Goal: Task Accomplishment & Management: Complete application form

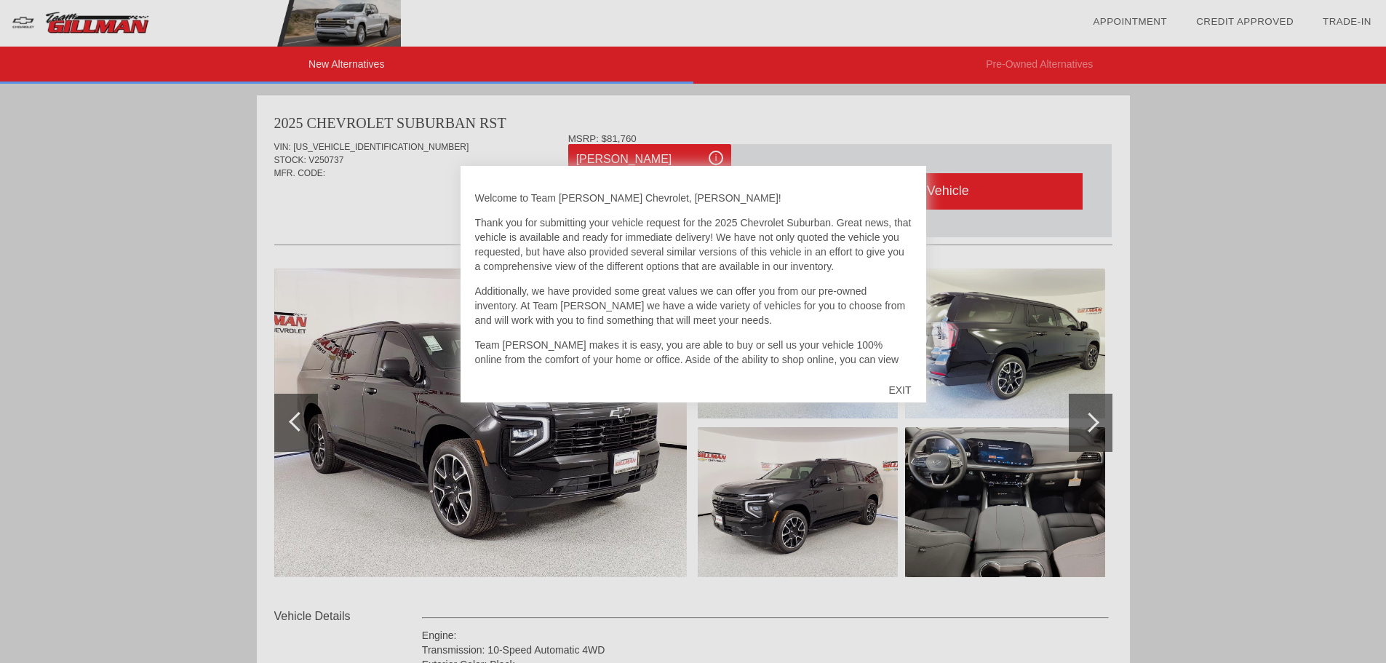
click at [888, 391] on div "EXIT" at bounding box center [900, 390] width 52 height 44
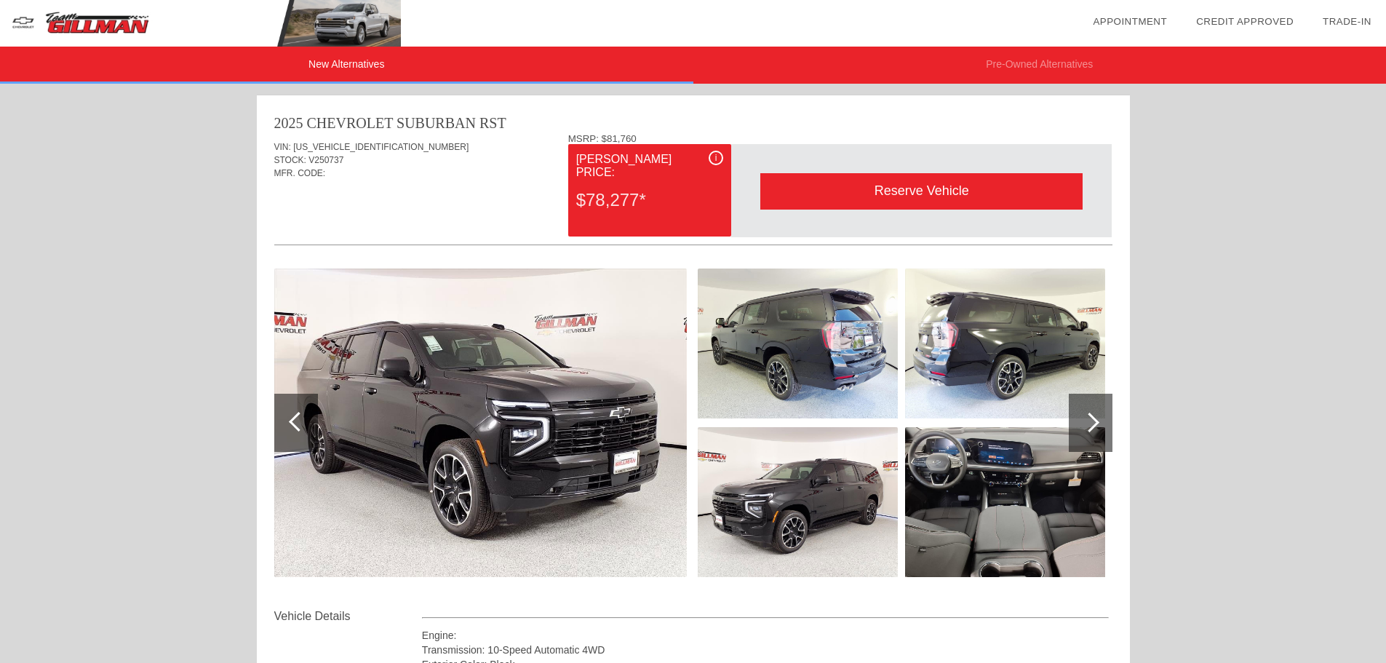
click at [962, 509] on img at bounding box center [1005, 502] width 200 height 150
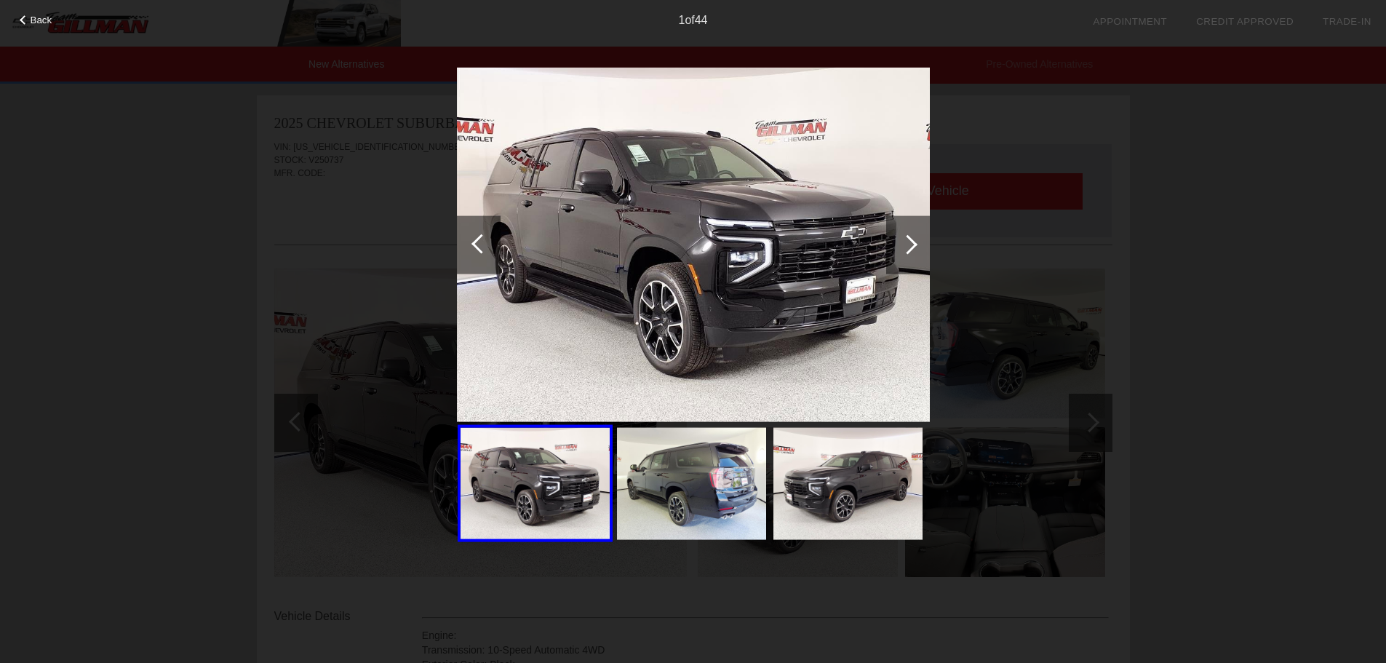
click at [909, 249] on div at bounding box center [908, 244] width 20 height 20
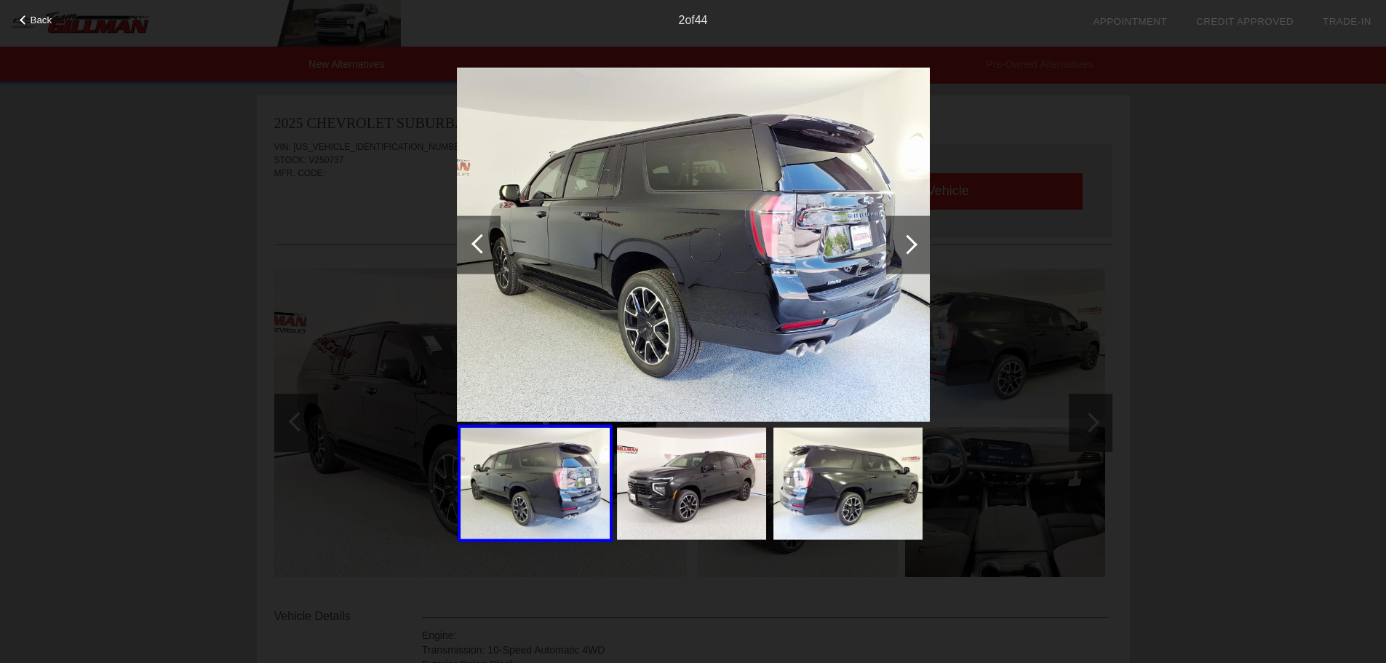
click at [909, 249] on div at bounding box center [908, 244] width 20 height 20
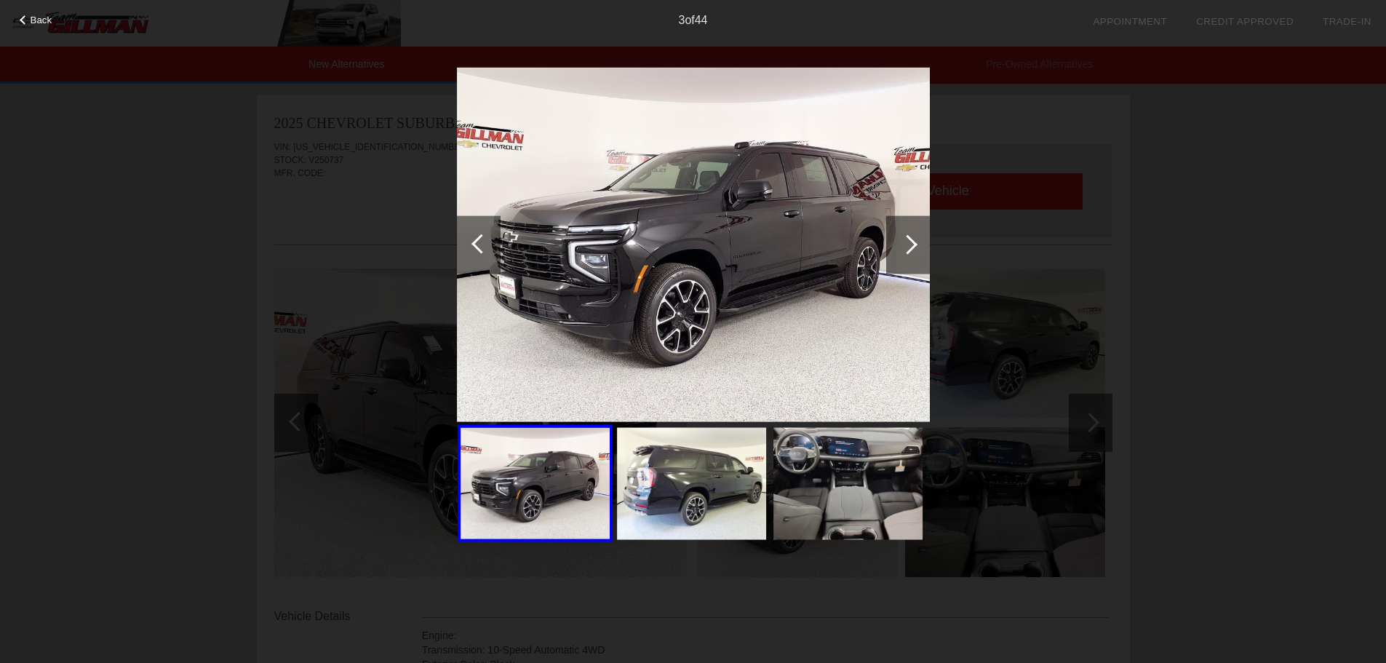
click at [909, 249] on div at bounding box center [908, 244] width 20 height 20
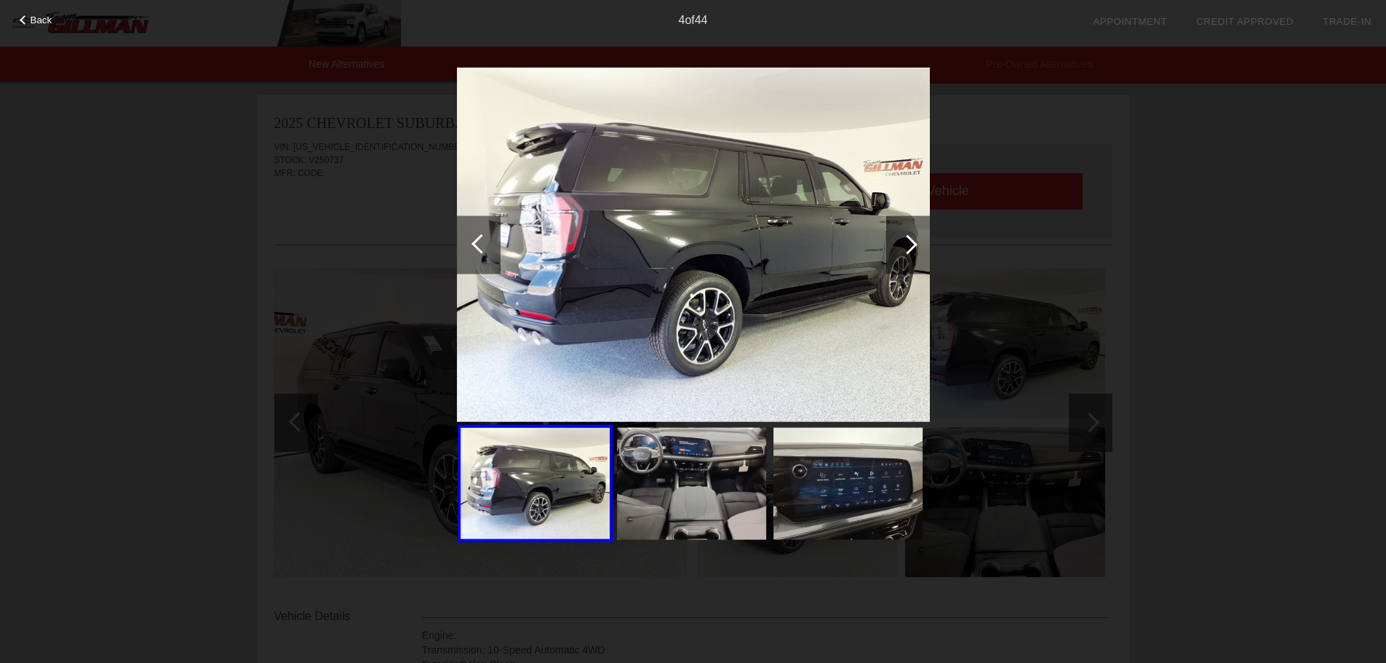
click at [909, 249] on div at bounding box center [908, 244] width 20 height 20
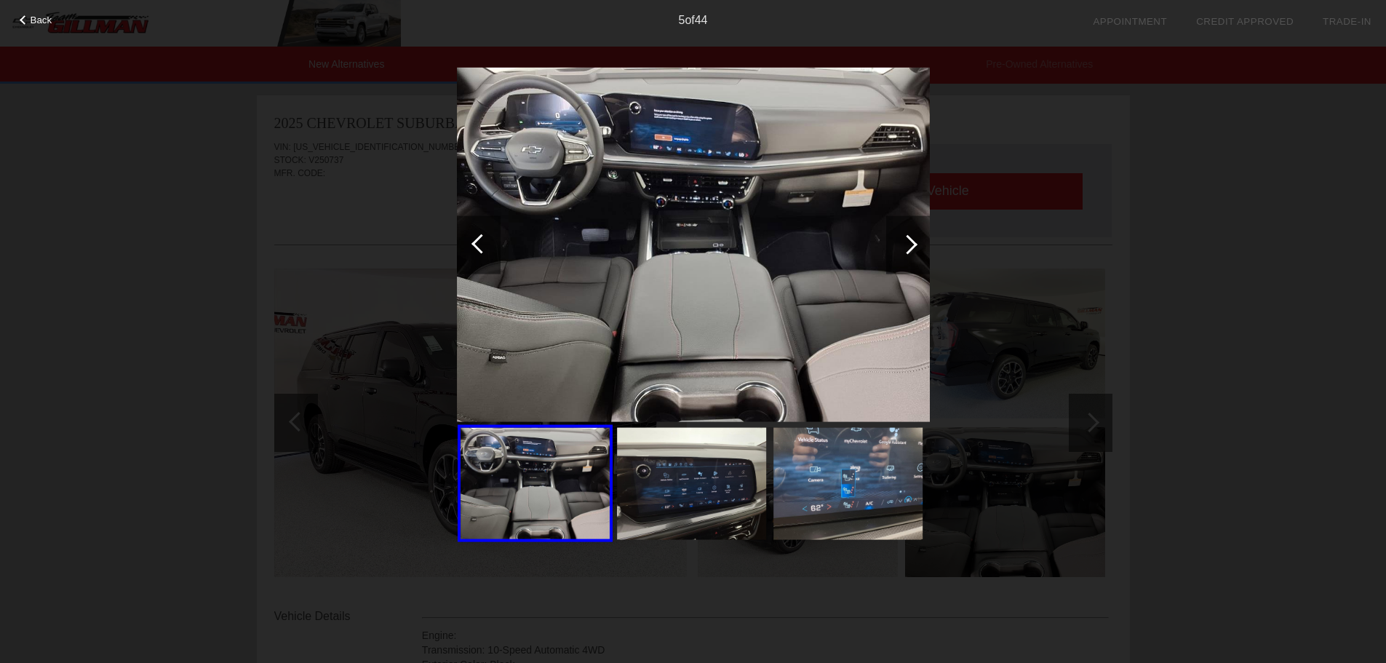
click at [909, 249] on div at bounding box center [908, 244] width 20 height 20
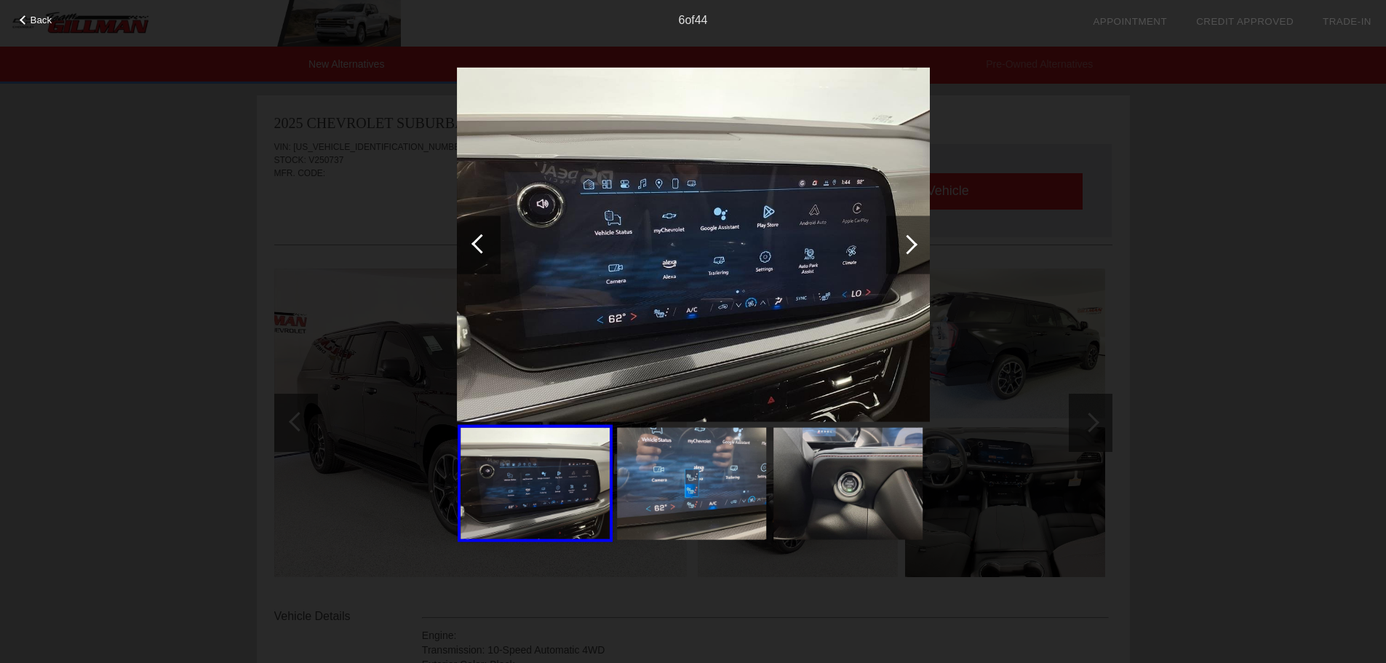
click at [909, 249] on div at bounding box center [908, 244] width 20 height 20
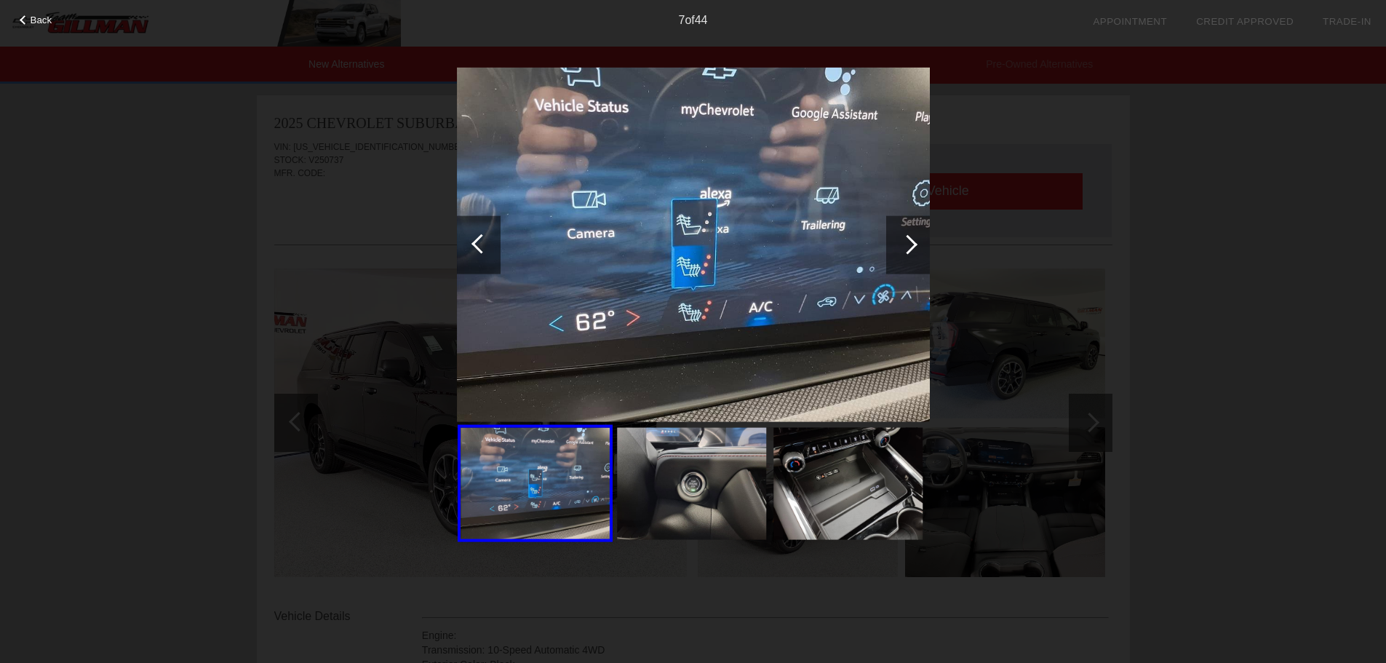
click at [909, 249] on div at bounding box center [908, 244] width 20 height 20
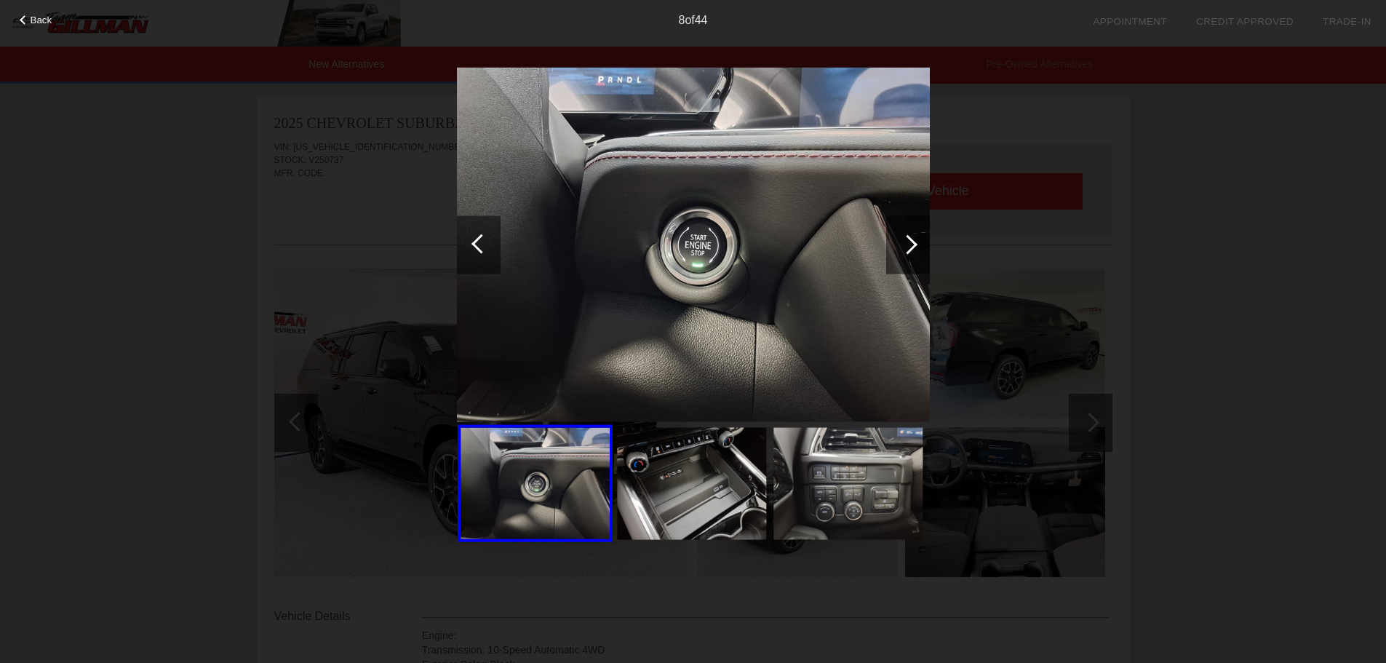
click at [485, 241] on div at bounding box center [481, 243] width 20 height 20
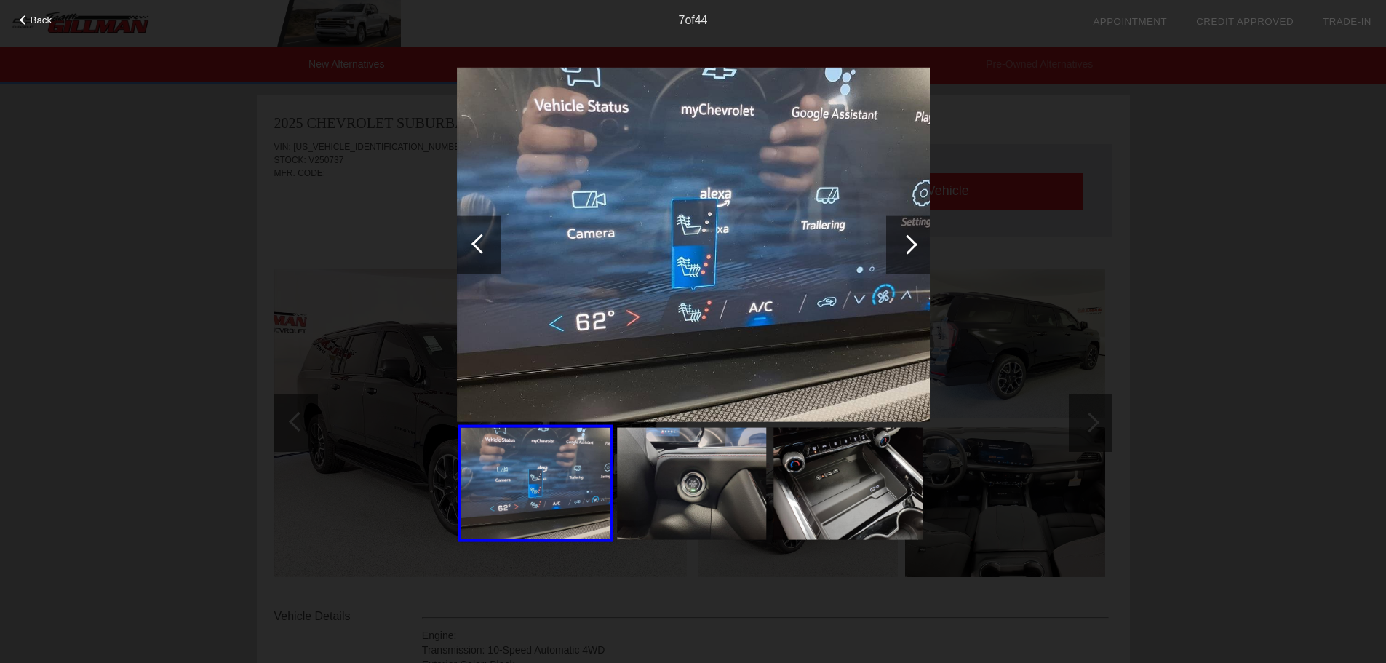
click at [913, 243] on div at bounding box center [908, 244] width 20 height 20
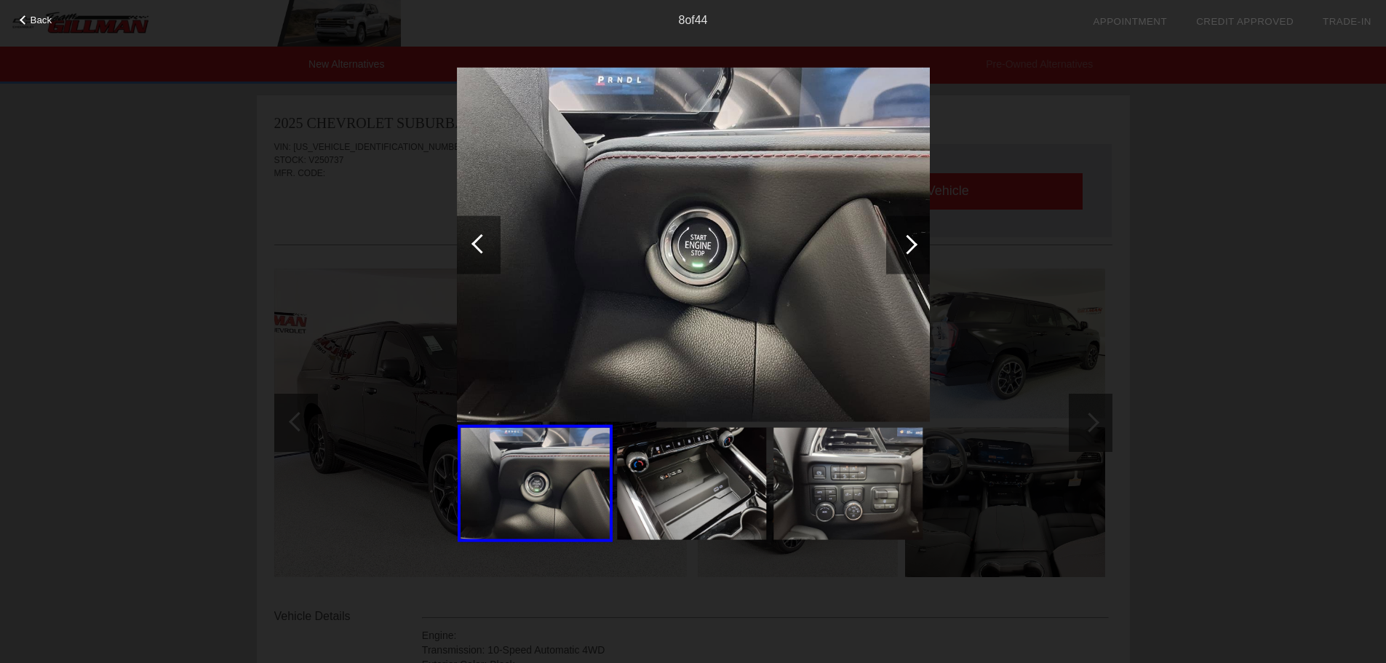
click at [913, 243] on div at bounding box center [908, 244] width 20 height 20
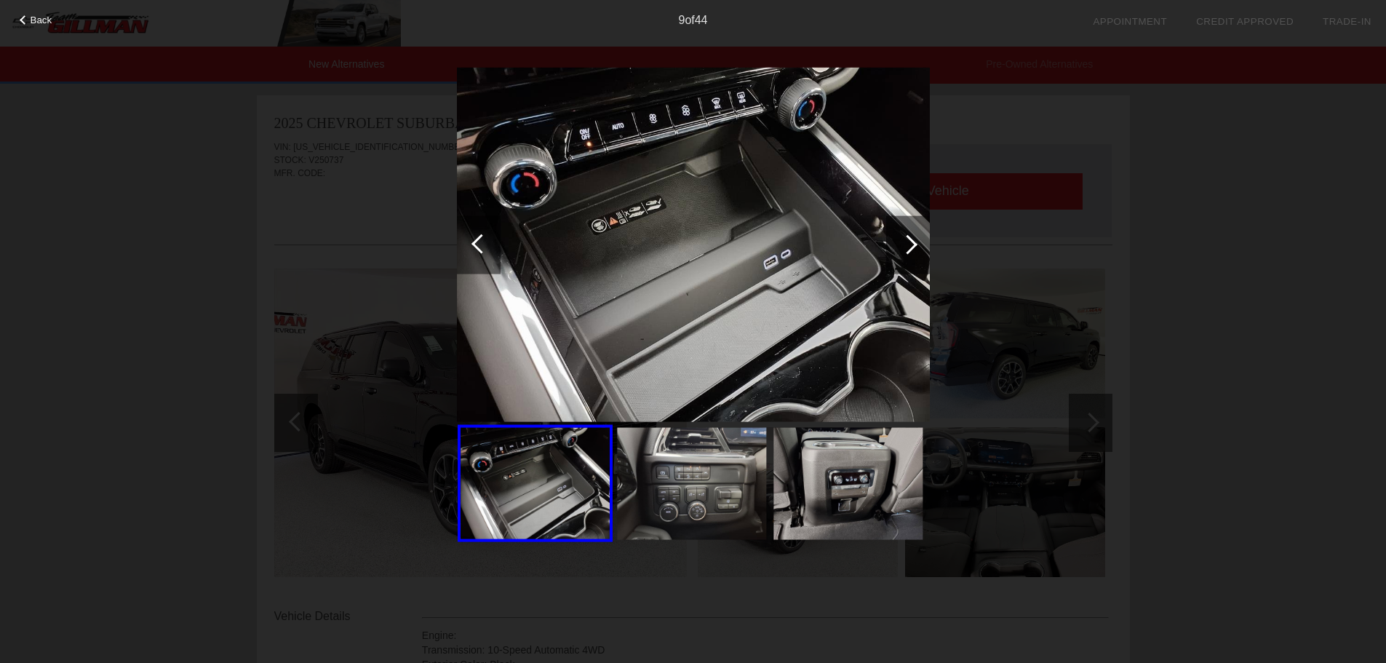
click at [234, 292] on div "Back 9 of 44" at bounding box center [693, 331] width 1386 height 663
click at [181, 295] on div "Back 9 of 44" at bounding box center [693, 331] width 1386 height 663
click at [846, 290] on img at bounding box center [693, 244] width 473 height 355
click at [929, 261] on div at bounding box center [908, 244] width 44 height 58
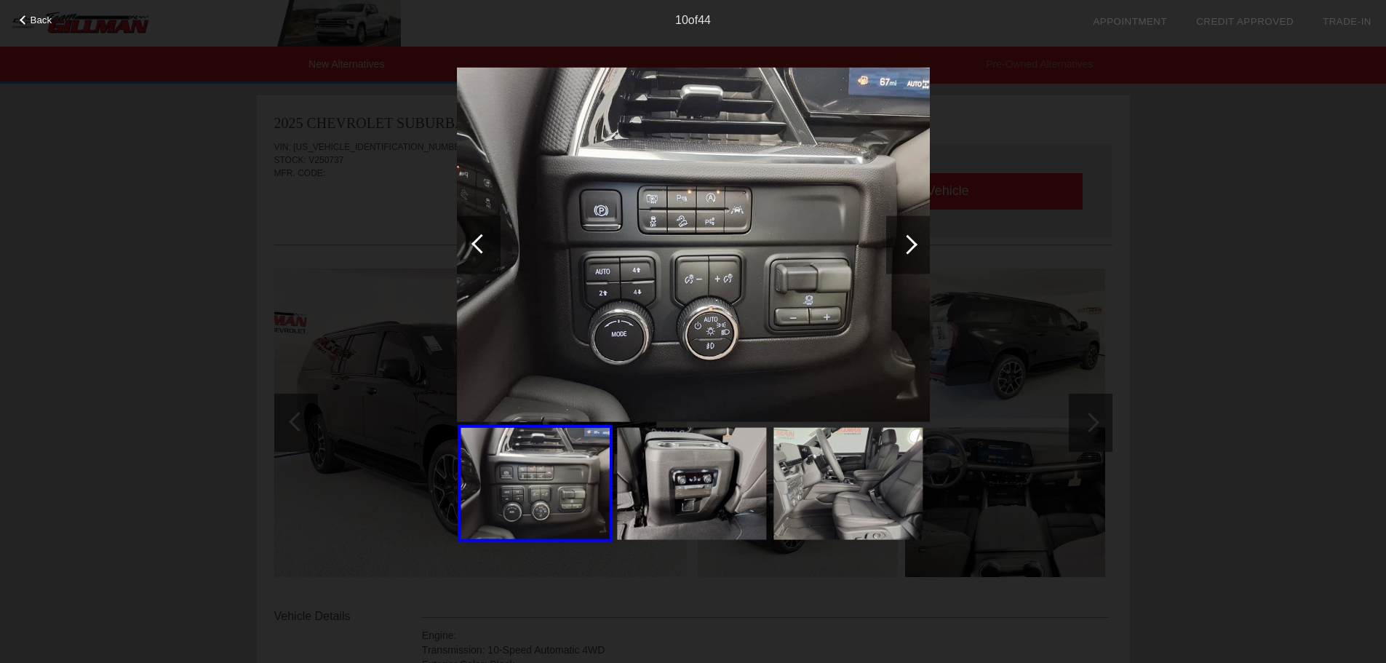
click at [929, 261] on div at bounding box center [908, 244] width 44 height 58
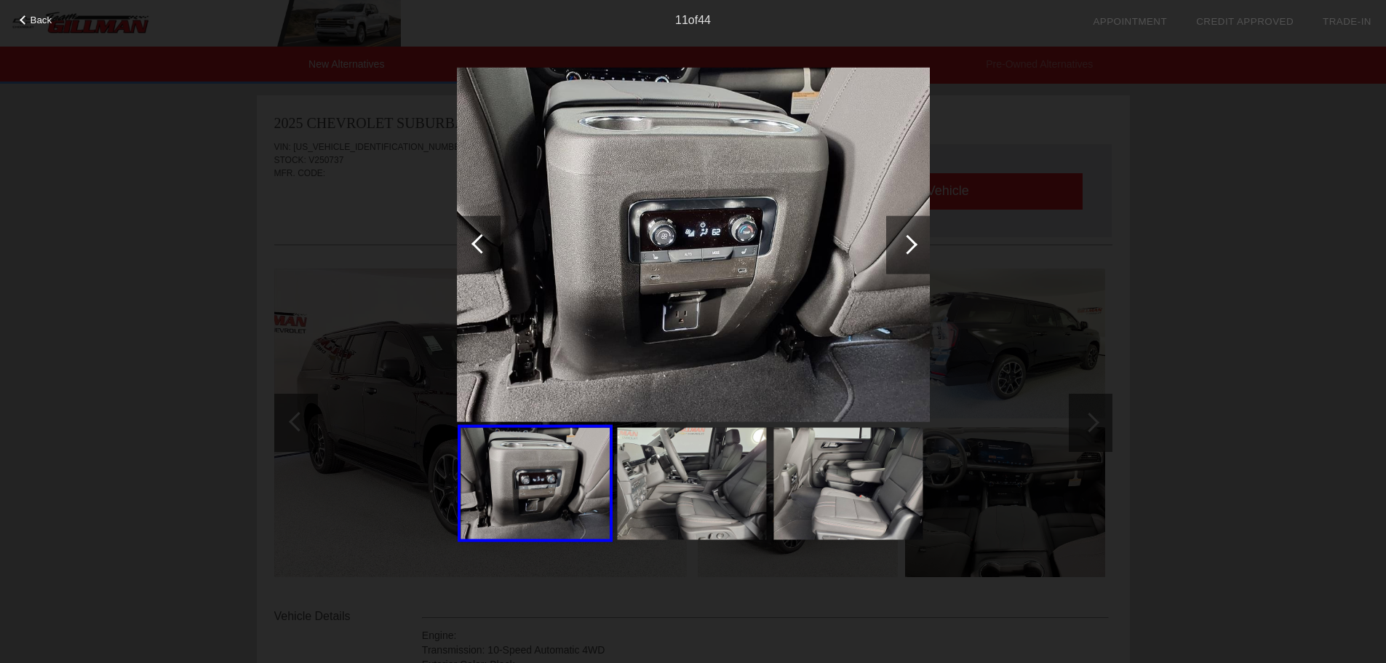
click at [929, 261] on div at bounding box center [908, 244] width 44 height 58
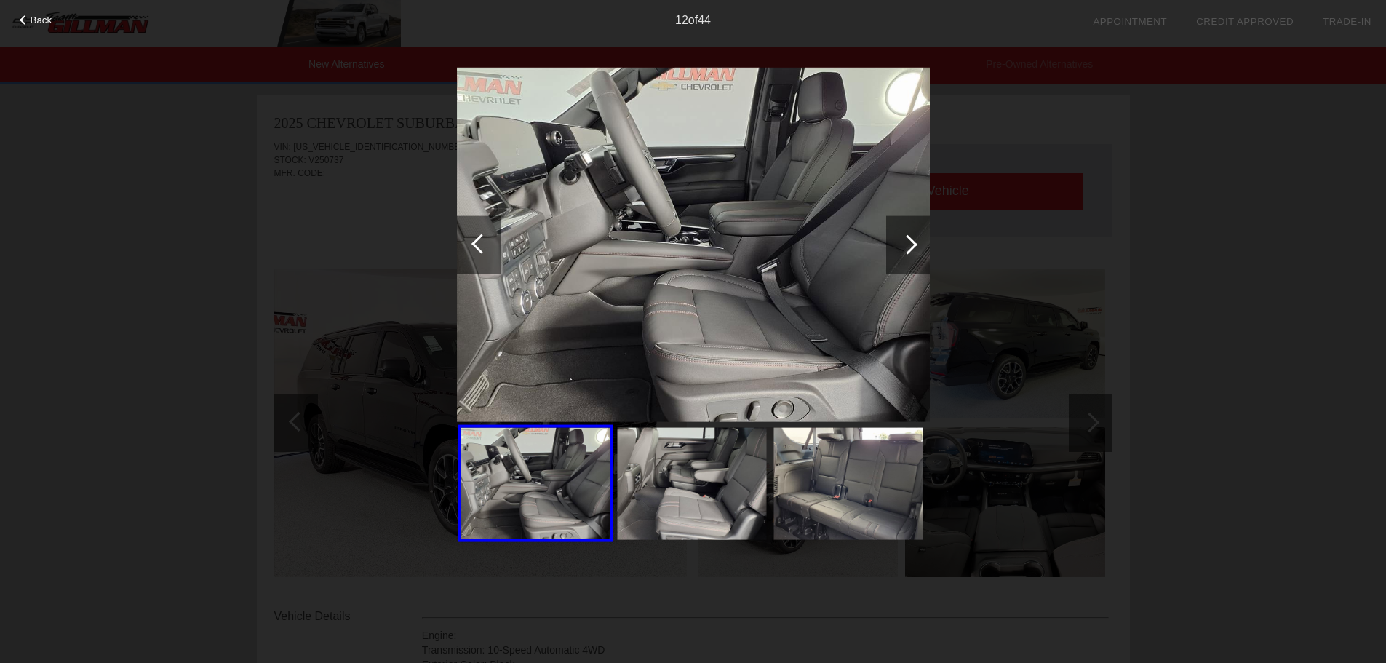
click at [929, 261] on div at bounding box center [908, 244] width 44 height 58
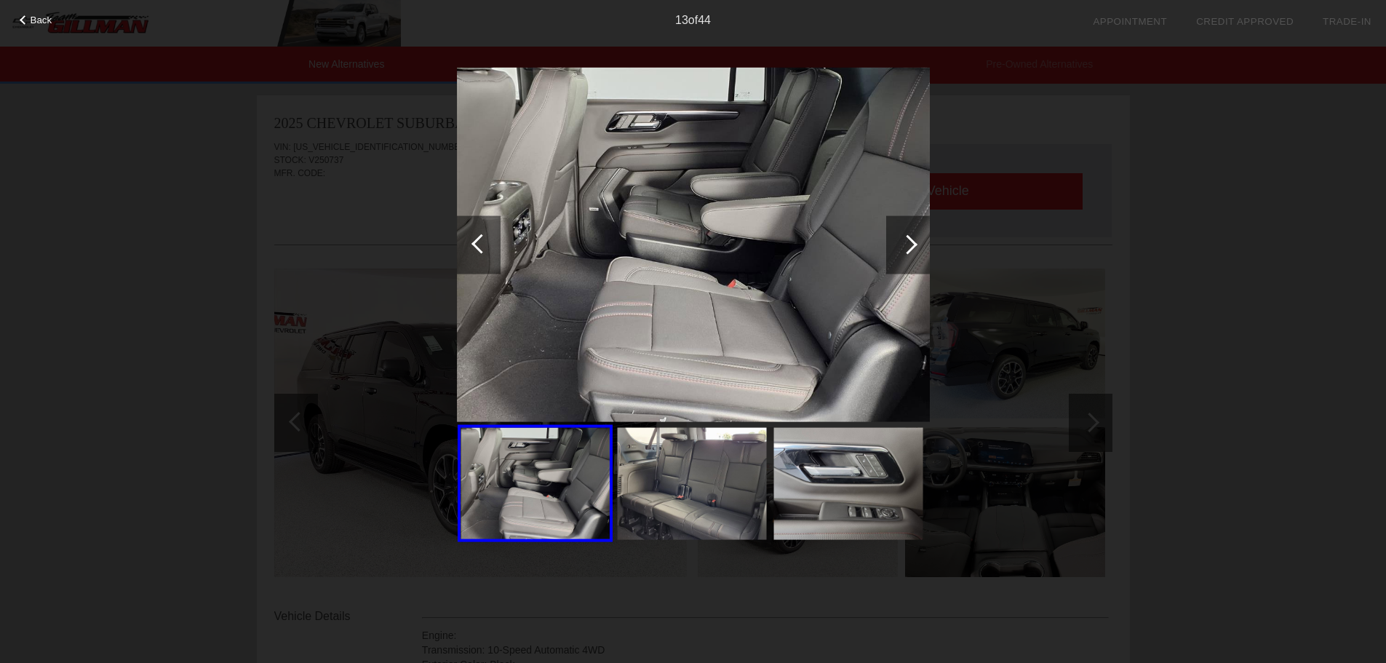
click at [929, 261] on div at bounding box center [908, 244] width 44 height 58
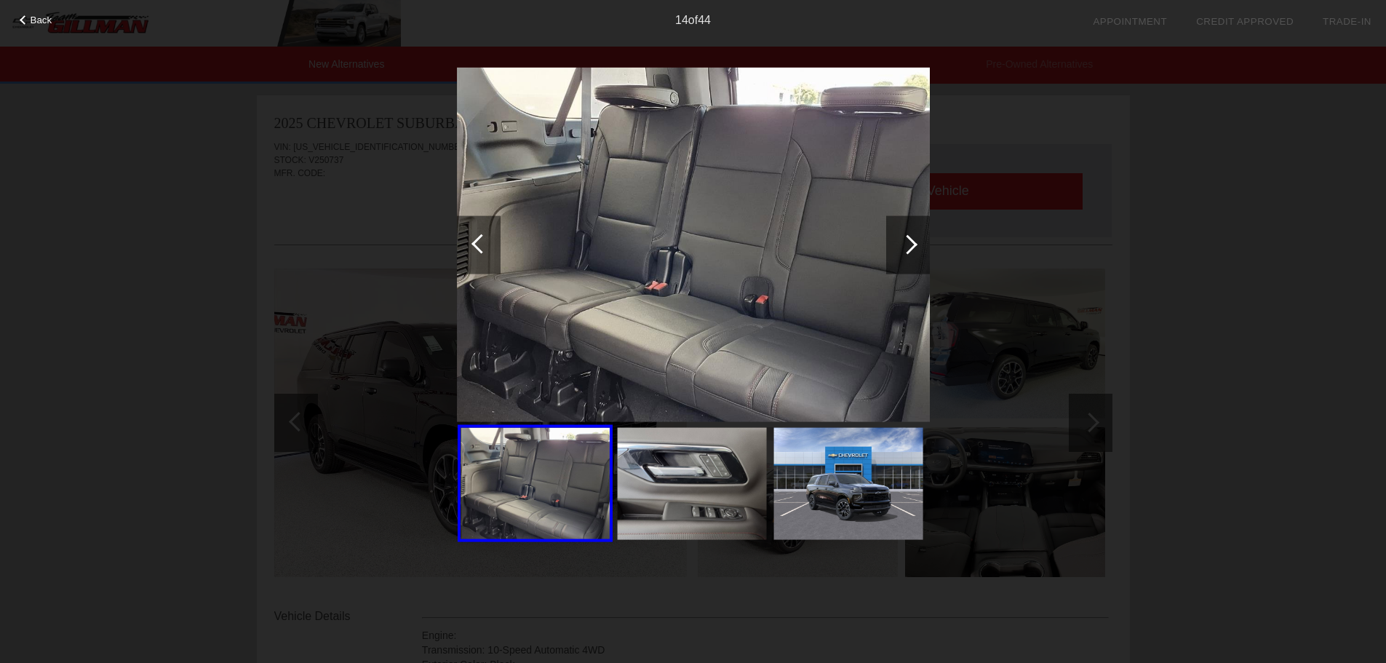
click at [929, 261] on div at bounding box center [908, 244] width 44 height 58
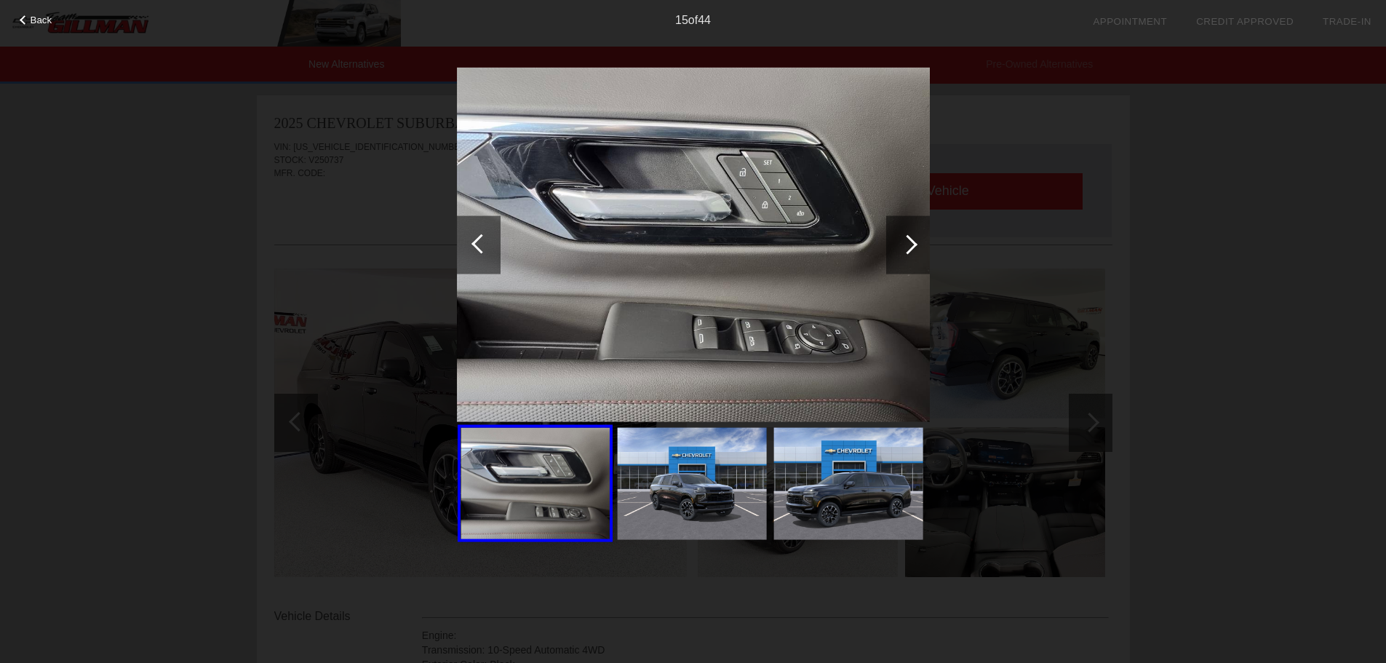
click at [929, 261] on div at bounding box center [908, 244] width 44 height 58
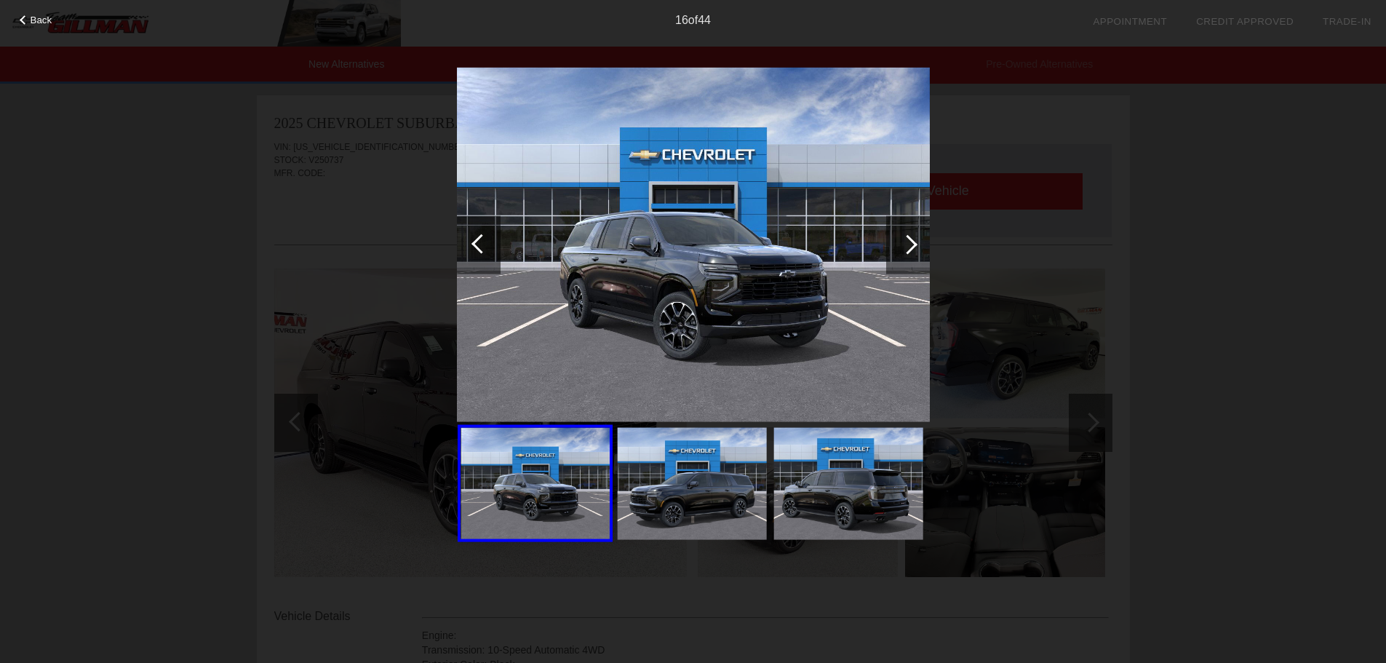
click at [929, 261] on div at bounding box center [908, 244] width 44 height 58
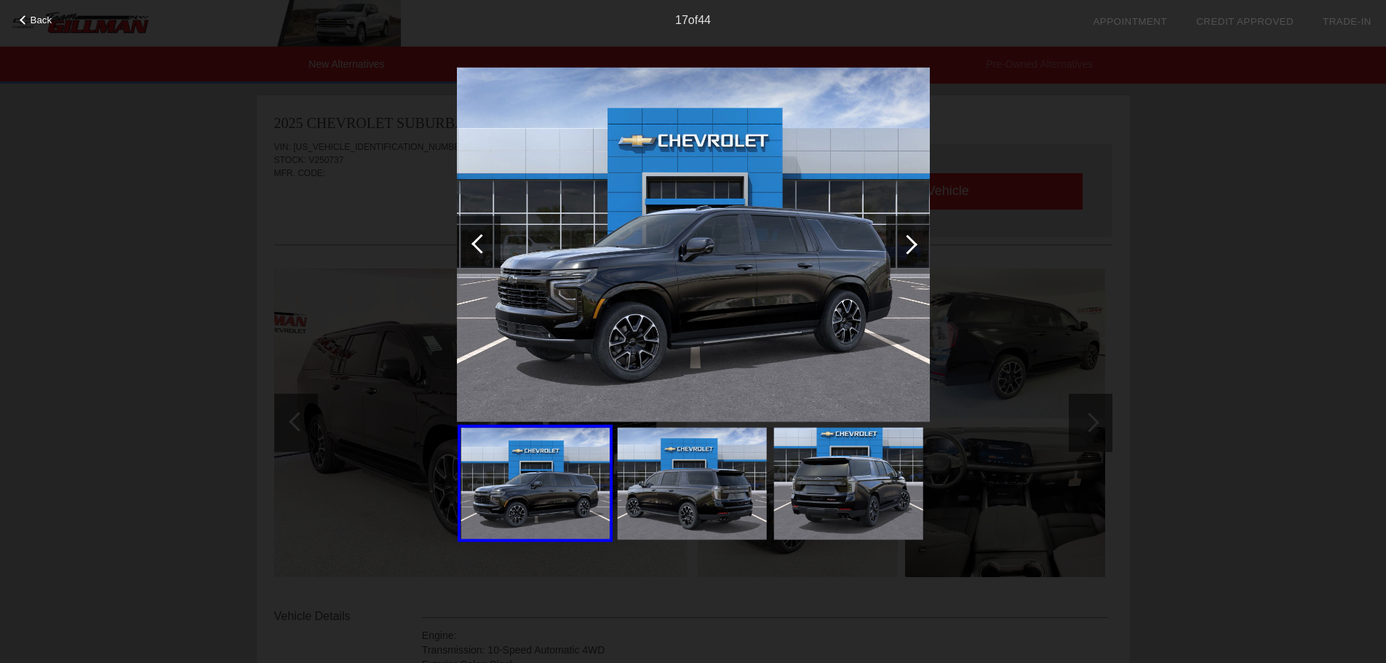
click at [929, 261] on div at bounding box center [908, 244] width 44 height 58
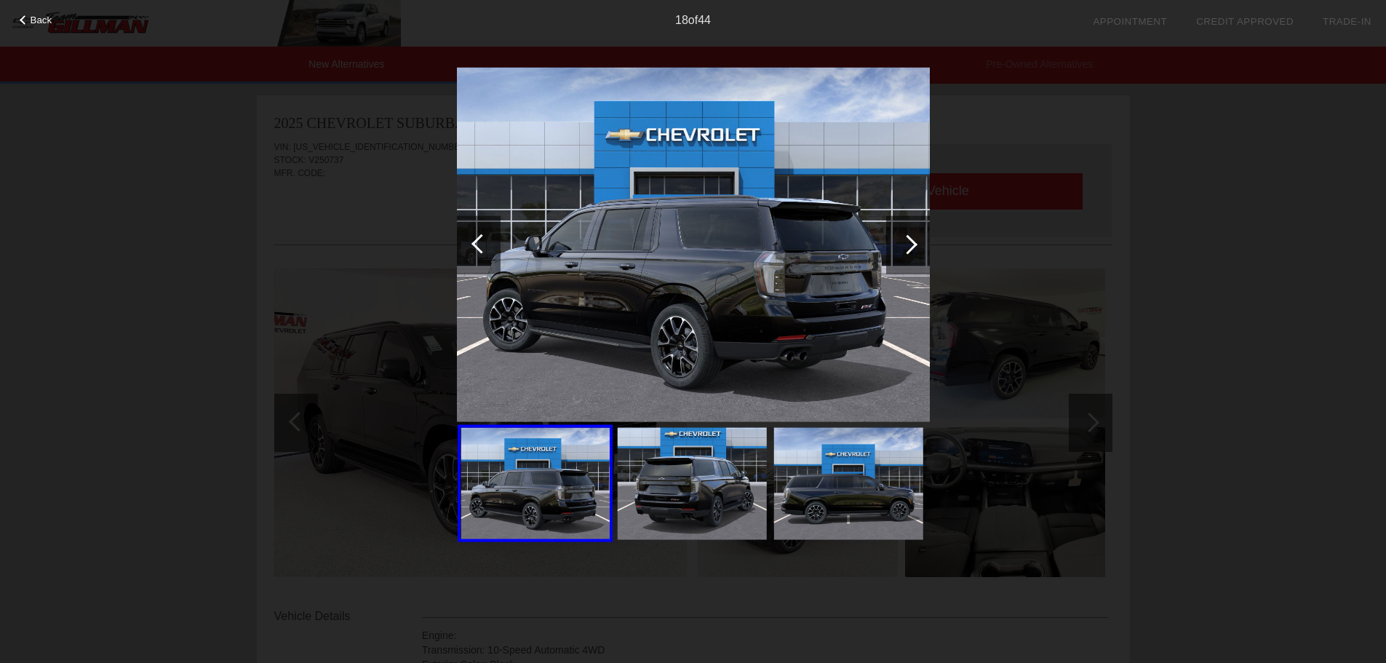
click at [28, 20] on div at bounding box center [24, 19] width 9 height 9
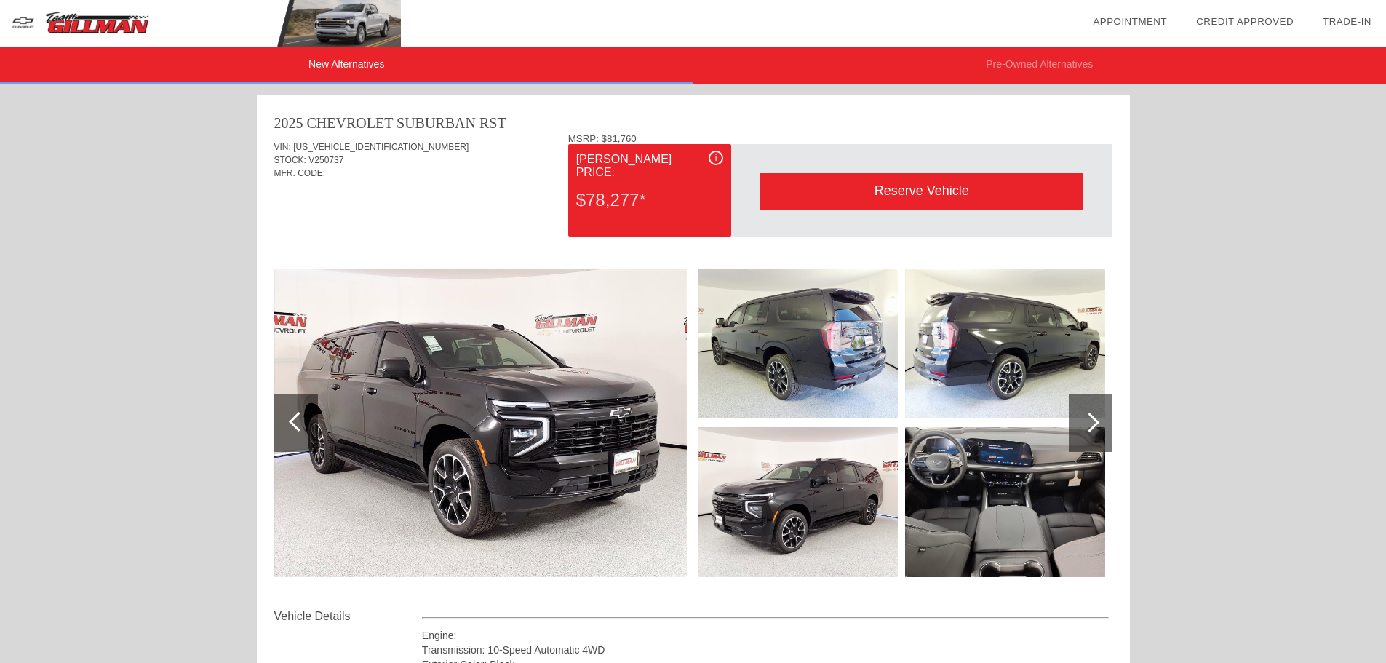
scroll to position [73, 0]
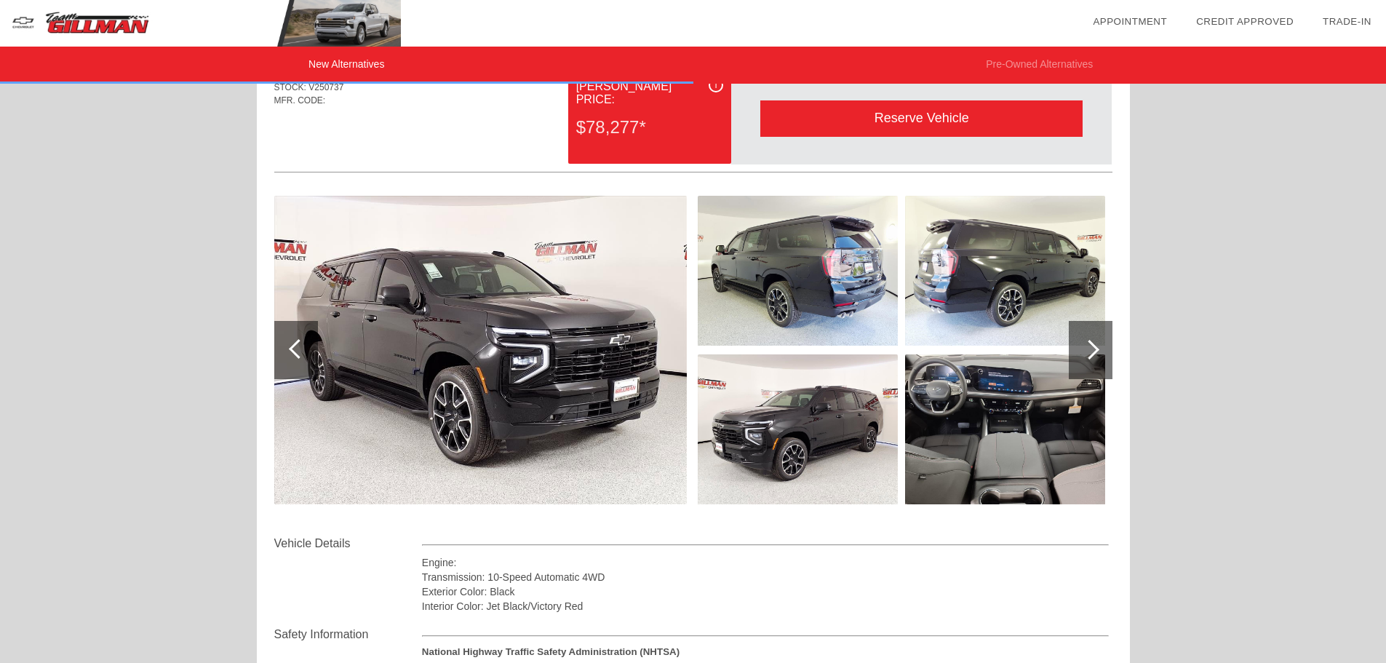
click at [1011, 391] on img at bounding box center [1005, 429] width 200 height 150
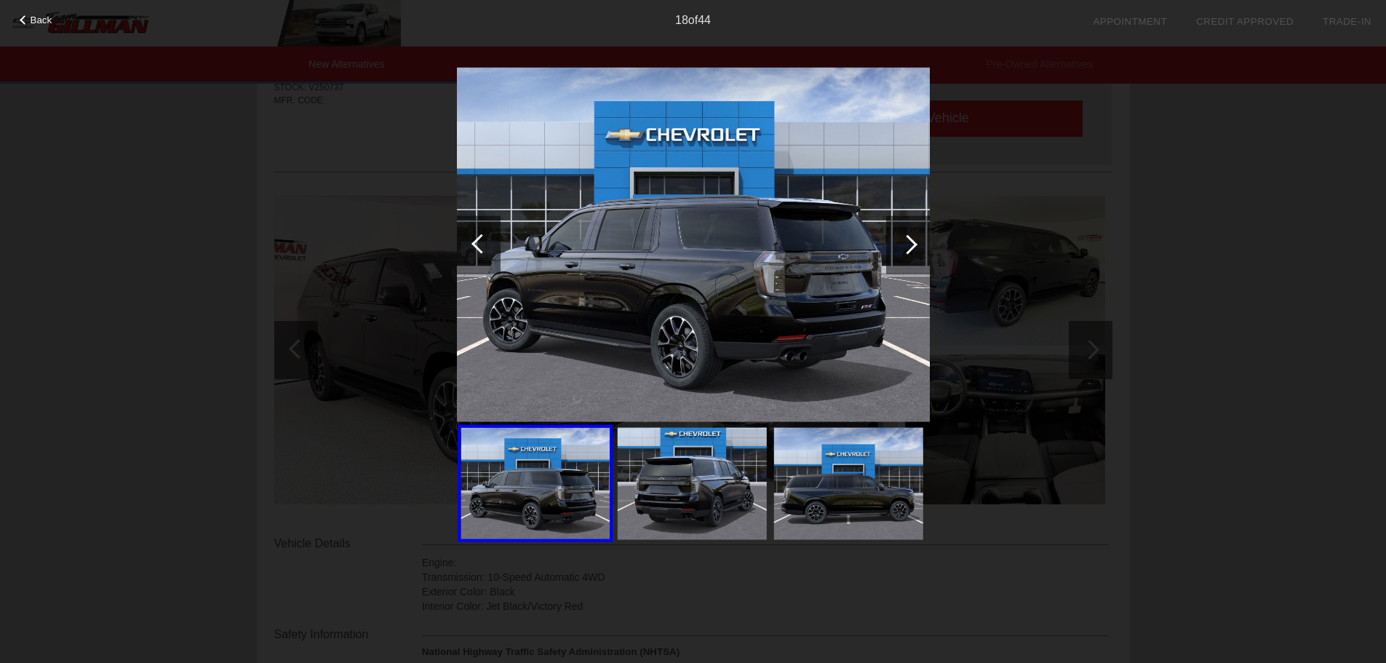
click at [900, 233] on div at bounding box center [908, 244] width 44 height 58
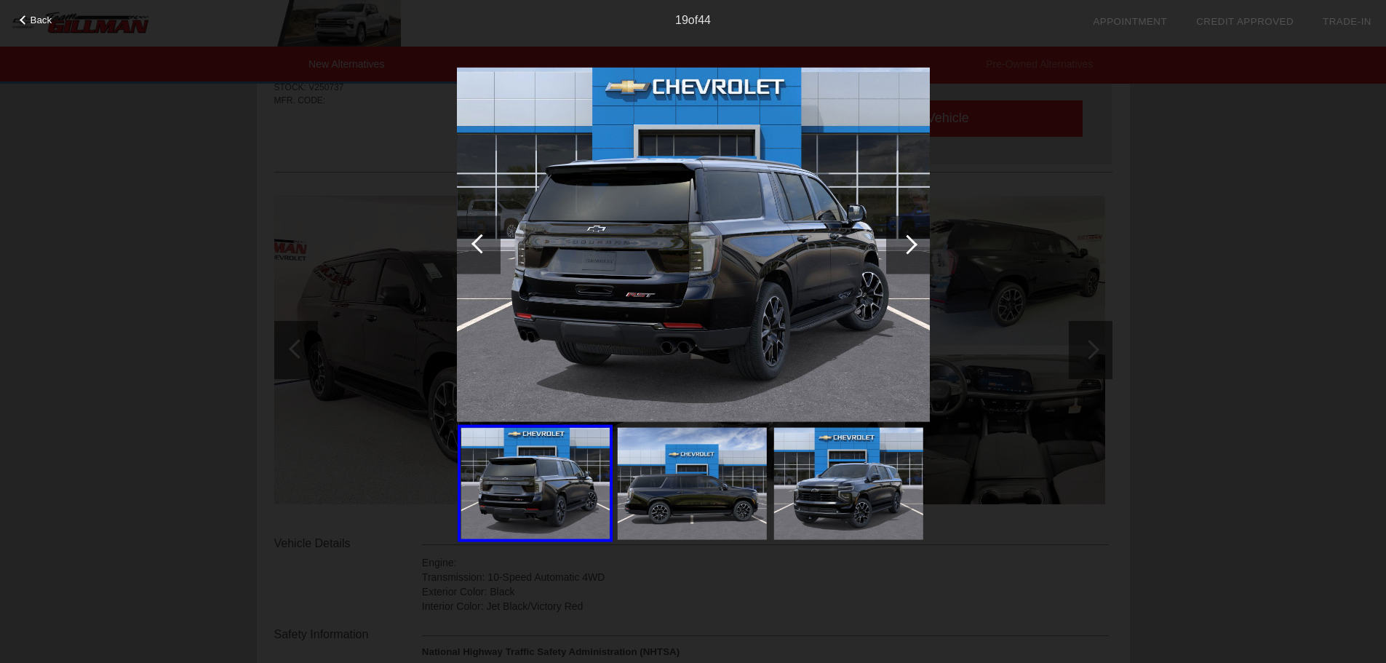
click at [900, 233] on div at bounding box center [908, 244] width 44 height 58
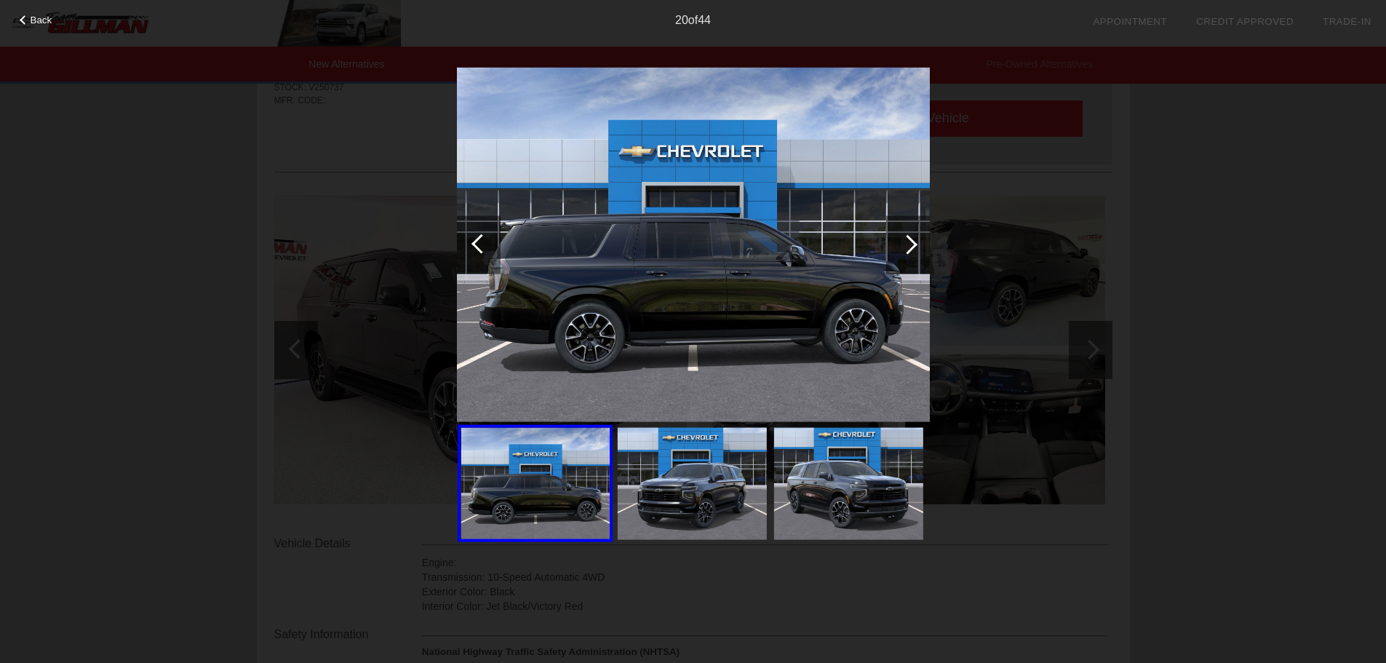
click at [900, 232] on div at bounding box center [908, 244] width 44 height 58
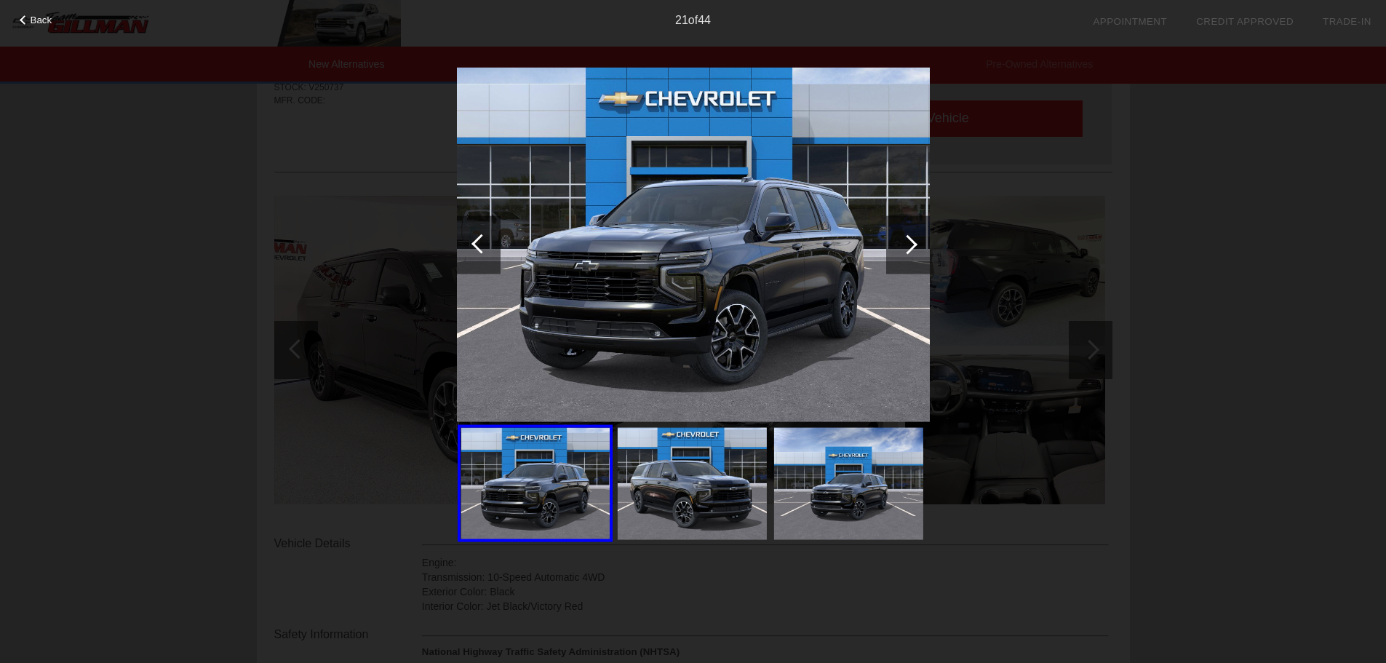
click at [900, 228] on div at bounding box center [908, 244] width 44 height 58
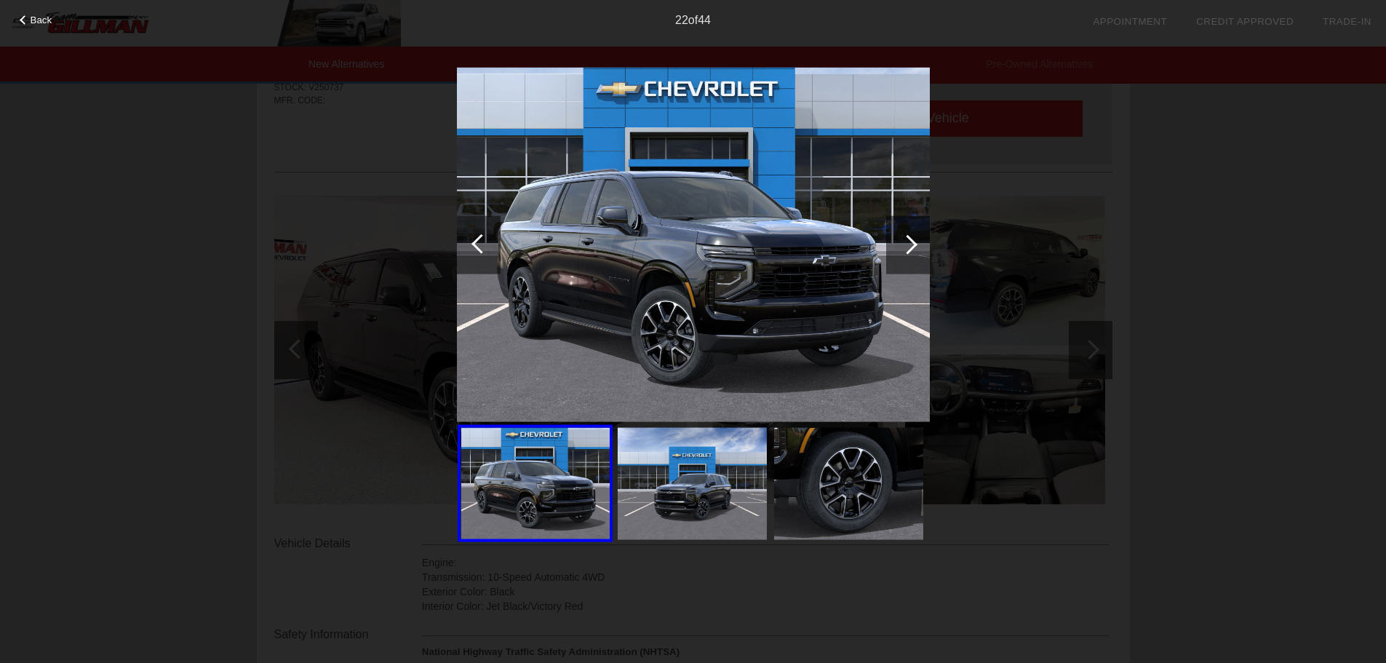
click at [900, 228] on div at bounding box center [908, 244] width 44 height 58
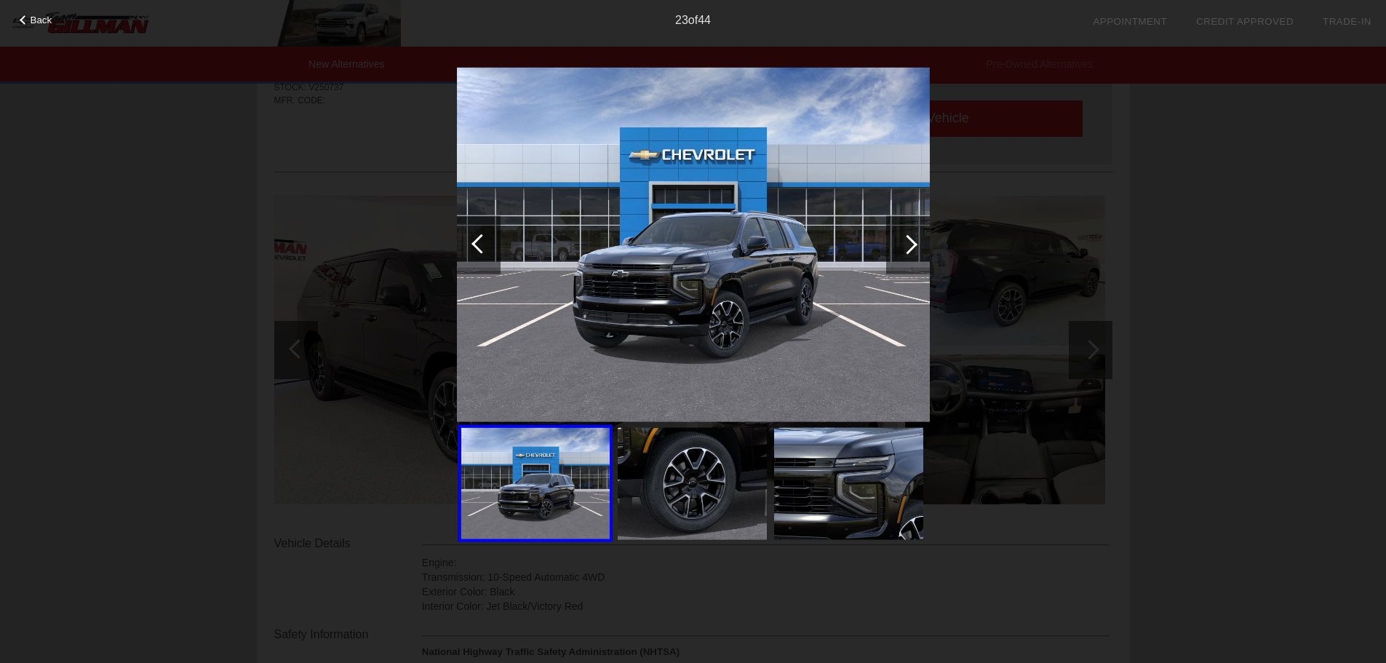
click at [900, 228] on div at bounding box center [908, 244] width 44 height 58
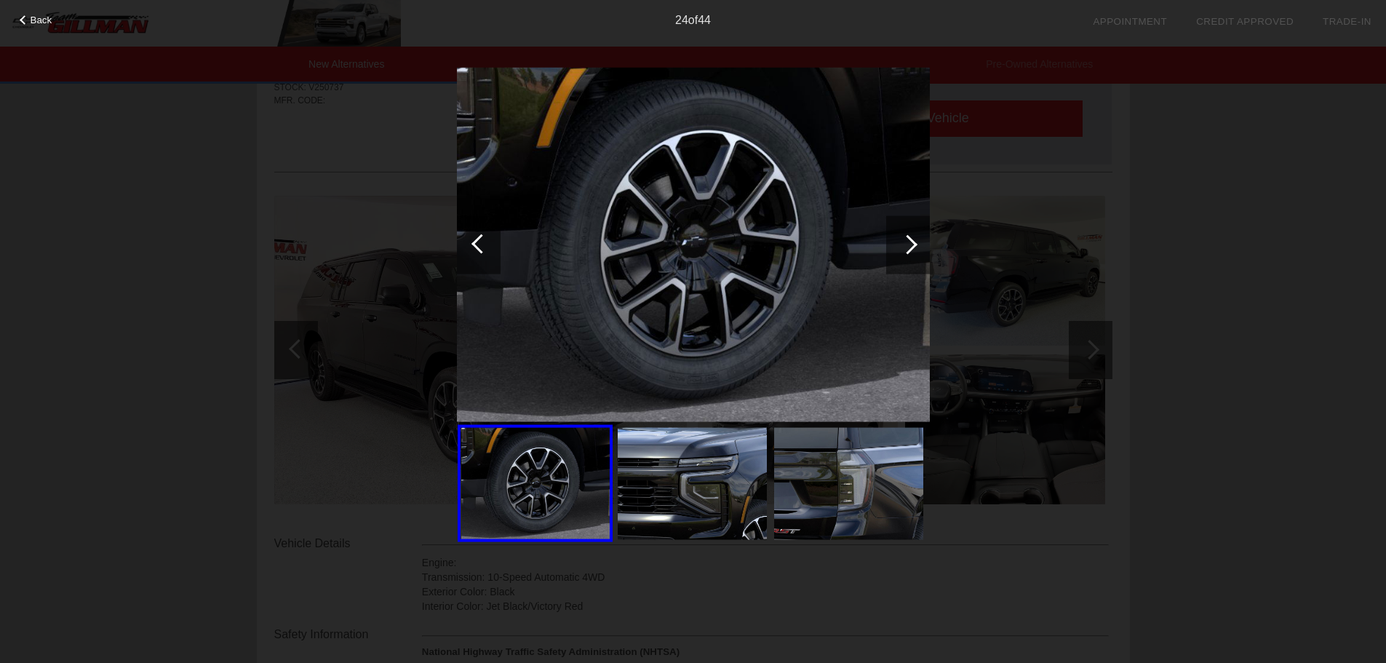
click at [900, 228] on div at bounding box center [908, 244] width 44 height 58
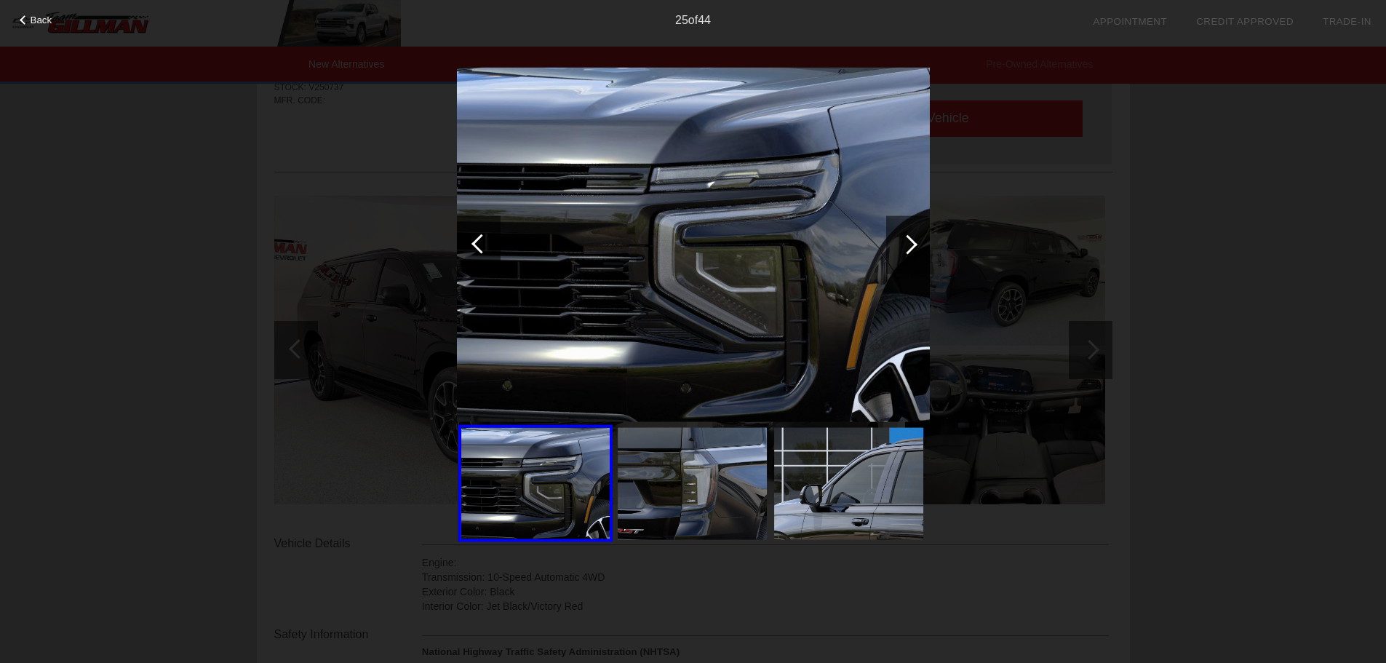
click at [900, 228] on div at bounding box center [908, 244] width 44 height 58
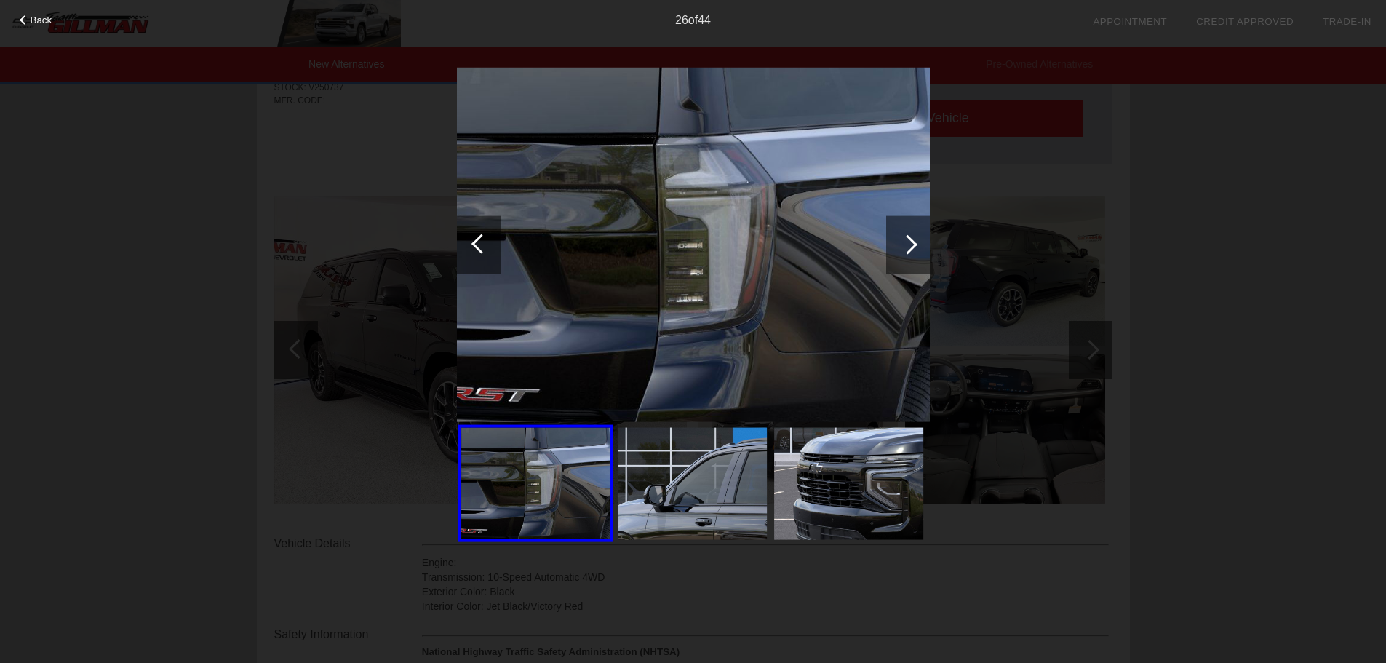
click at [900, 228] on div at bounding box center [908, 244] width 44 height 58
click at [901, 228] on div at bounding box center [908, 244] width 44 height 58
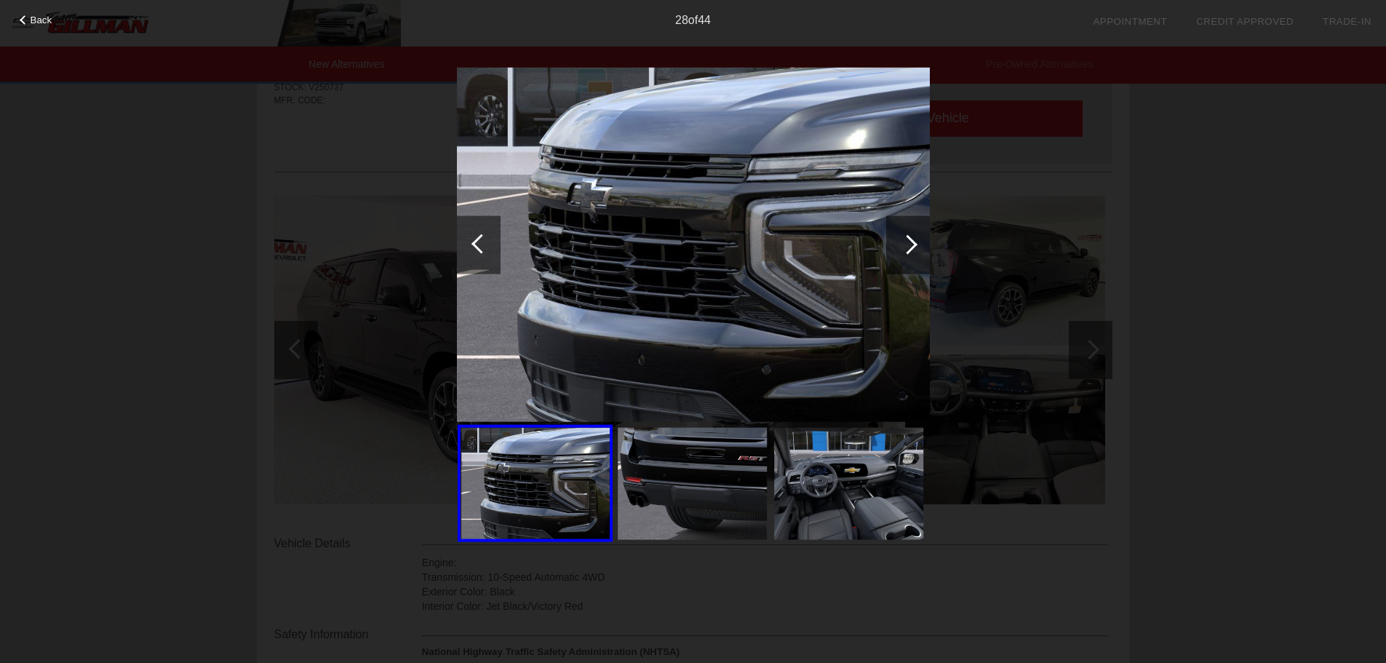
click at [901, 228] on div at bounding box center [908, 244] width 44 height 58
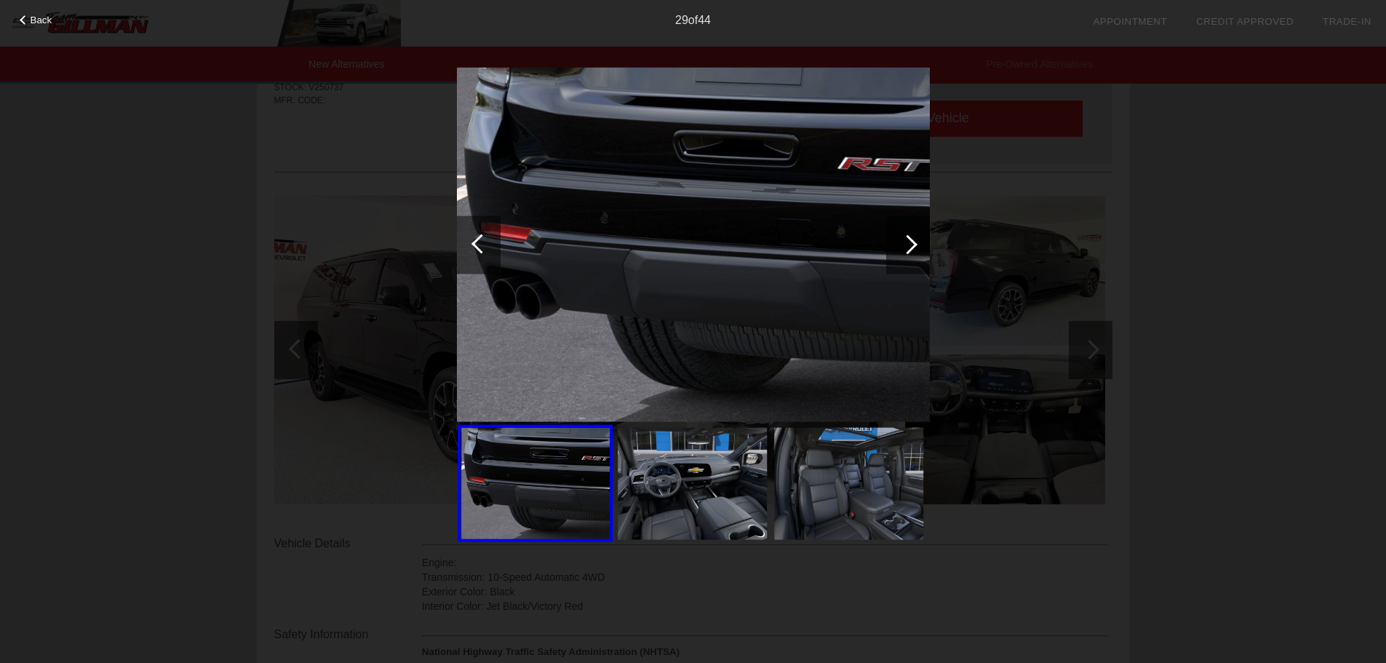
click at [901, 226] on div at bounding box center [908, 244] width 44 height 58
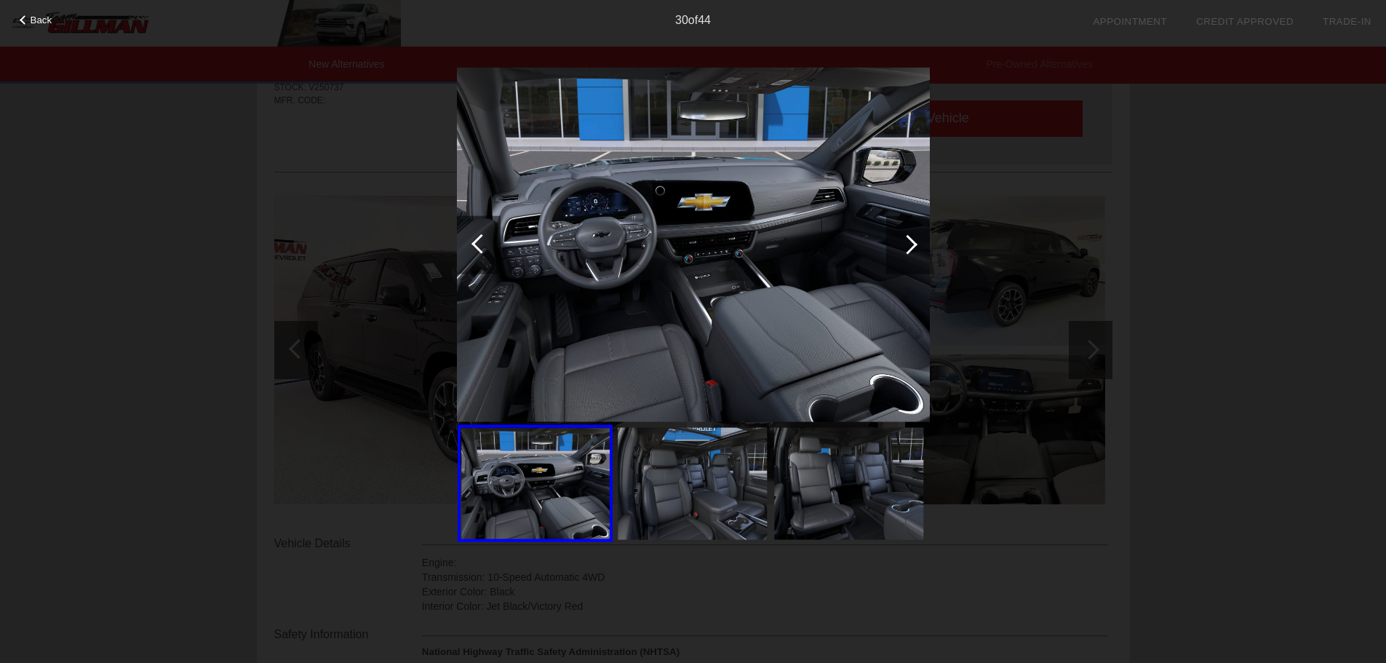
click at [902, 228] on div at bounding box center [908, 244] width 44 height 58
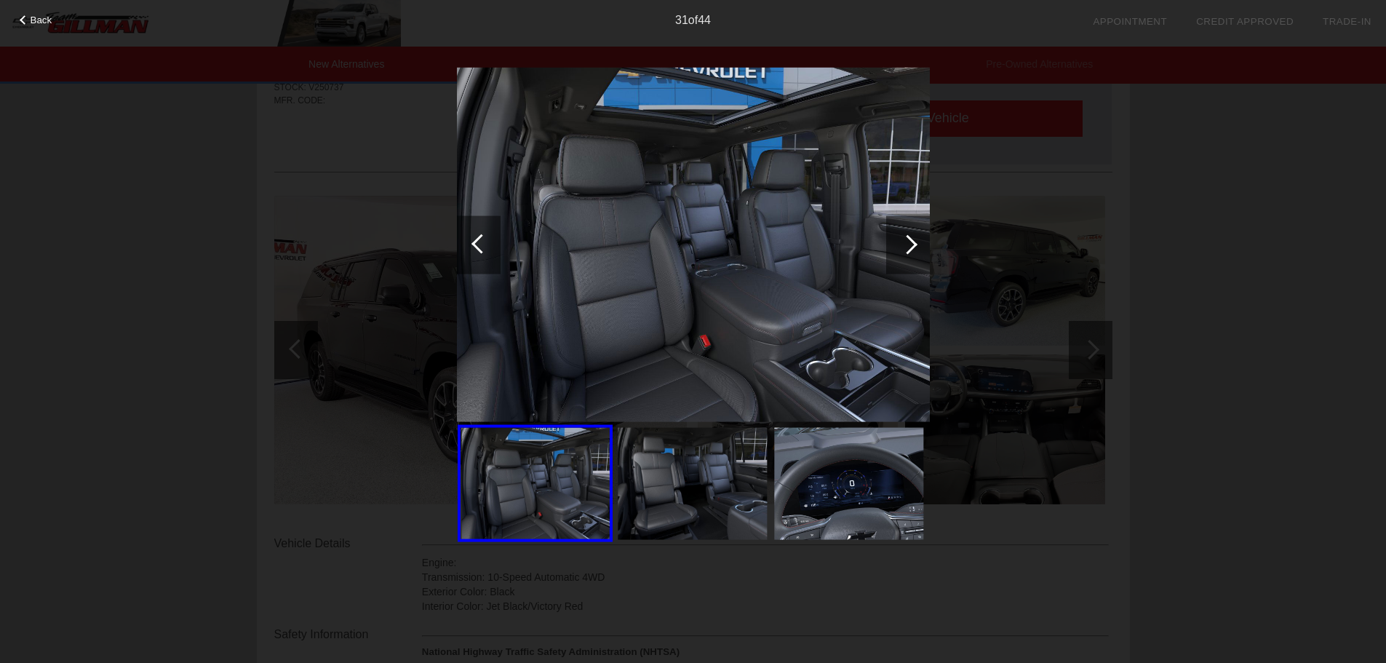
click at [902, 228] on div at bounding box center [908, 244] width 44 height 58
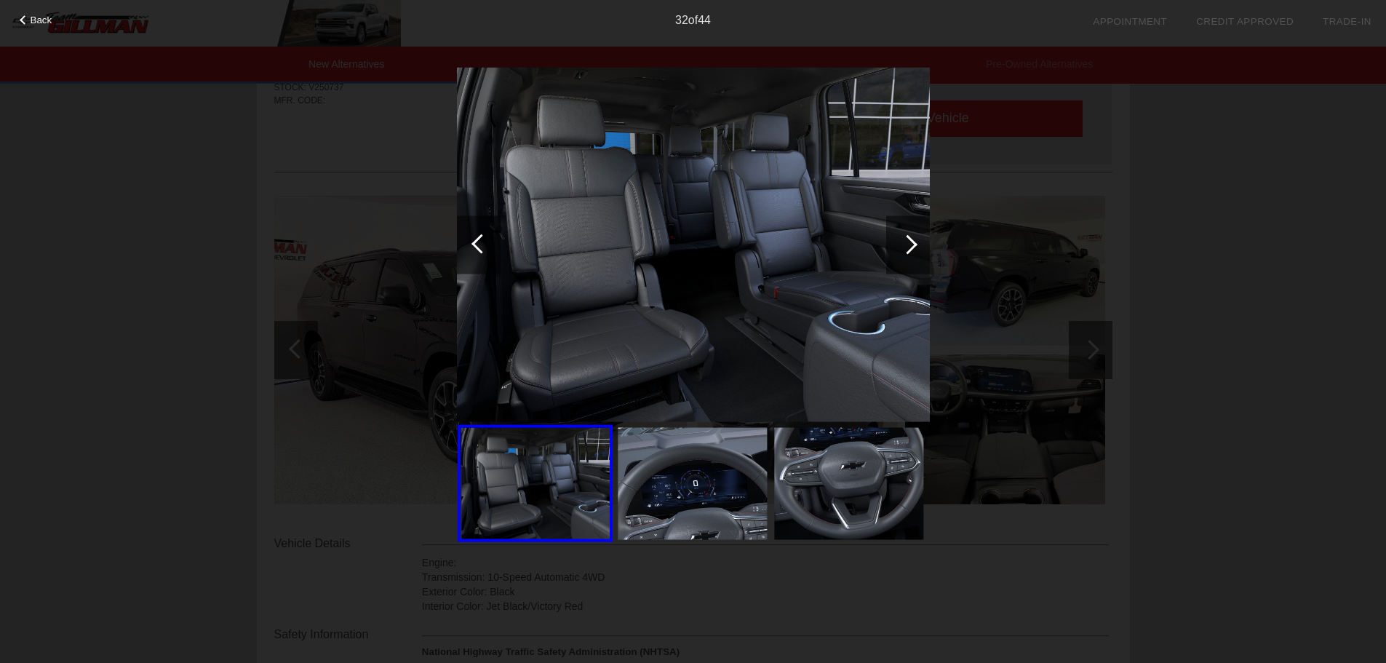
click at [1066, 262] on div "Back 32 of 44" at bounding box center [693, 331] width 1386 height 663
drag, startPoint x: 1240, startPoint y: 193, endPoint x: 978, endPoint y: 76, distance: 287.2
click at [1237, 191] on div "Back 32 of 44" at bounding box center [693, 331] width 1386 height 663
click at [38, 16] on span "Back" at bounding box center [42, 20] width 22 height 11
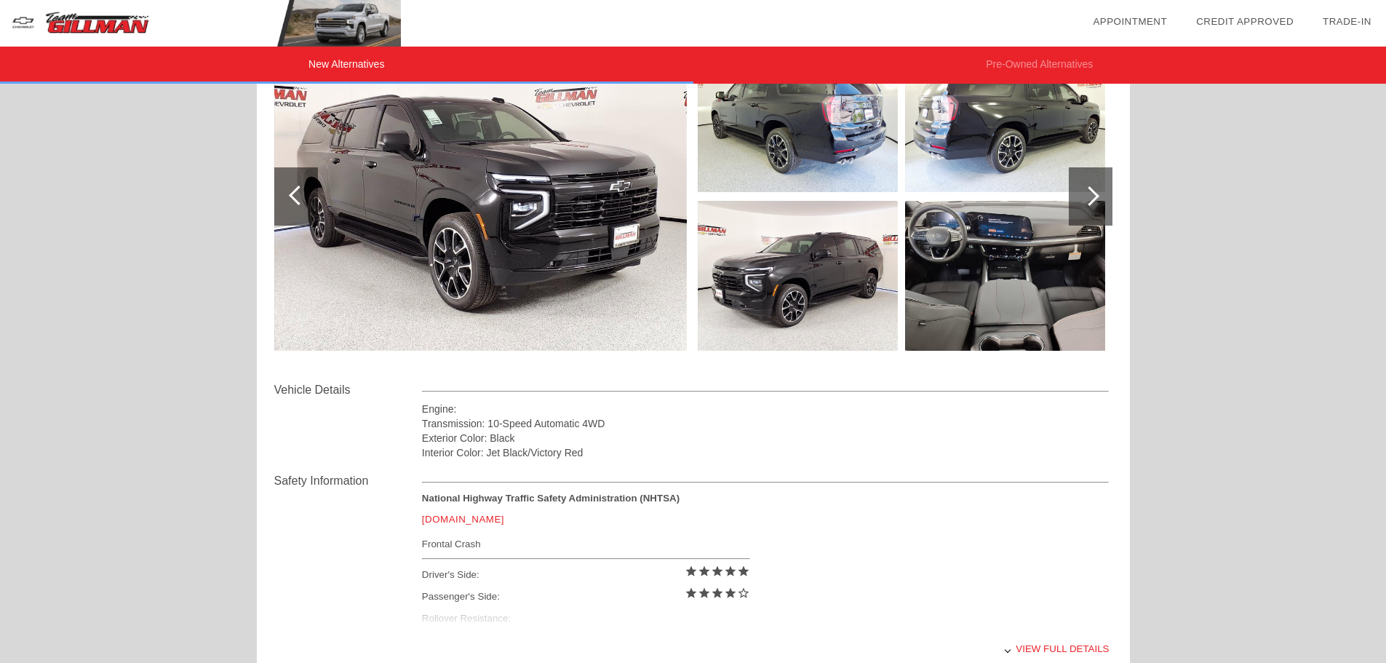
scroll to position [0, 0]
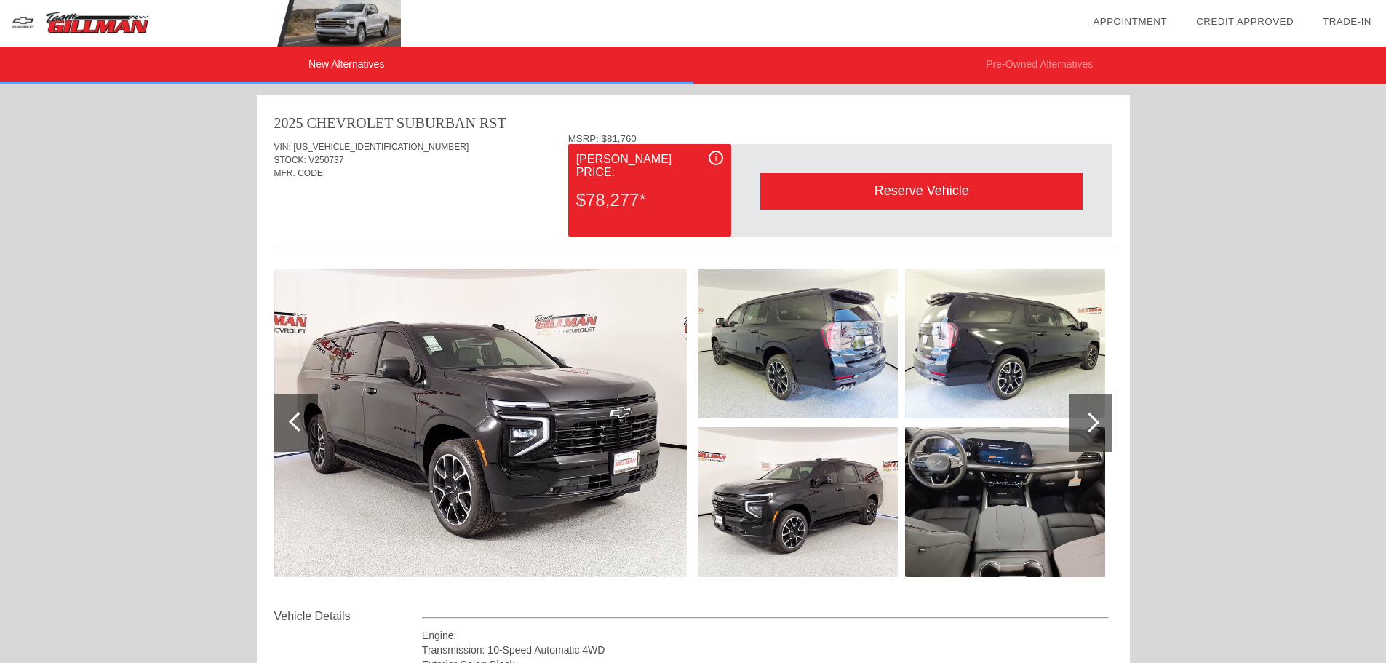
click at [1018, 489] on img at bounding box center [1005, 502] width 200 height 150
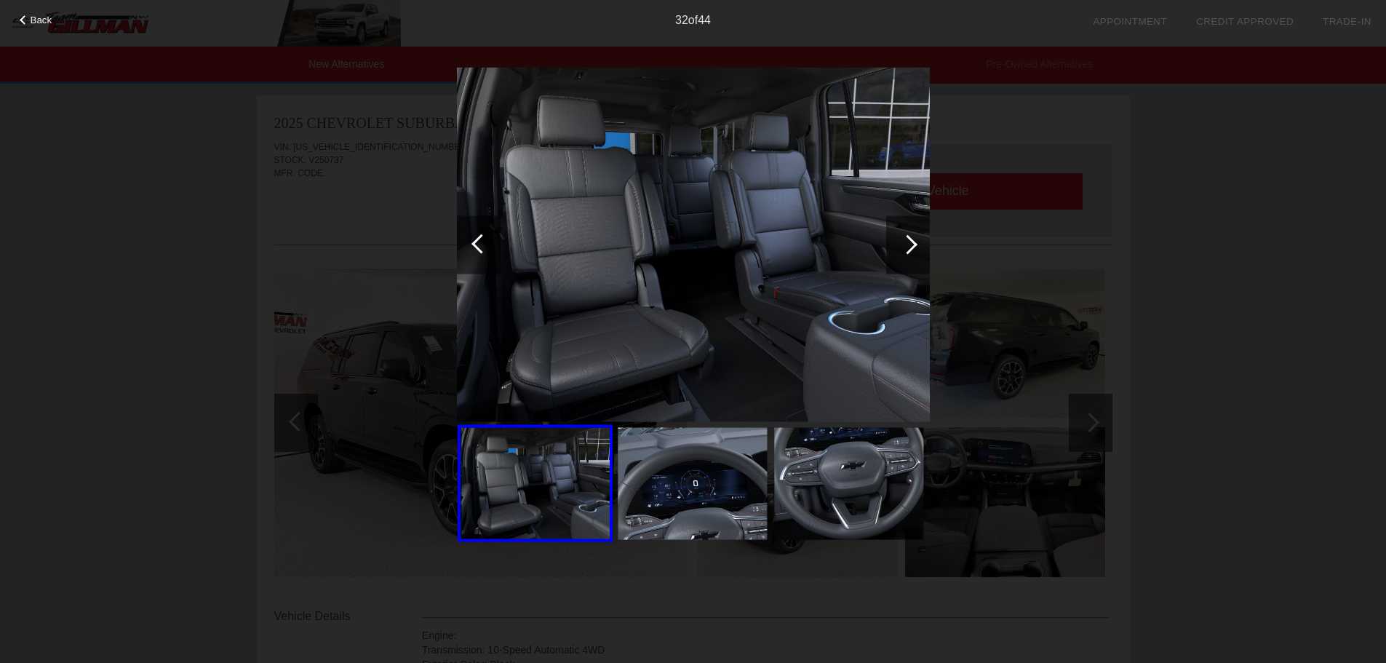
click at [828, 457] on img at bounding box center [848, 484] width 149 height 112
click at [882, 495] on img at bounding box center [848, 484] width 149 height 112
click at [924, 250] on div at bounding box center [908, 244] width 44 height 58
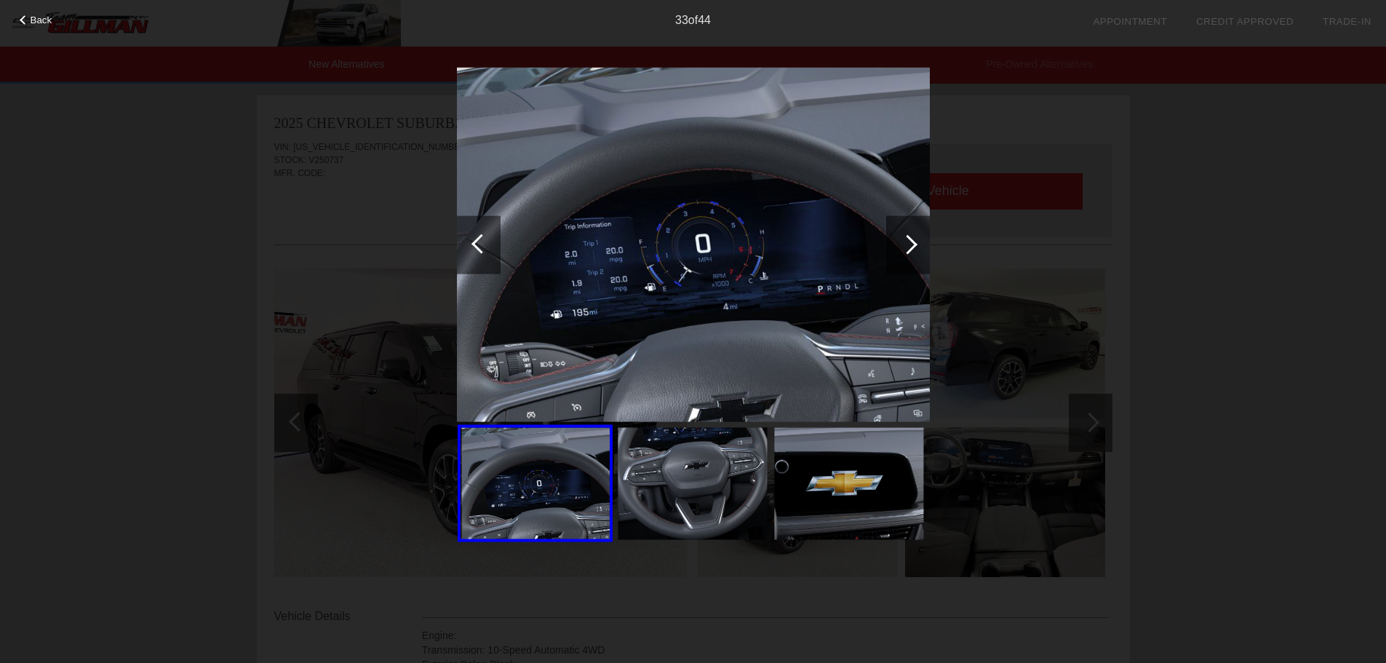
click at [914, 248] on div at bounding box center [908, 244] width 20 height 20
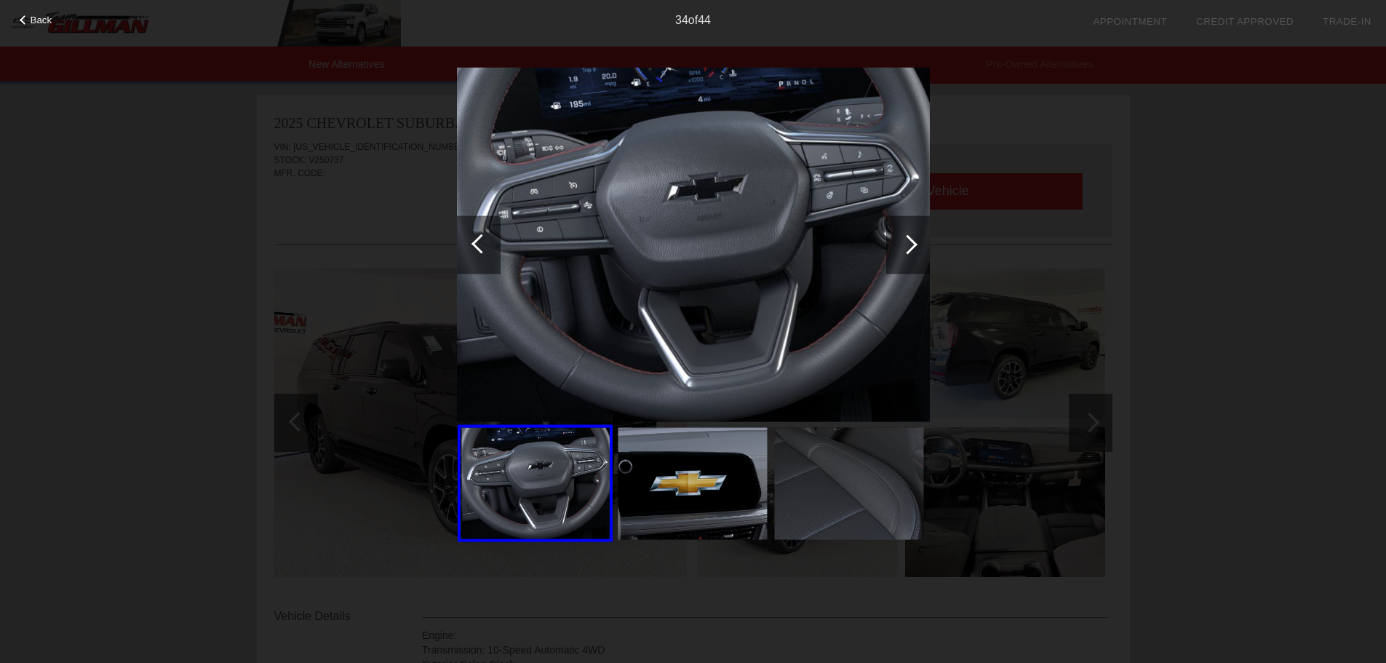
click at [914, 248] on div at bounding box center [908, 244] width 20 height 20
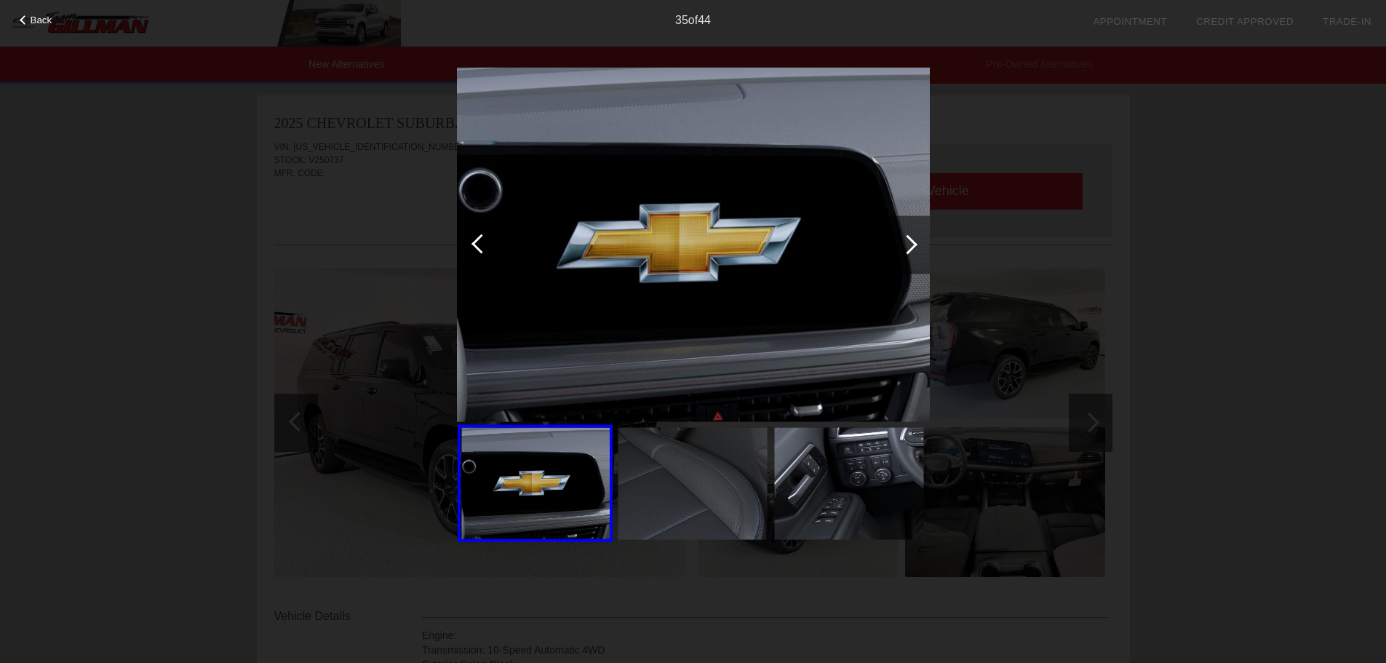
click at [914, 248] on div at bounding box center [908, 244] width 20 height 20
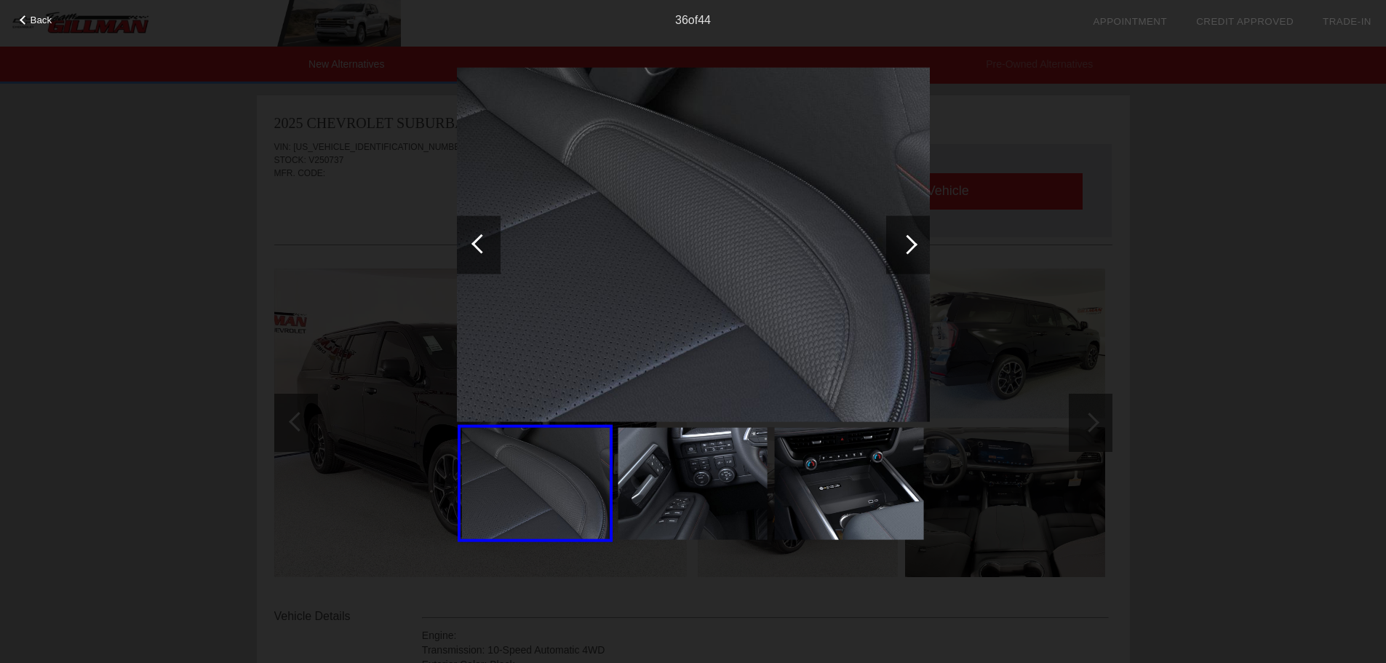
click at [914, 248] on div at bounding box center [908, 244] width 20 height 20
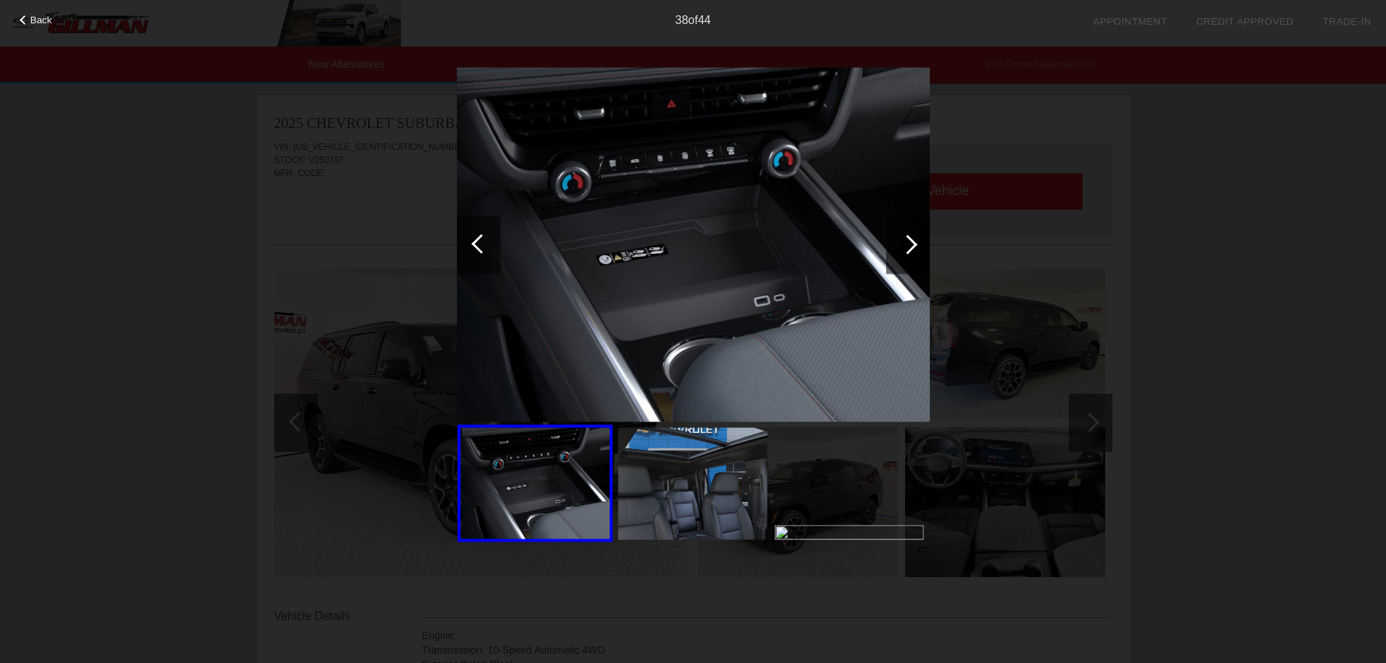
click at [914, 248] on div at bounding box center [908, 244] width 20 height 20
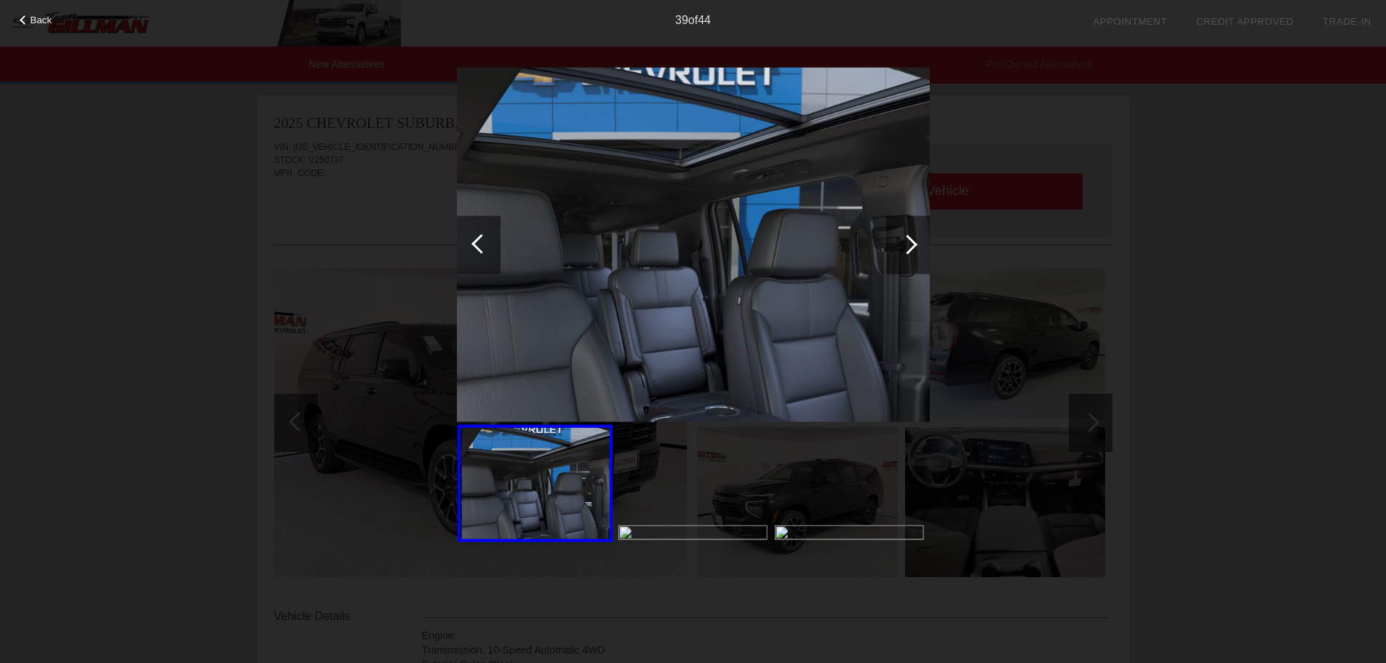
click at [914, 248] on div at bounding box center [908, 244] width 20 height 20
click at [910, 249] on div at bounding box center [908, 244] width 20 height 20
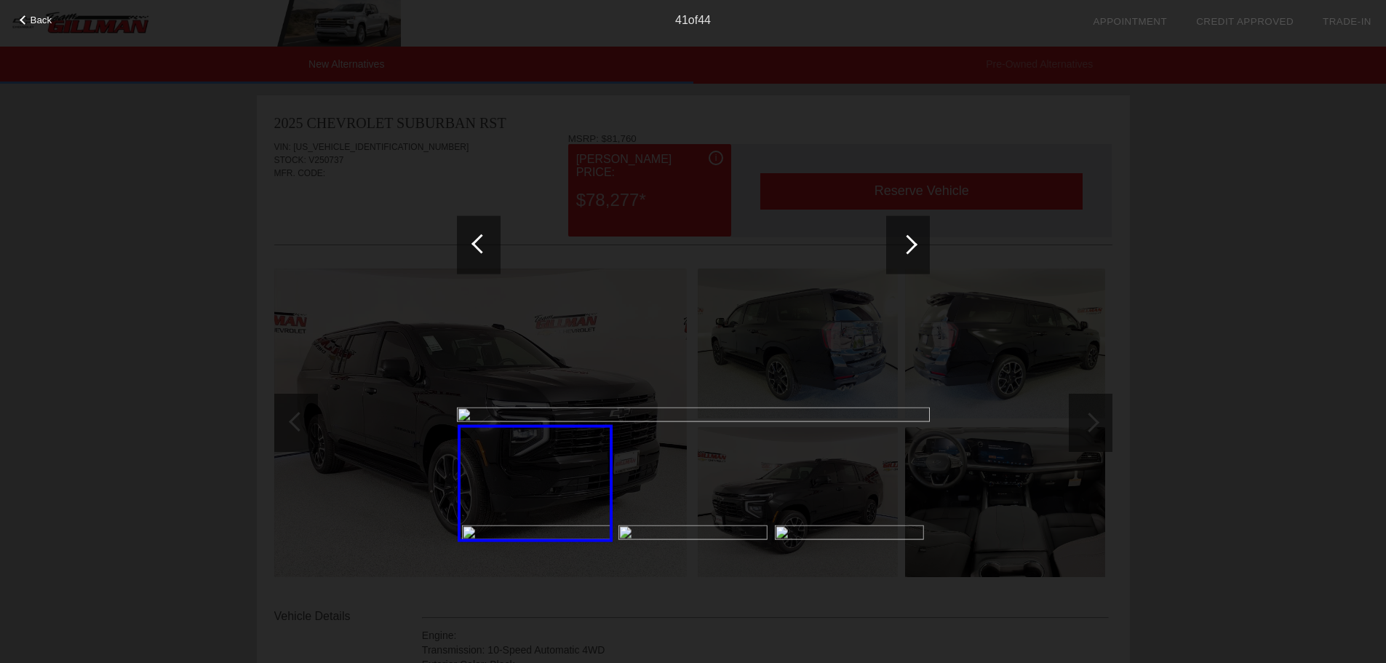
click at [907, 252] on div at bounding box center [908, 244] width 20 height 20
click at [890, 245] on div at bounding box center [908, 244] width 44 height 58
click at [905, 243] on div at bounding box center [908, 244] width 20 height 20
click at [906, 244] on div at bounding box center [908, 244] width 20 height 20
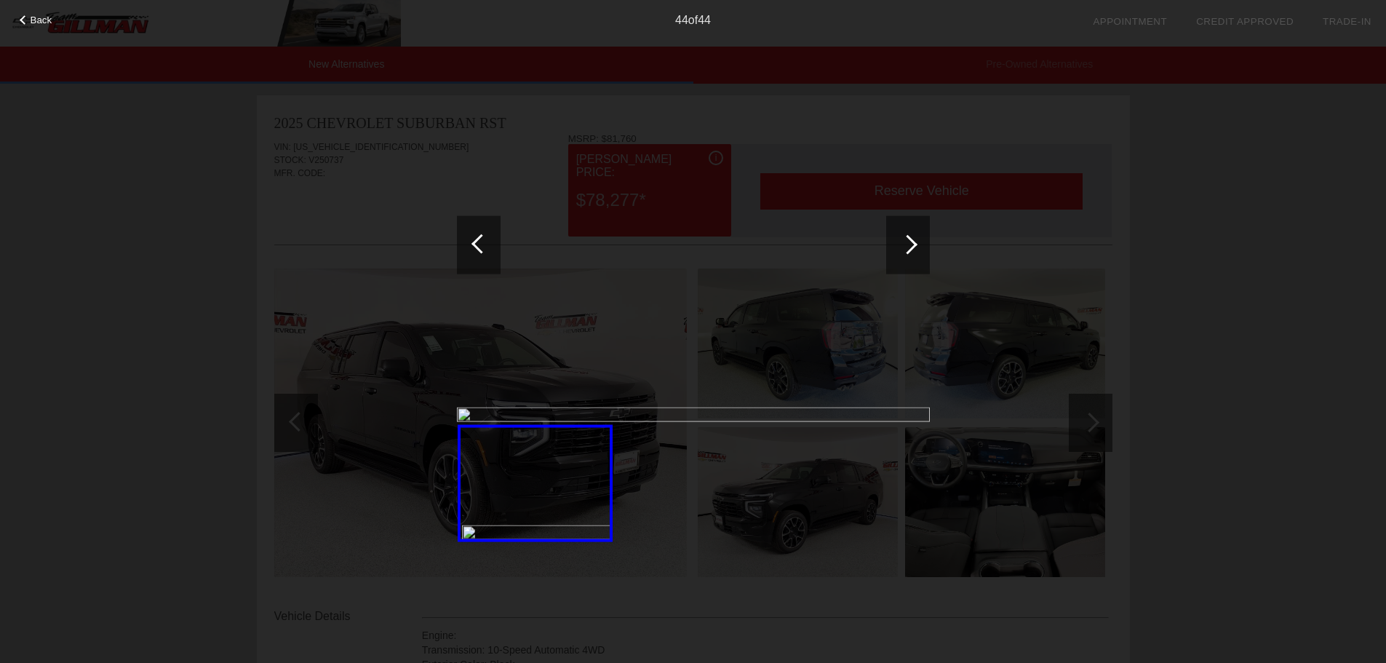
click at [1168, 345] on div "Back 44 of 44" at bounding box center [693, 331] width 1386 height 663
drag, startPoint x: 1328, startPoint y: 291, endPoint x: 1308, endPoint y: 278, distance: 23.6
click at [1327, 291] on div "Back 44 of 44" at bounding box center [693, 331] width 1386 height 663
click at [15, 16] on div "Back" at bounding box center [36, 18] width 73 height 7
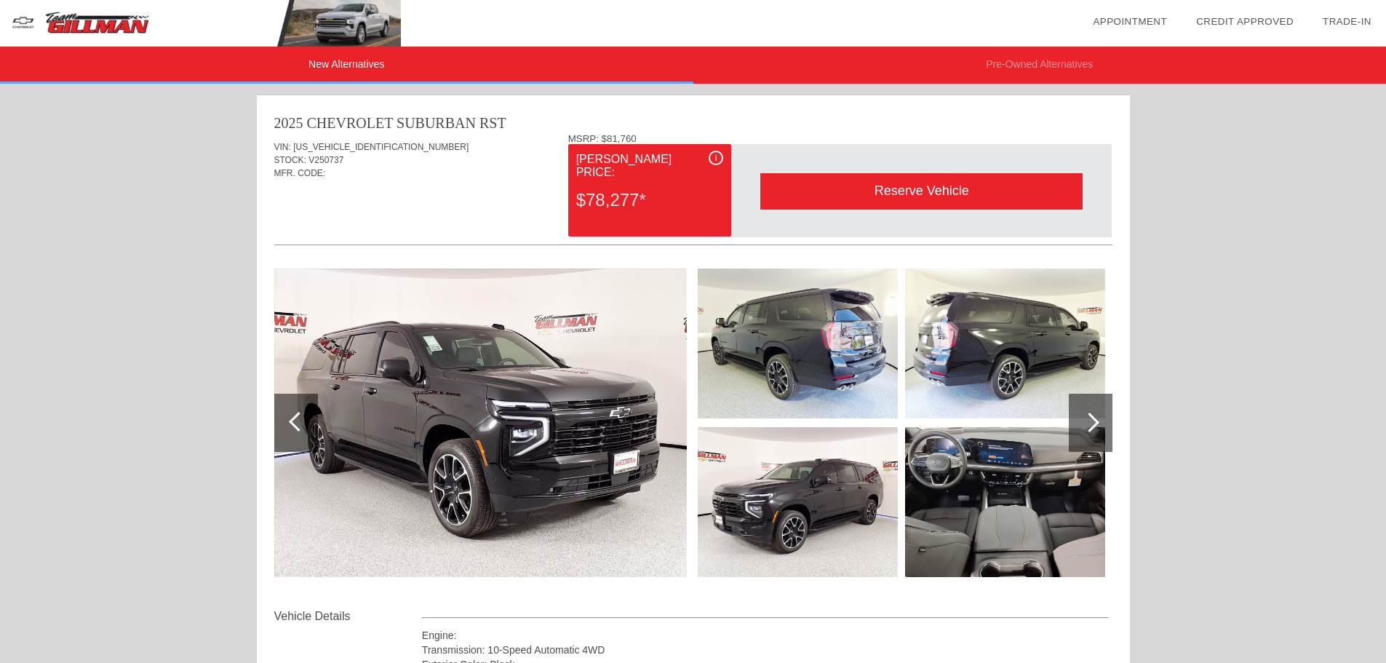
click at [1001, 479] on img at bounding box center [1005, 502] width 200 height 150
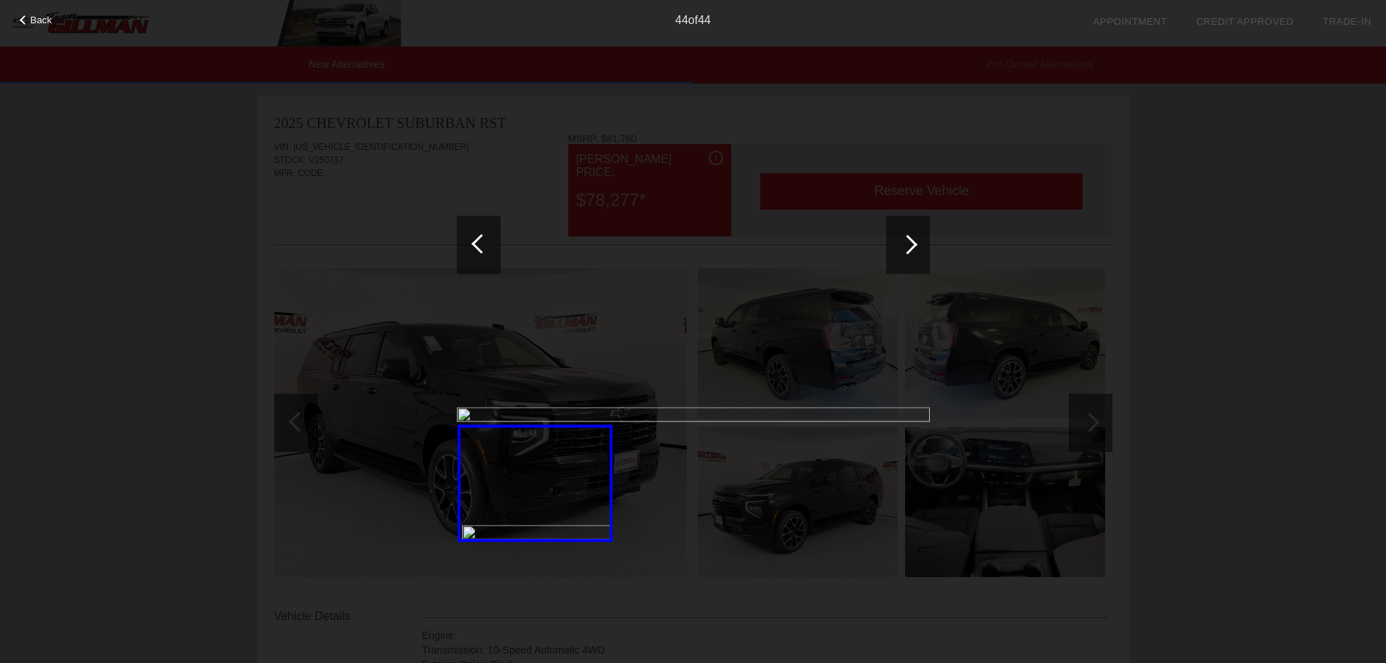
click at [478, 252] on div at bounding box center [479, 244] width 44 height 58
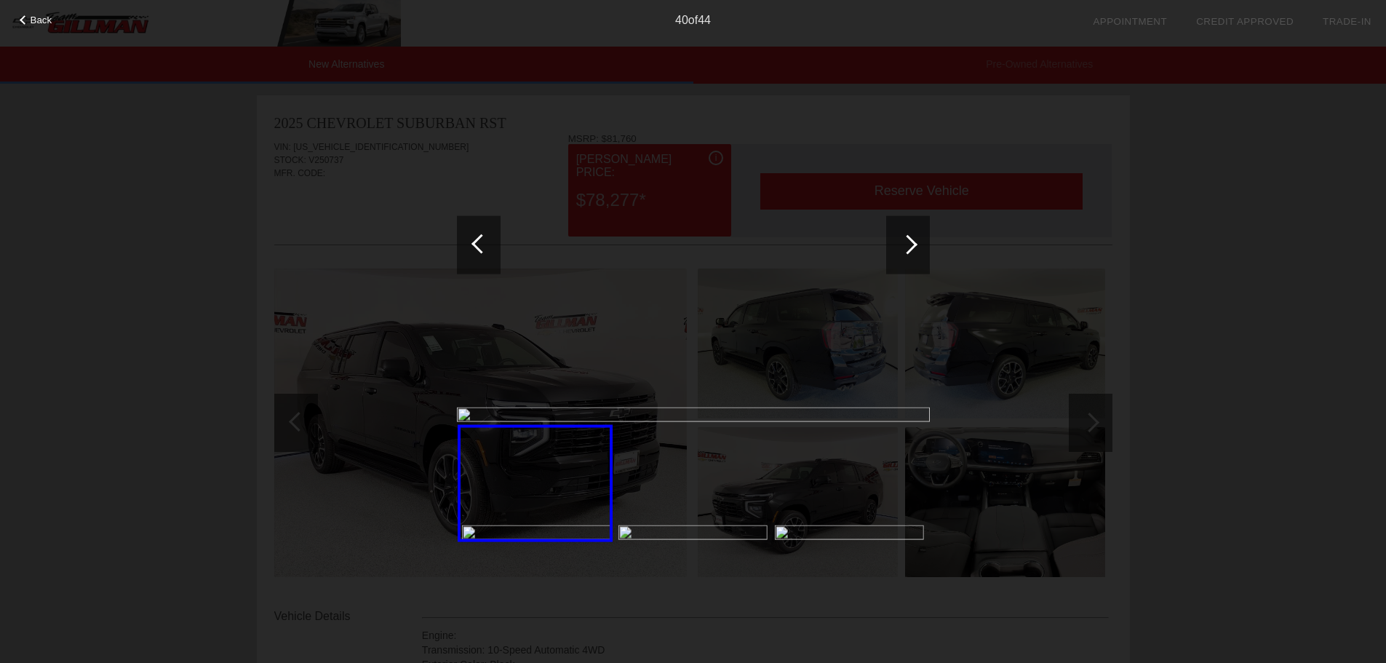
click at [478, 252] on div at bounding box center [479, 244] width 44 height 58
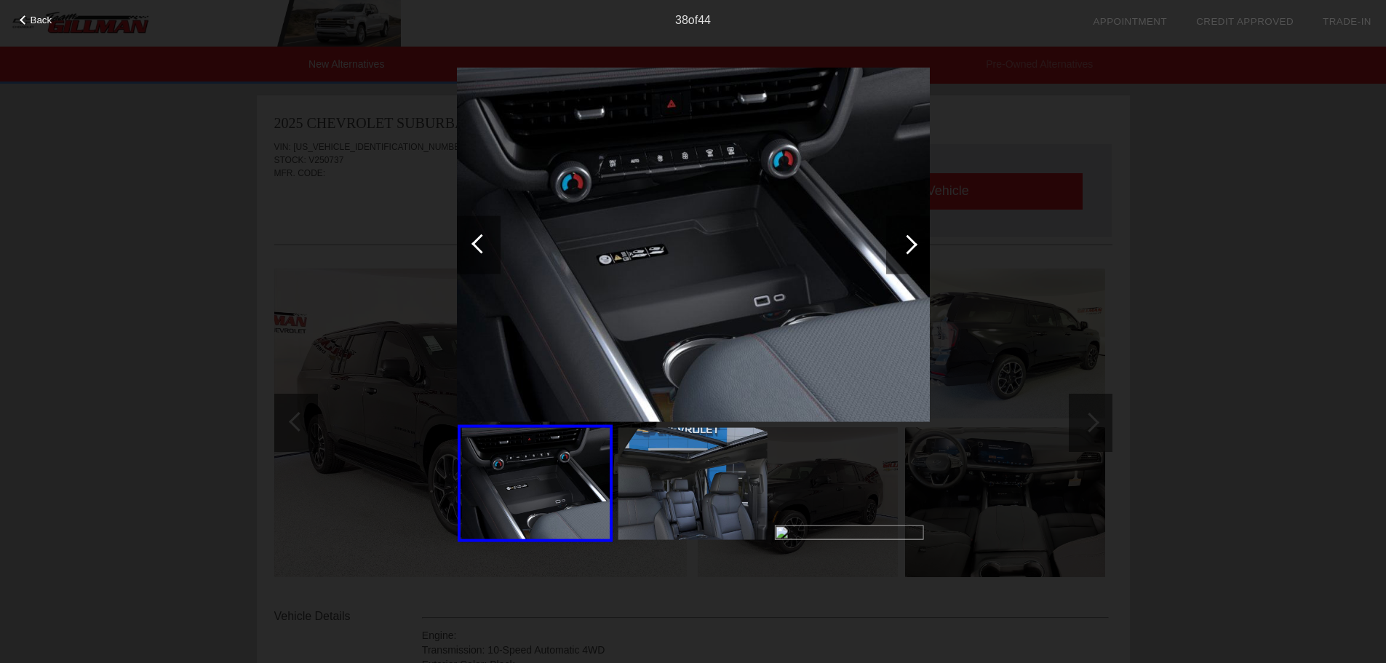
click at [478, 252] on div at bounding box center [479, 244] width 44 height 58
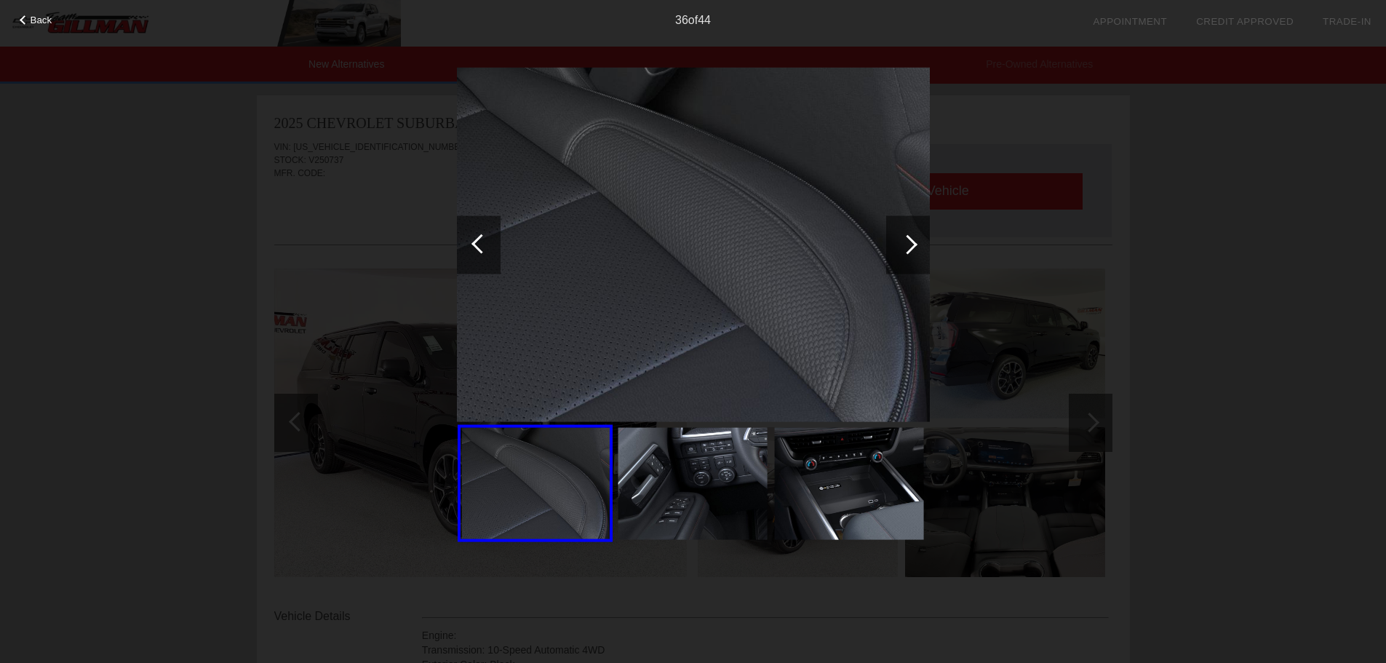
click at [478, 252] on div at bounding box center [479, 244] width 44 height 58
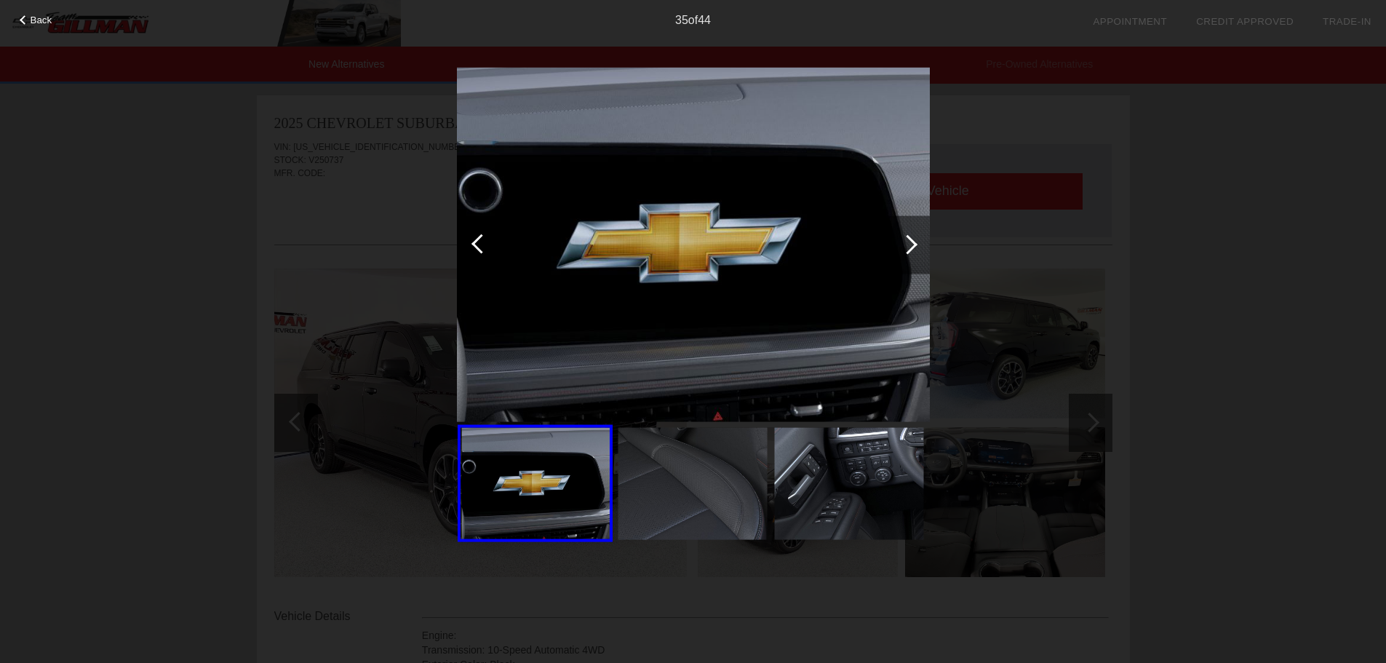
click at [478, 252] on div at bounding box center [479, 244] width 44 height 58
click at [479, 252] on div at bounding box center [479, 244] width 44 height 58
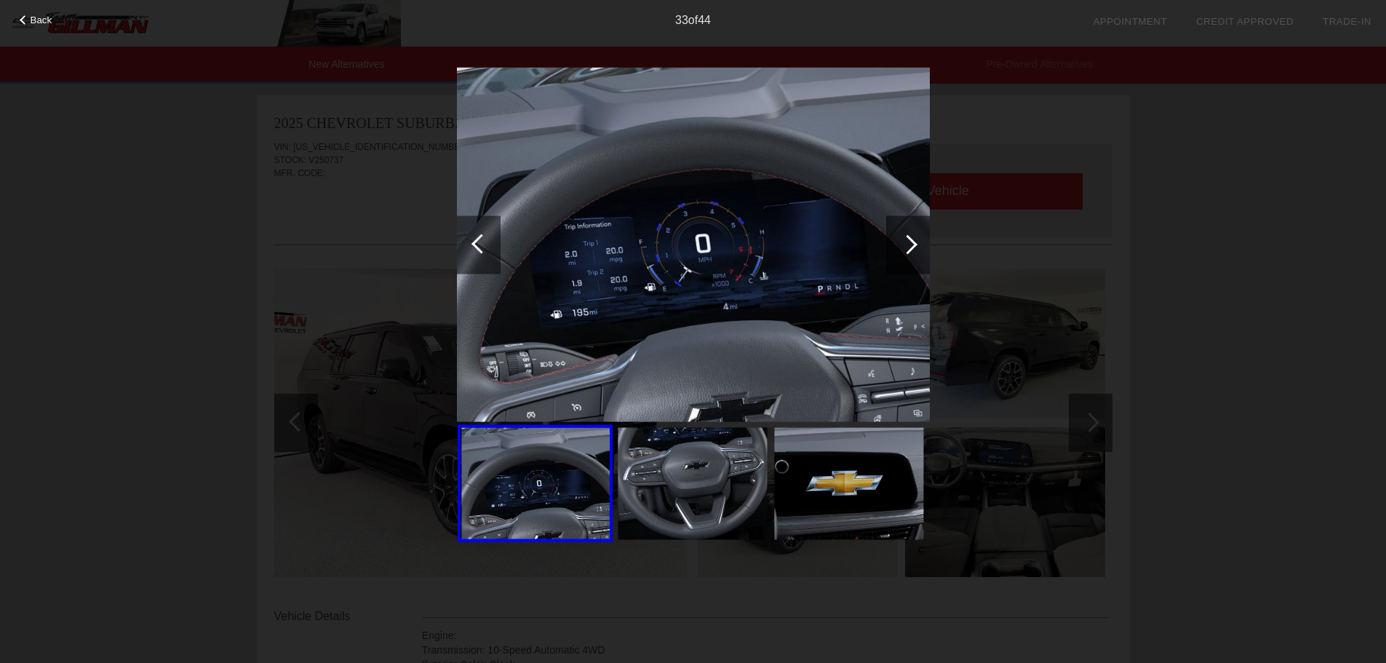
click at [479, 252] on div at bounding box center [481, 243] width 20 height 20
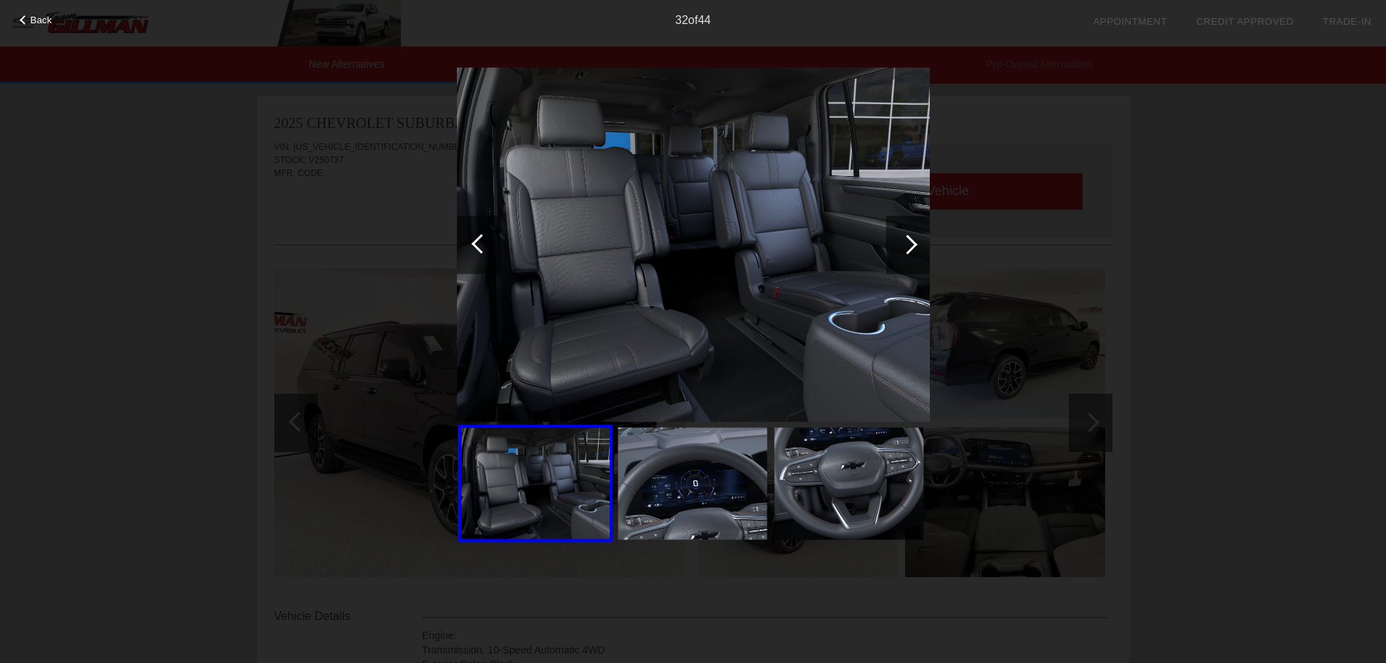
drag, startPoint x: 485, startPoint y: 244, endPoint x: 492, endPoint y: 240, distance: 7.5
click at [486, 244] on div at bounding box center [481, 243] width 20 height 20
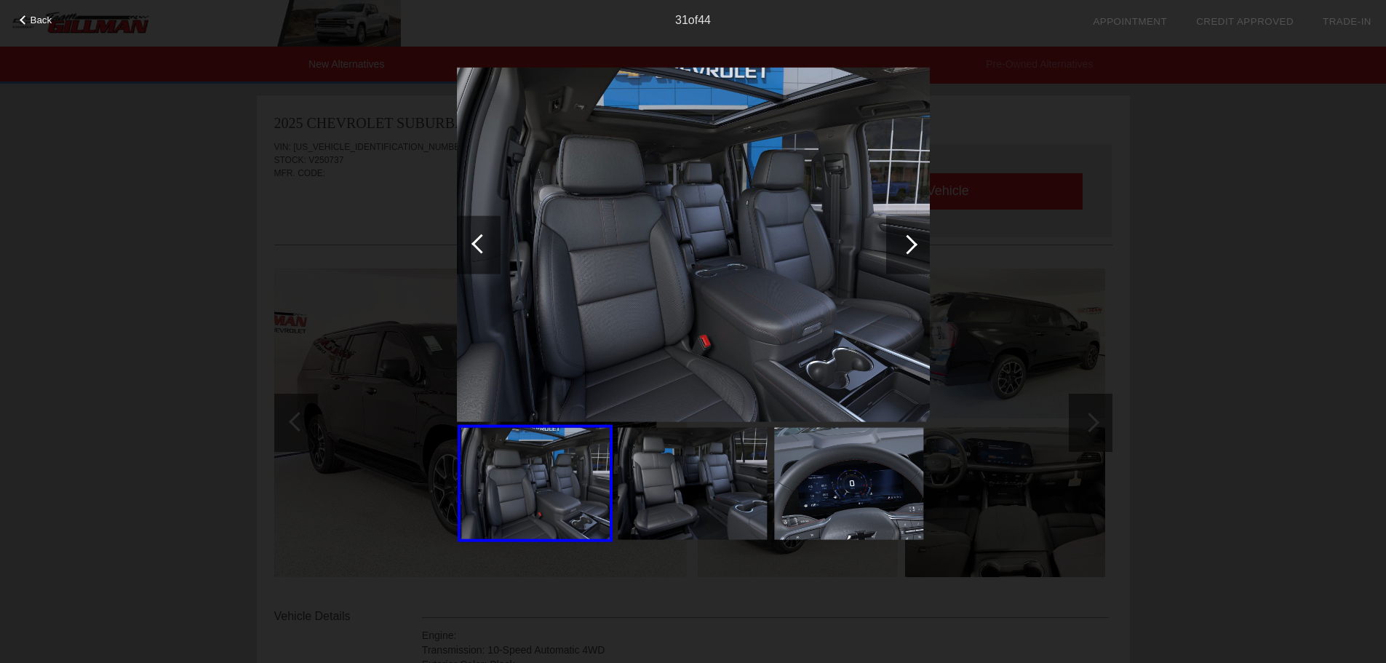
click at [492, 240] on div at bounding box center [479, 244] width 44 height 58
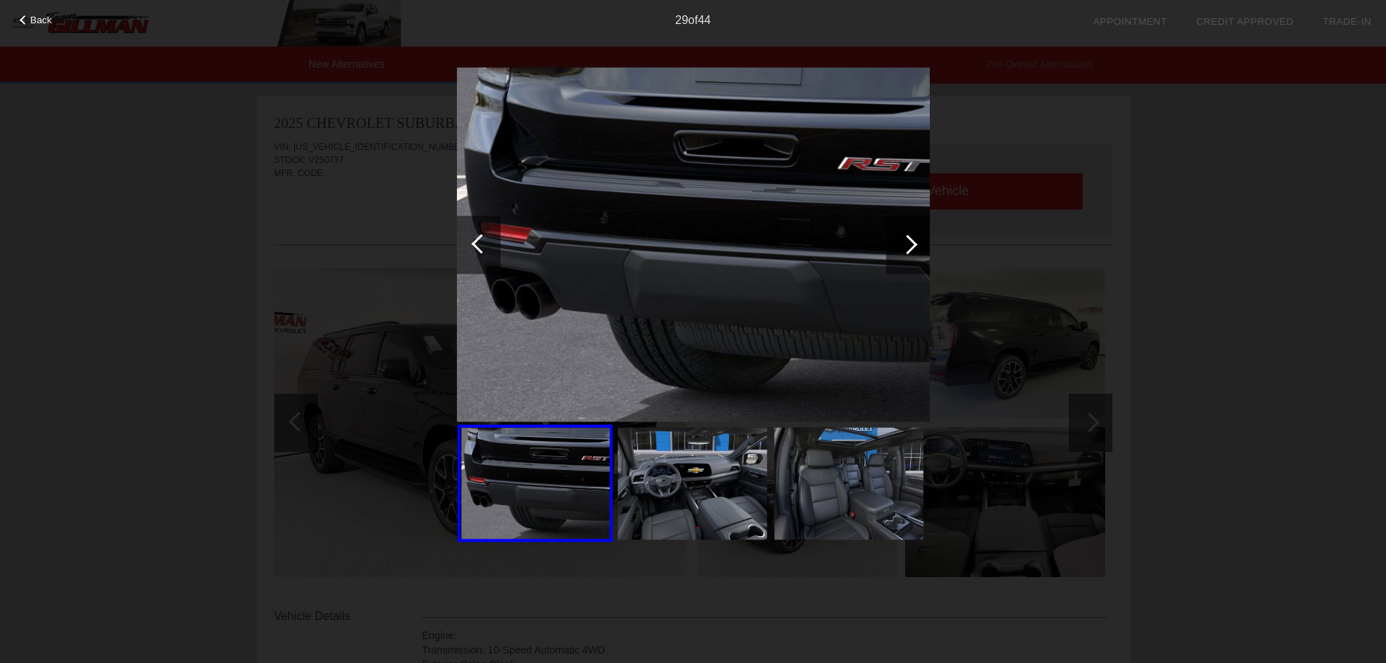
click at [492, 240] on div at bounding box center [479, 244] width 44 height 58
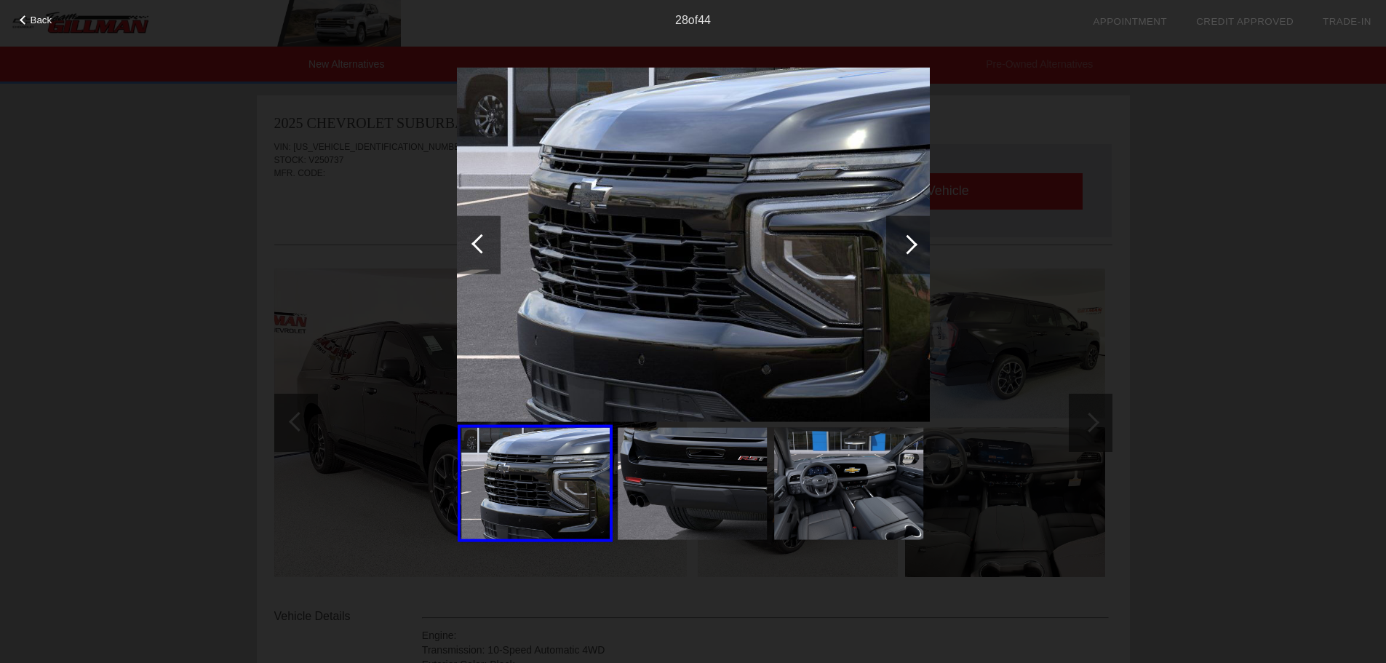
click at [492, 240] on div at bounding box center [479, 244] width 44 height 58
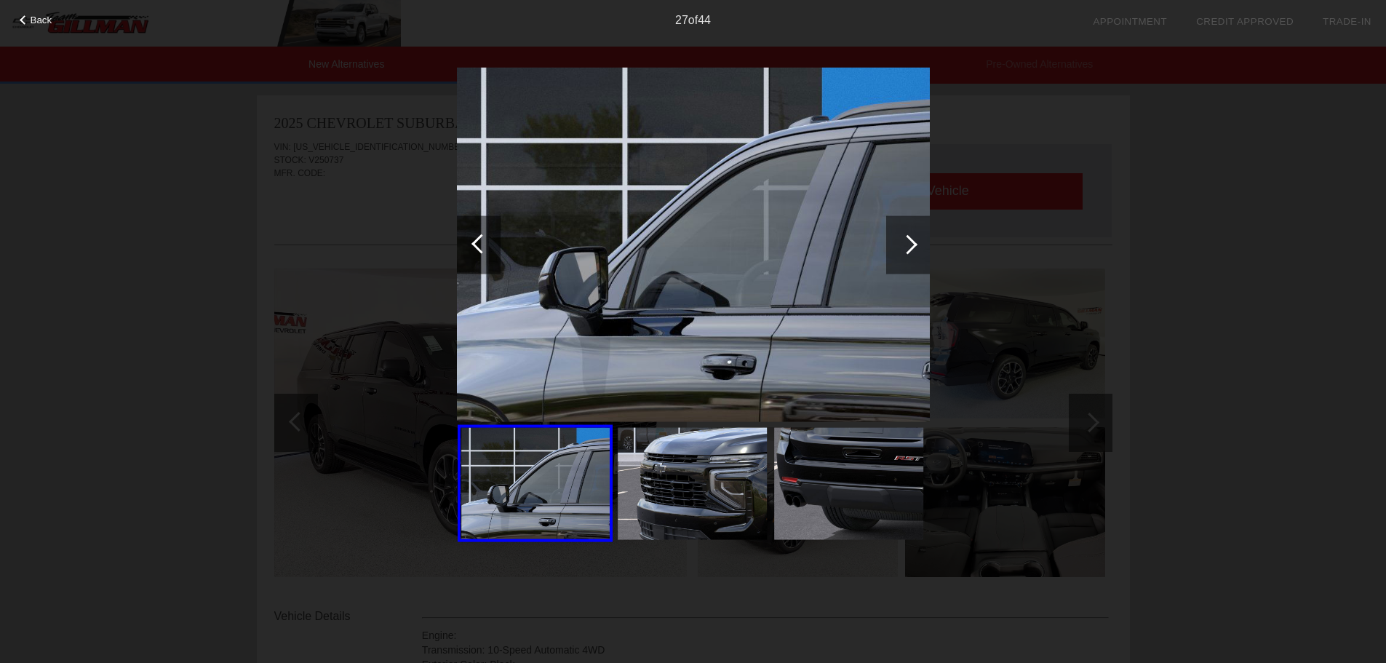
click at [492, 240] on div at bounding box center [479, 244] width 44 height 58
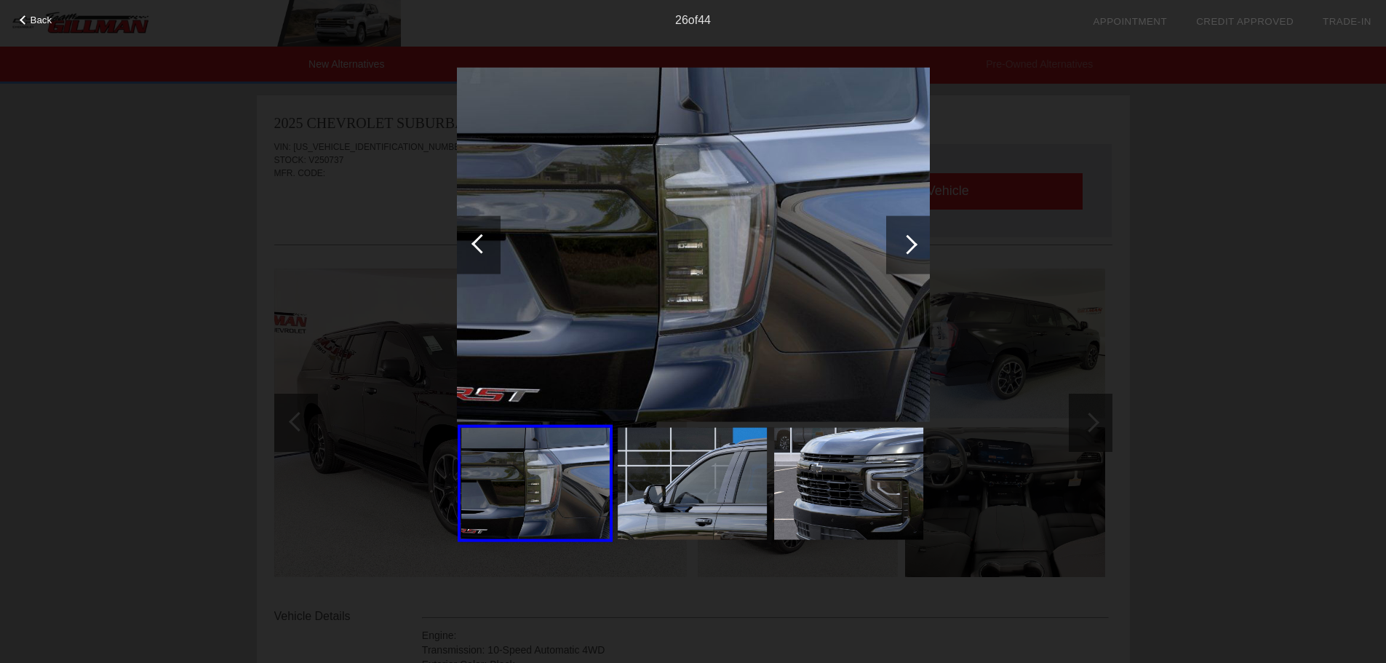
click at [492, 240] on div at bounding box center [479, 244] width 44 height 58
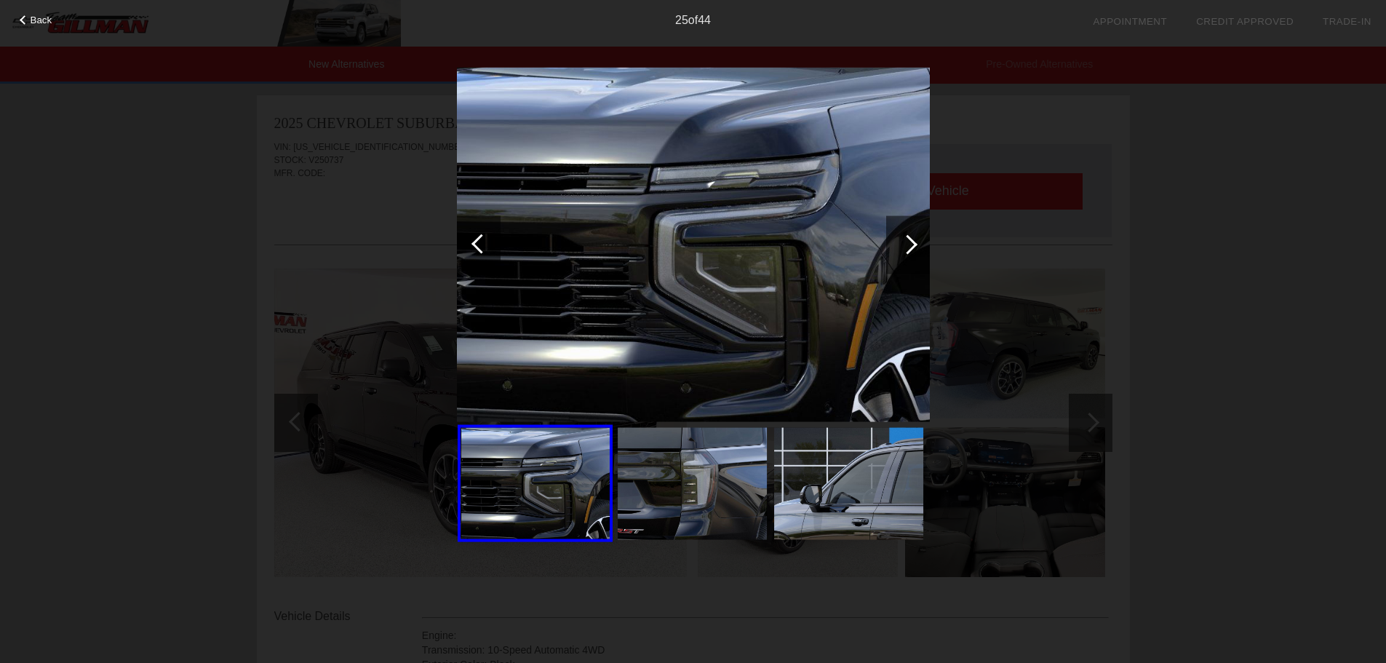
click at [492, 240] on div at bounding box center [479, 244] width 44 height 58
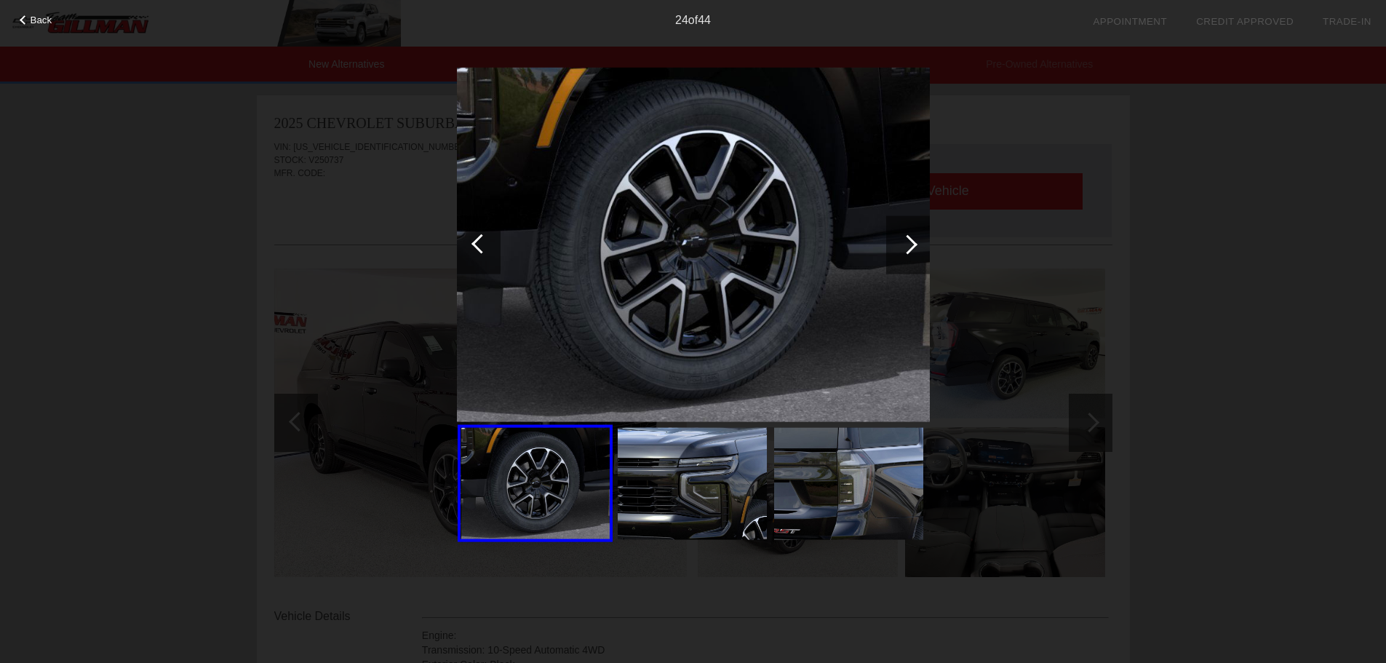
click at [496, 241] on div at bounding box center [479, 244] width 44 height 58
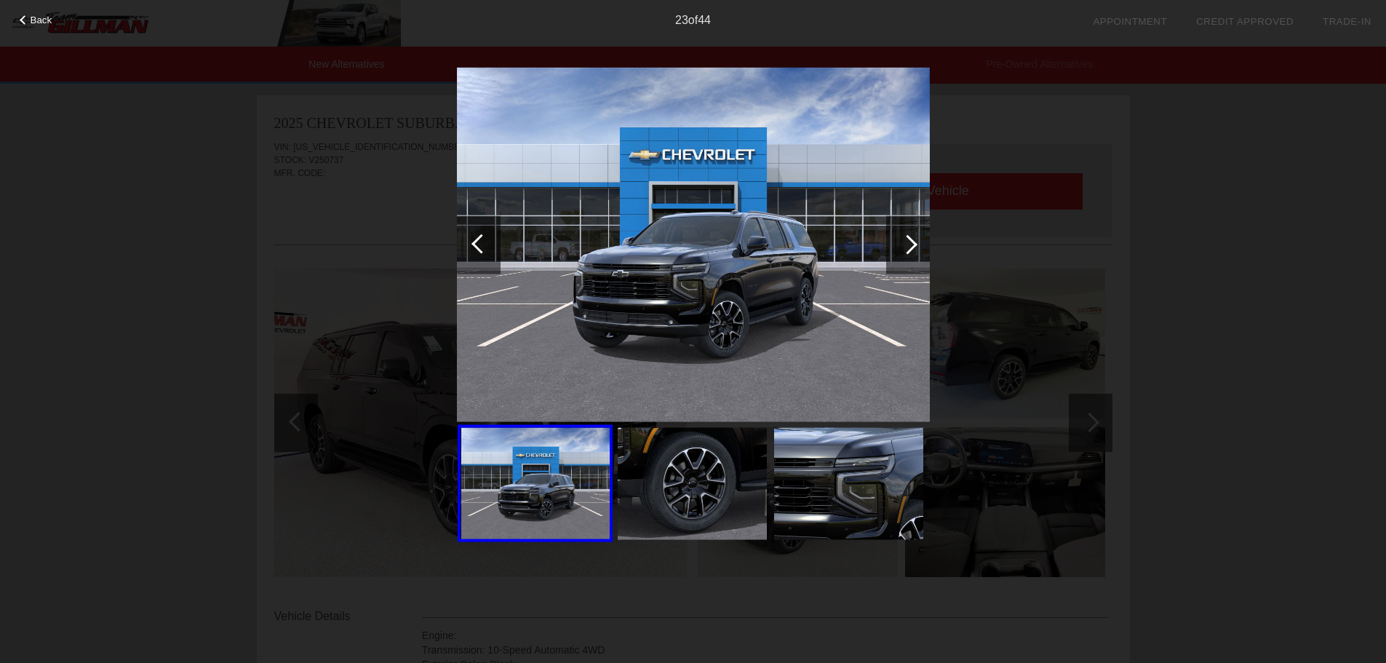
click at [496, 241] on div at bounding box center [479, 244] width 44 height 58
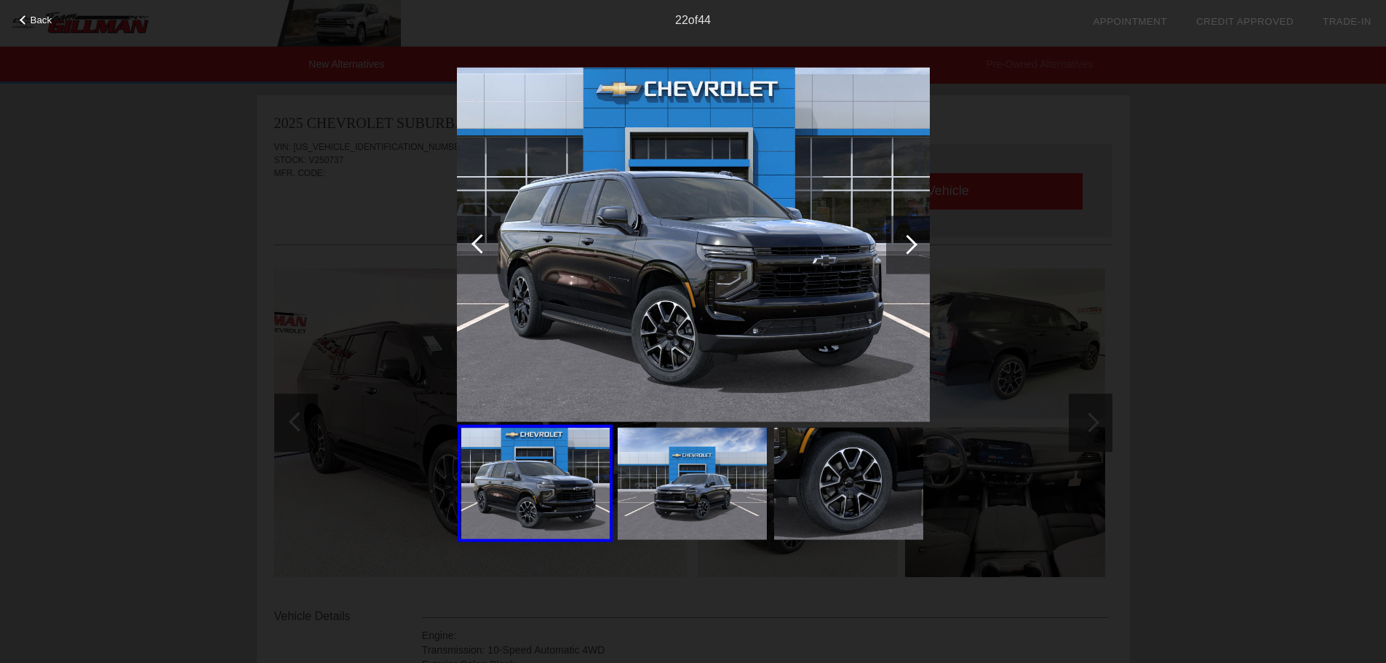
click at [496, 241] on div at bounding box center [479, 244] width 44 height 58
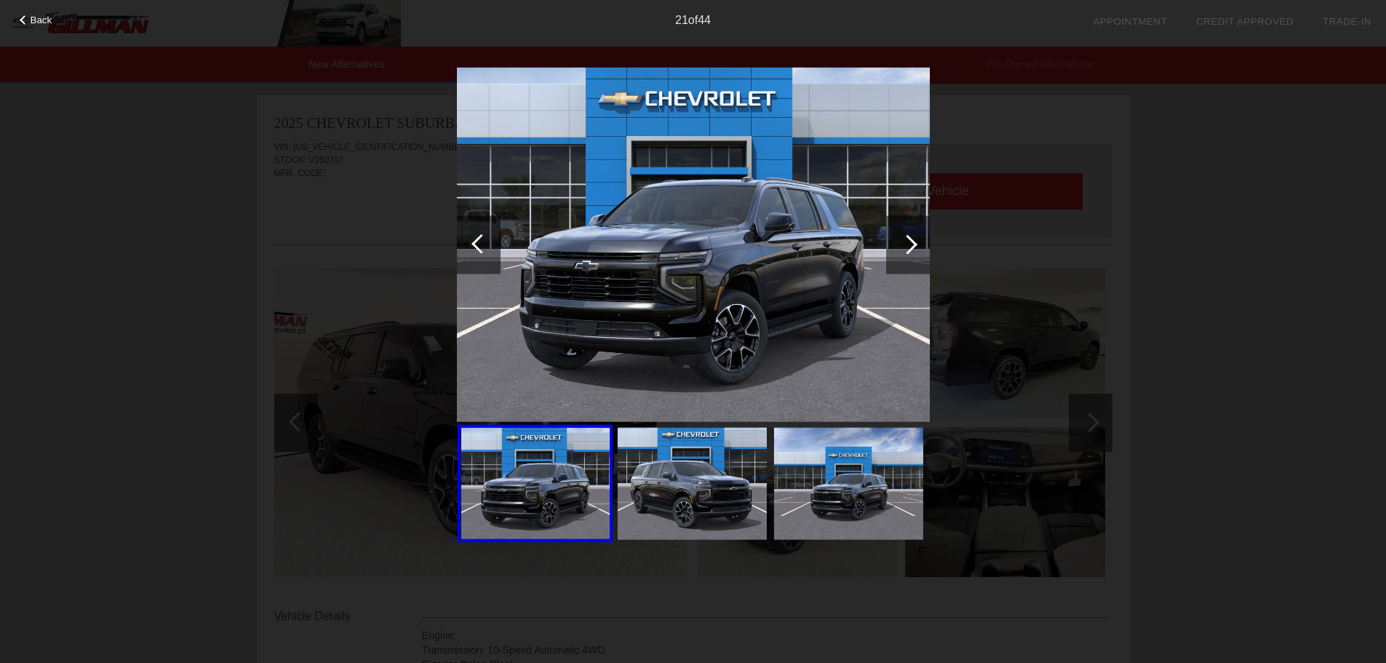
click at [496, 241] on div at bounding box center [479, 244] width 44 height 58
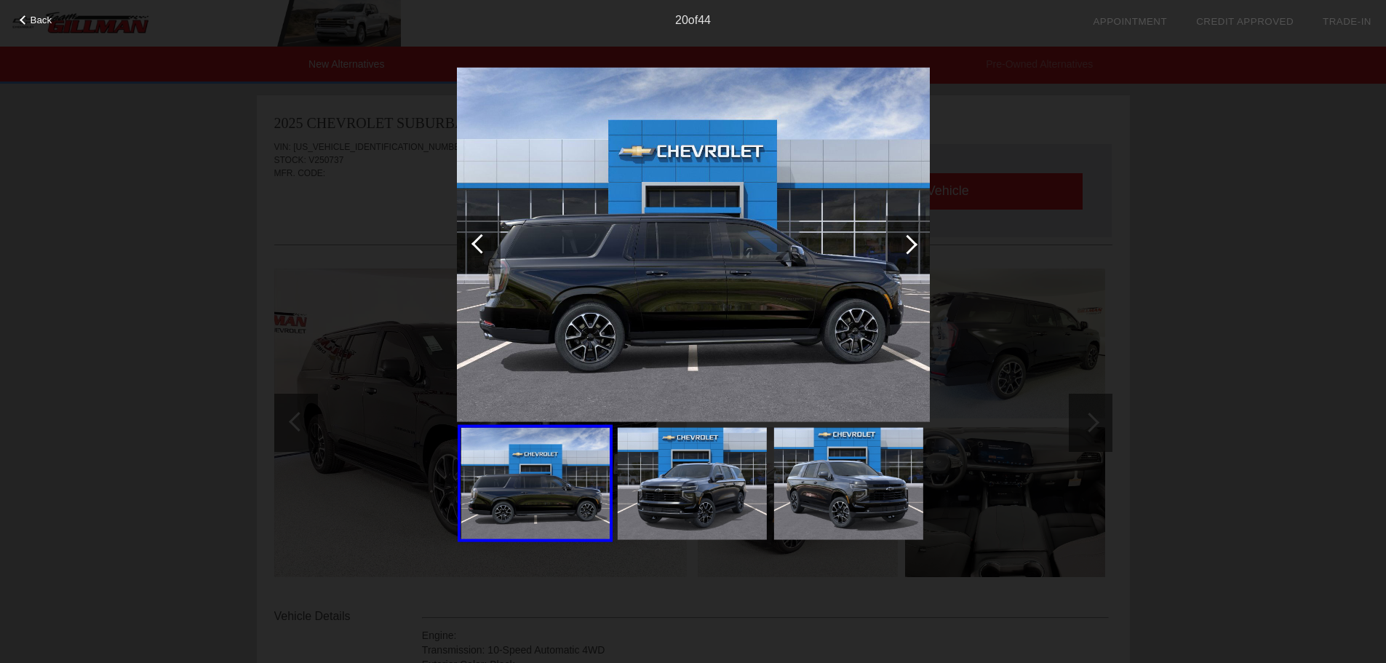
click at [496, 241] on div at bounding box center [479, 244] width 44 height 58
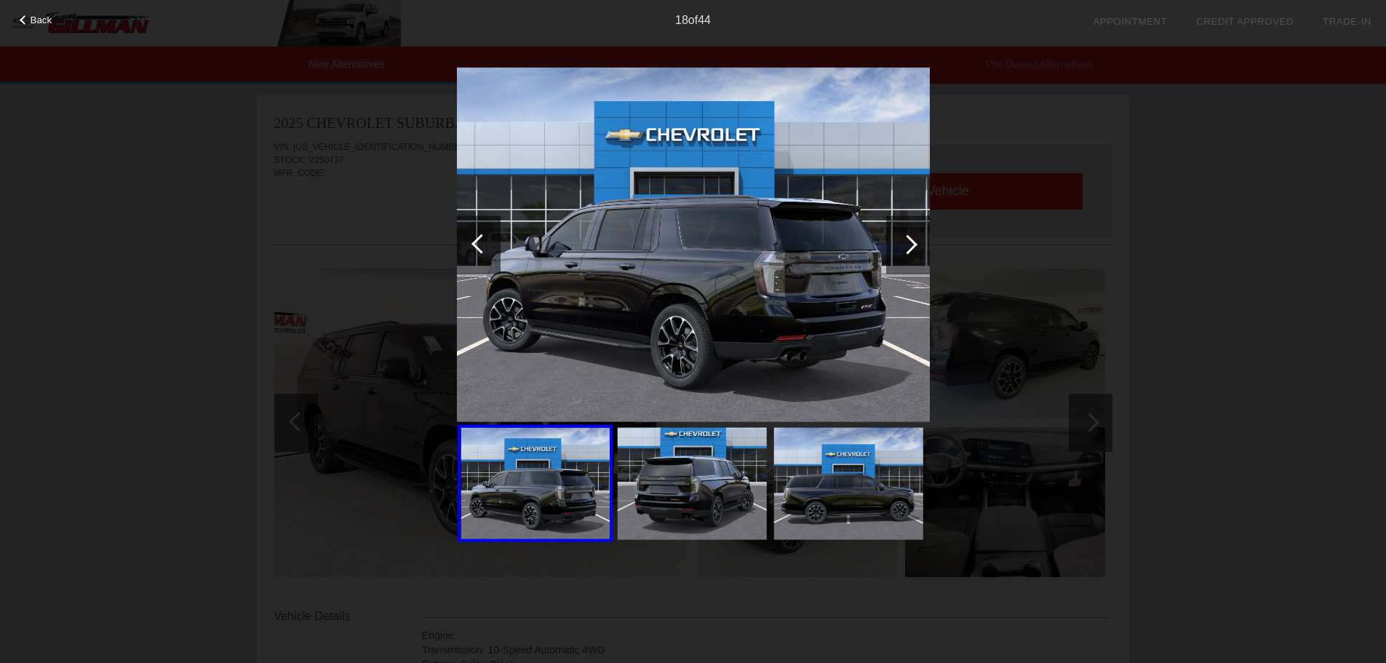
click at [496, 241] on div at bounding box center [479, 244] width 44 height 58
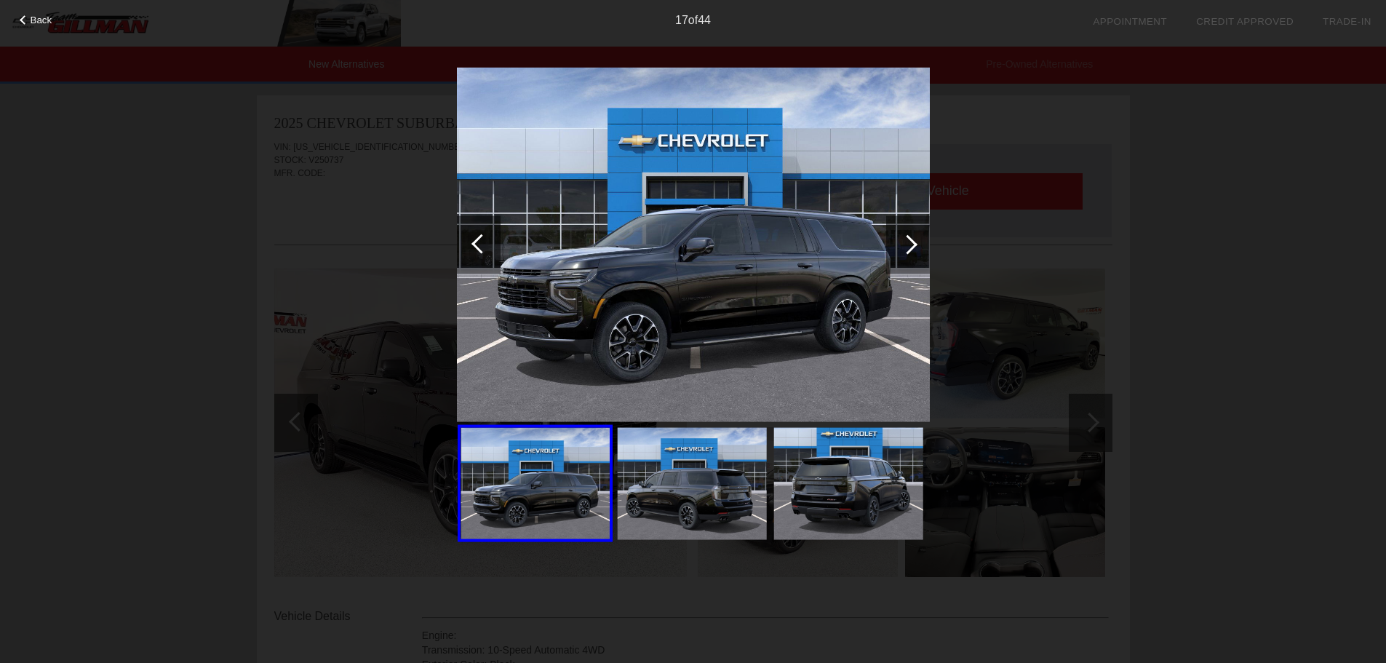
click at [496, 241] on div at bounding box center [479, 244] width 44 height 58
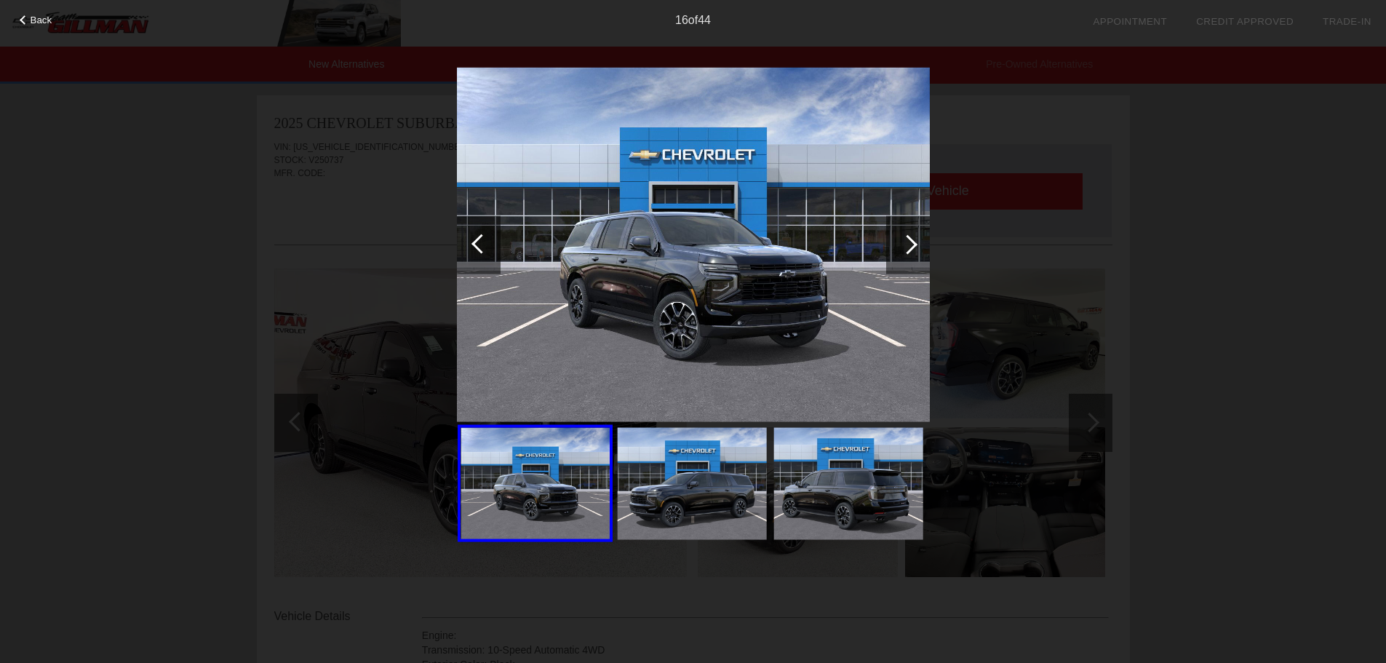
click at [496, 241] on div at bounding box center [479, 244] width 44 height 58
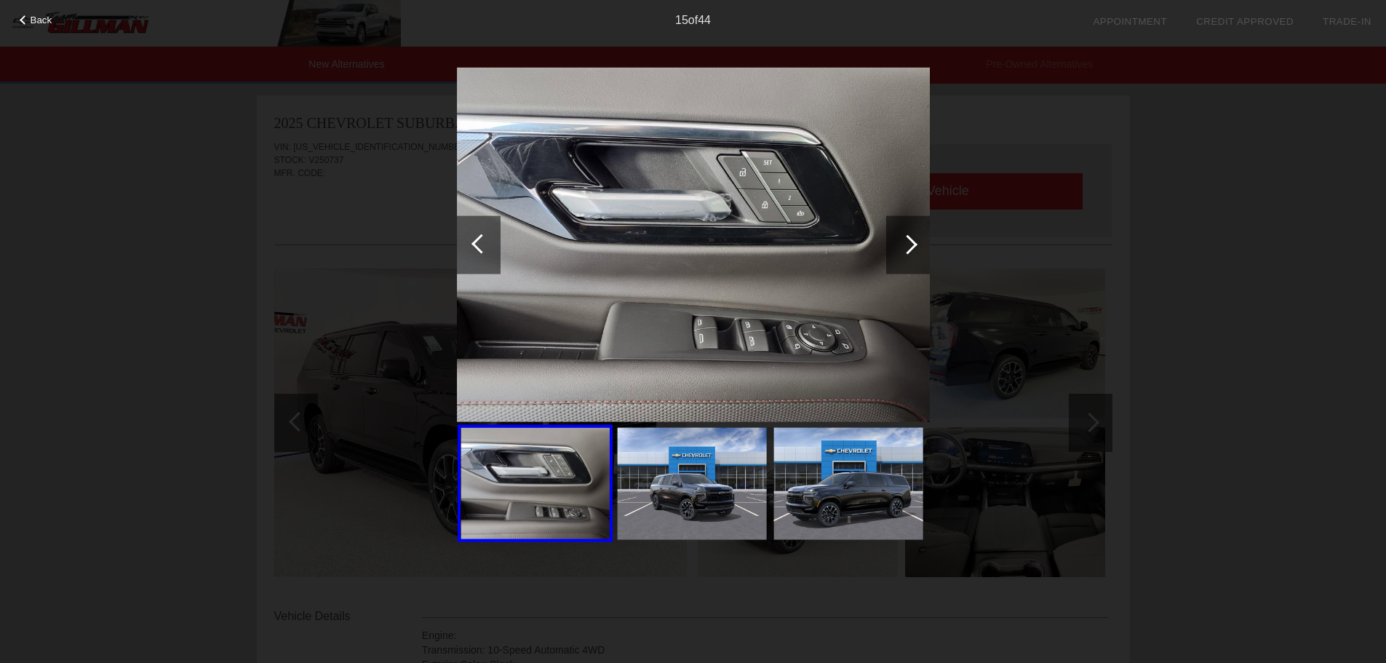
click at [496, 241] on div at bounding box center [479, 244] width 44 height 58
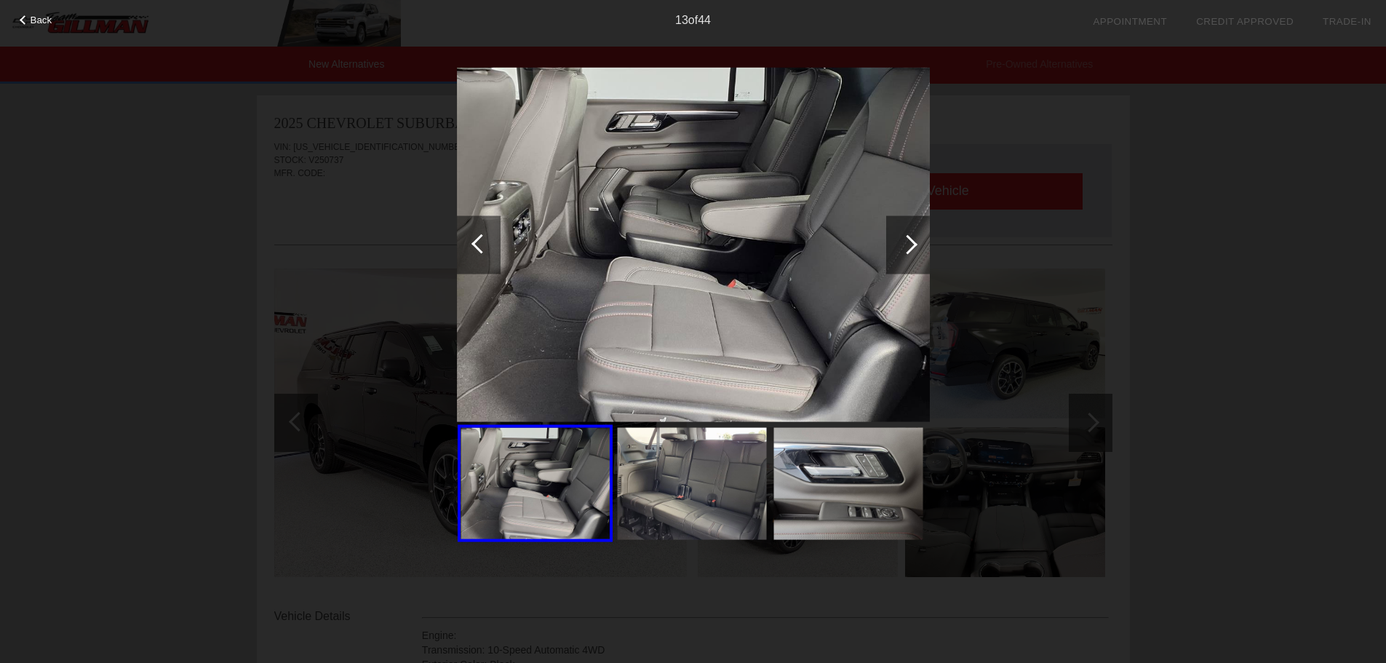
click at [497, 241] on div at bounding box center [479, 244] width 44 height 58
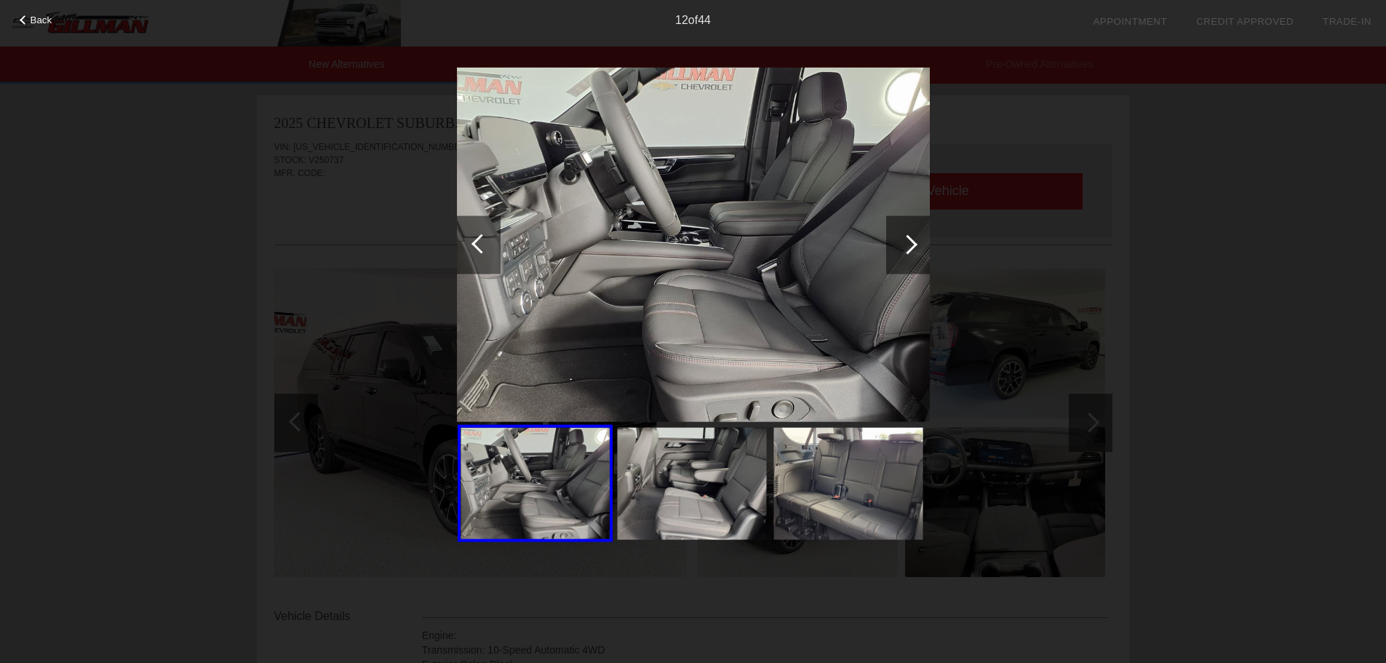
click at [760, 304] on img at bounding box center [693, 244] width 473 height 355
click at [476, 247] on div at bounding box center [481, 243] width 20 height 20
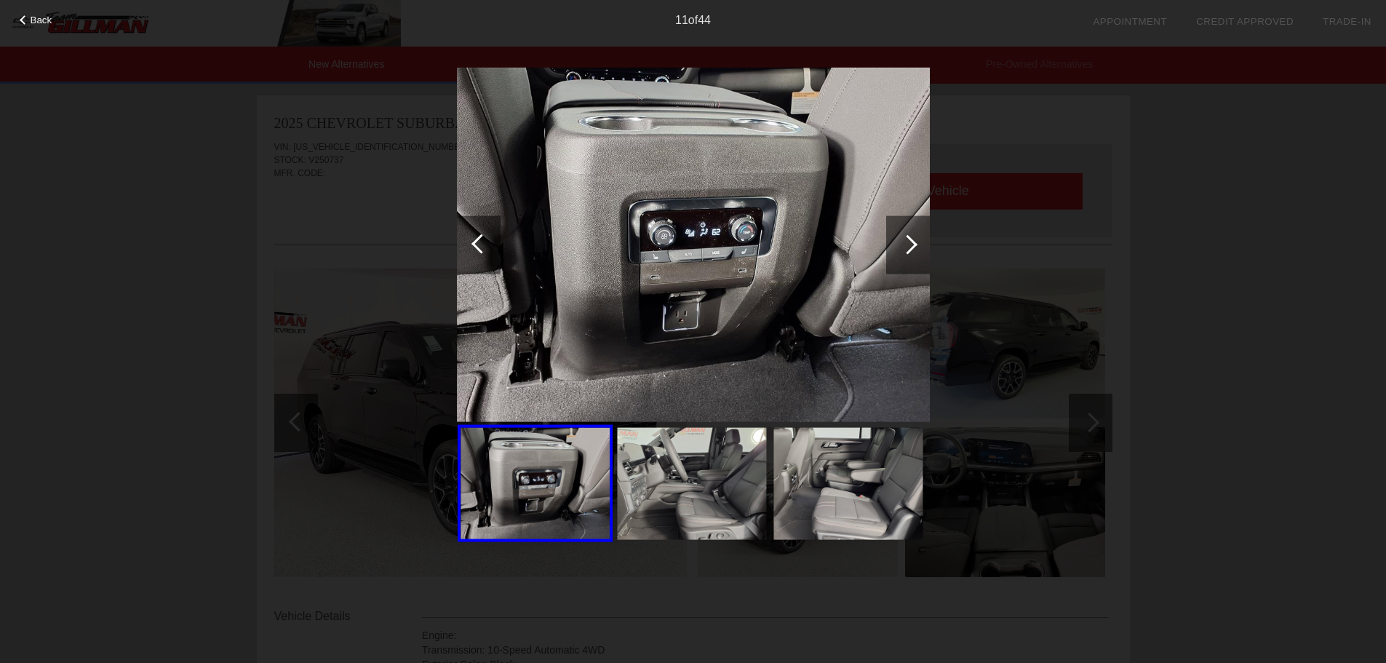
click at [476, 242] on div at bounding box center [481, 243] width 20 height 20
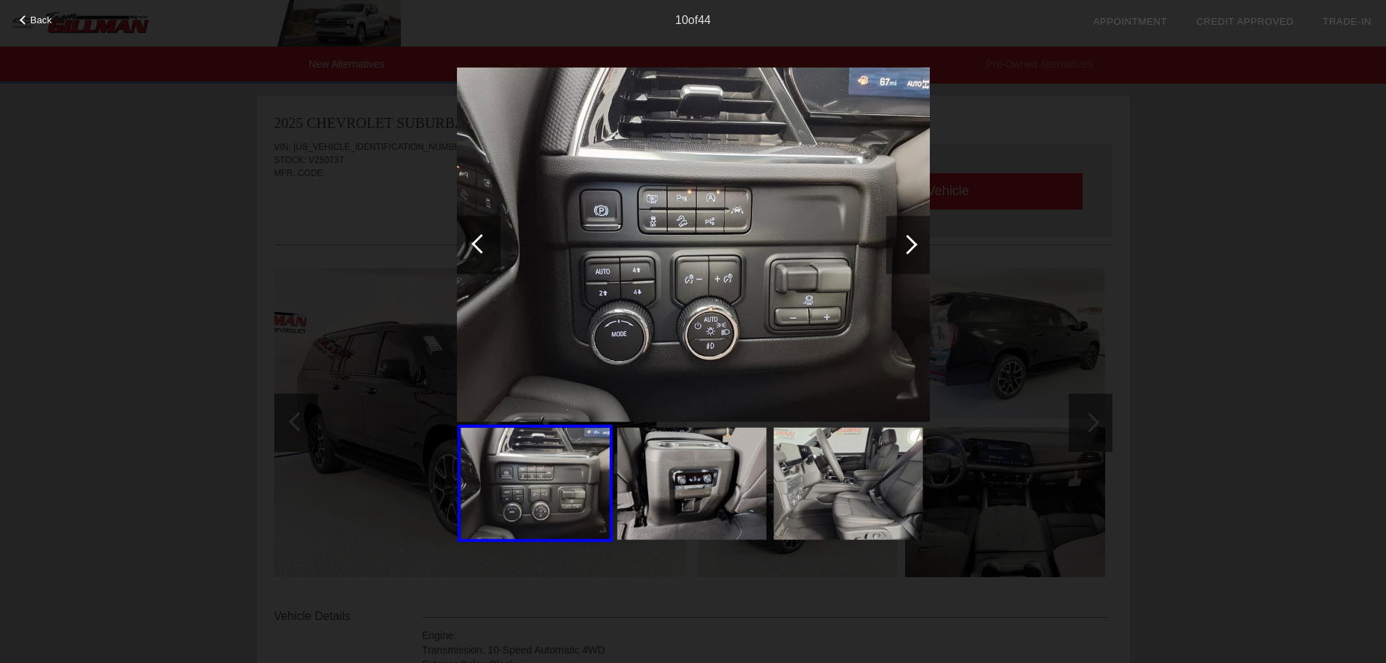
click at [476, 238] on div at bounding box center [479, 244] width 44 height 58
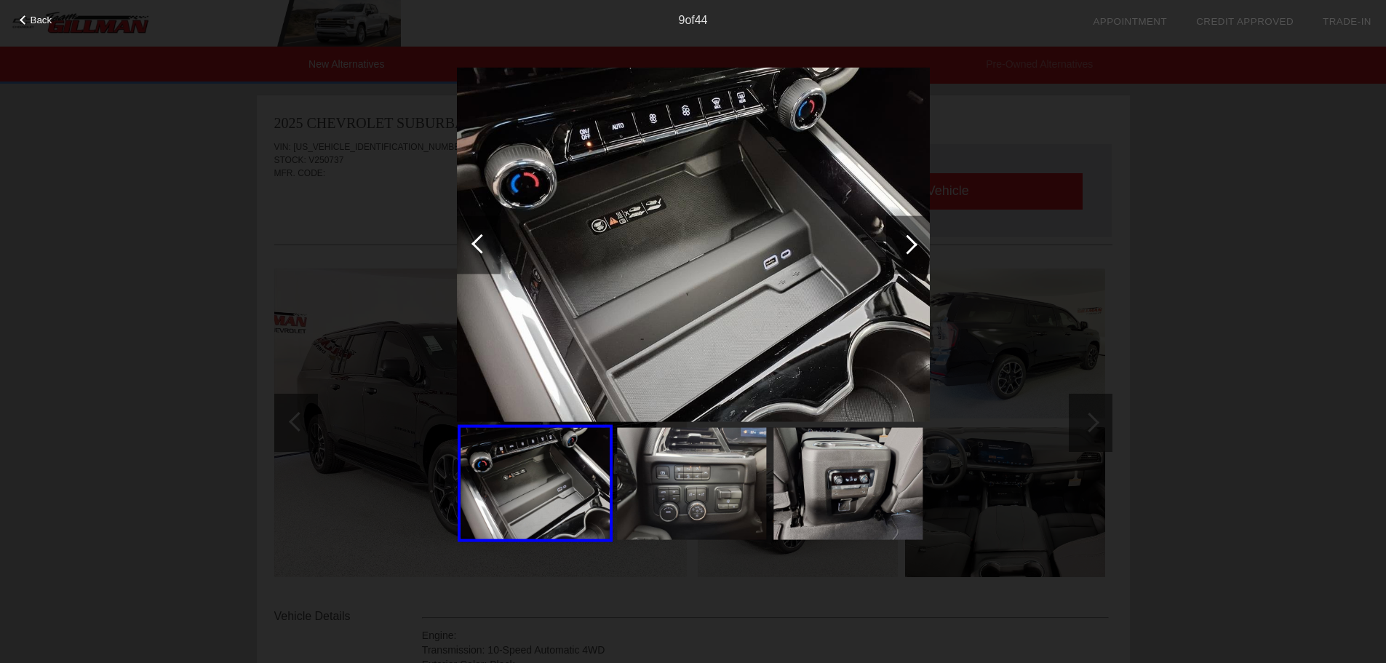
click at [476, 238] on div at bounding box center [479, 244] width 44 height 58
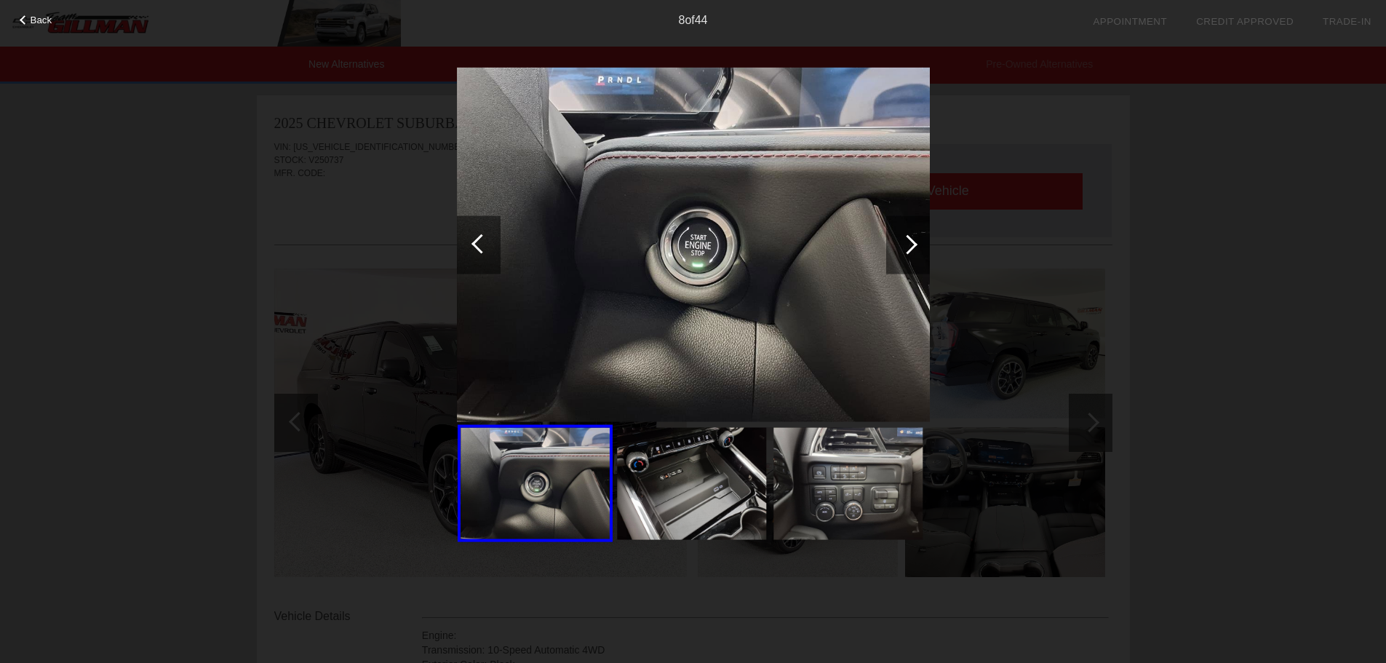
click at [476, 238] on div at bounding box center [479, 244] width 44 height 58
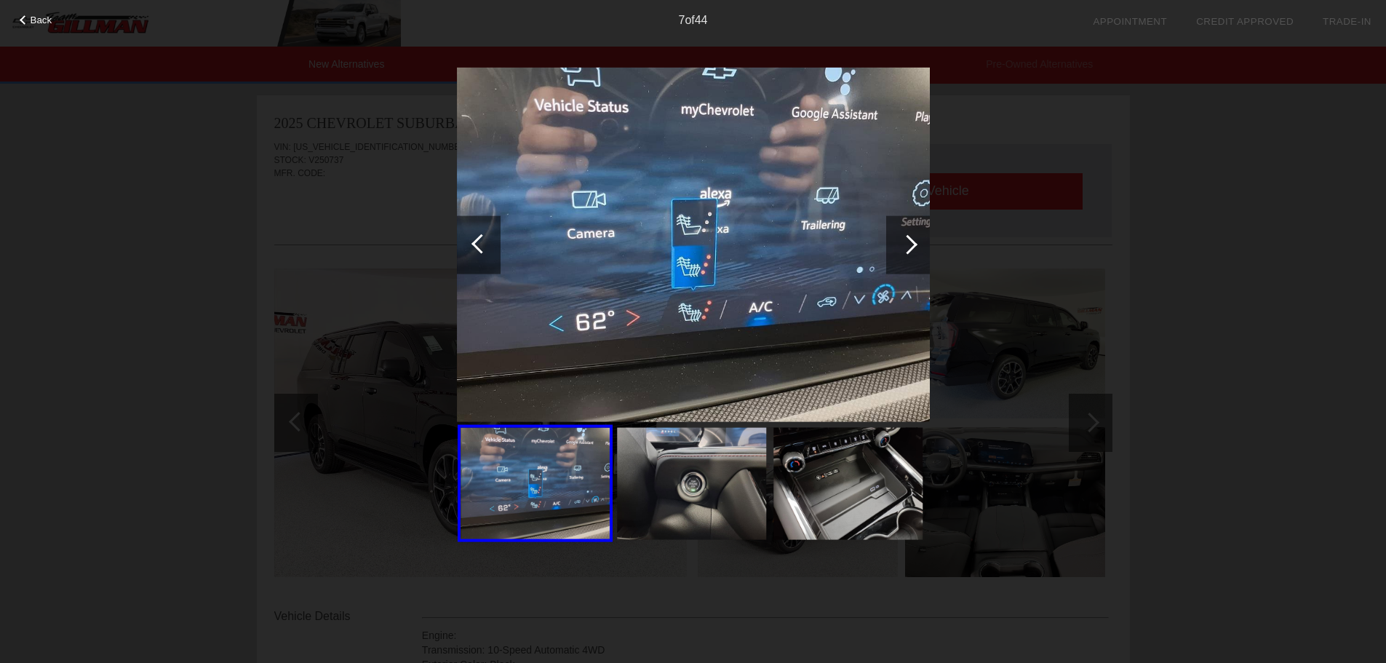
click at [684, 223] on img at bounding box center [693, 244] width 473 height 355
click at [235, 337] on div "Back 7 of 44" at bounding box center [693, 331] width 1386 height 663
click at [37, 23] on span "Back" at bounding box center [42, 20] width 22 height 11
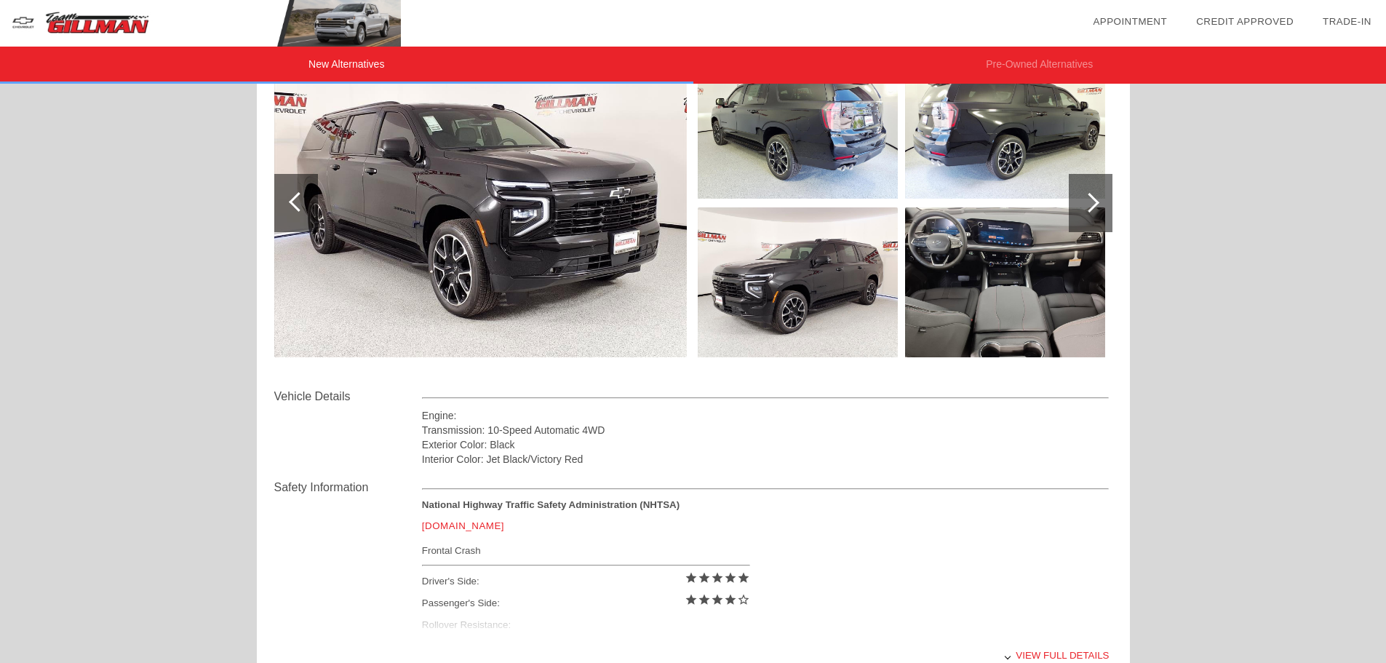
scroll to position [73, 0]
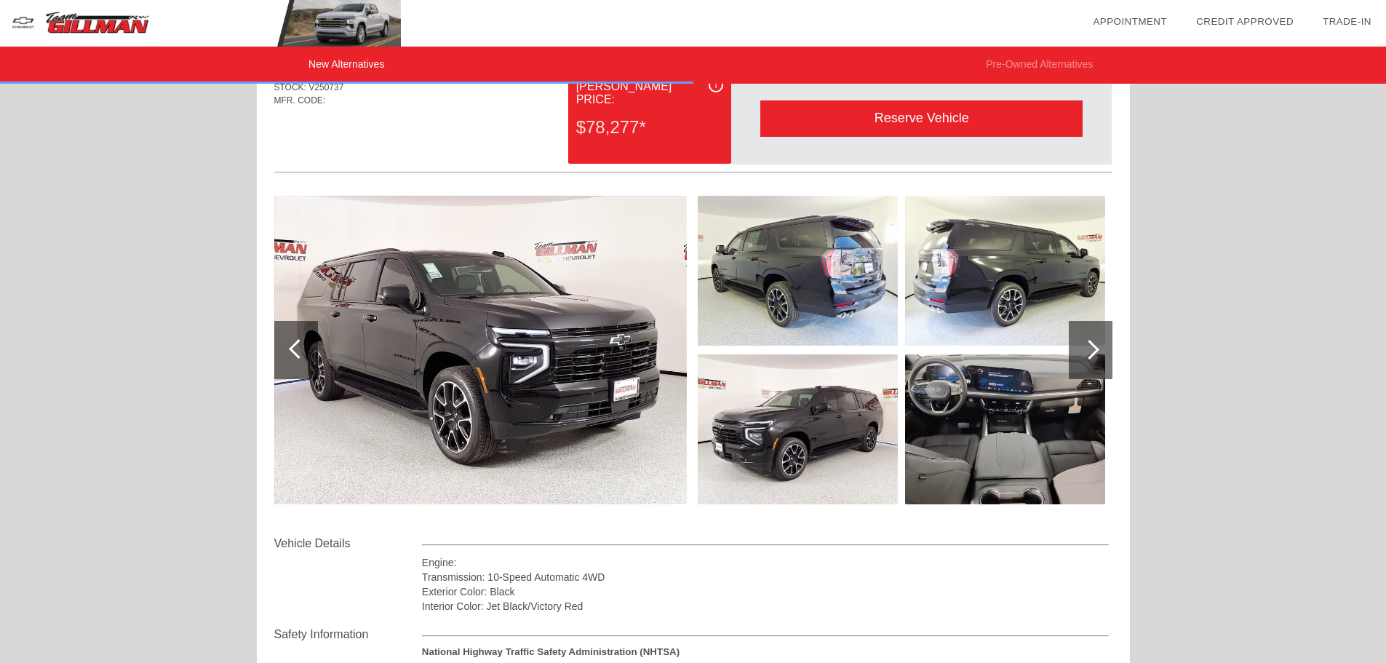
click at [986, 392] on img at bounding box center [1005, 429] width 200 height 150
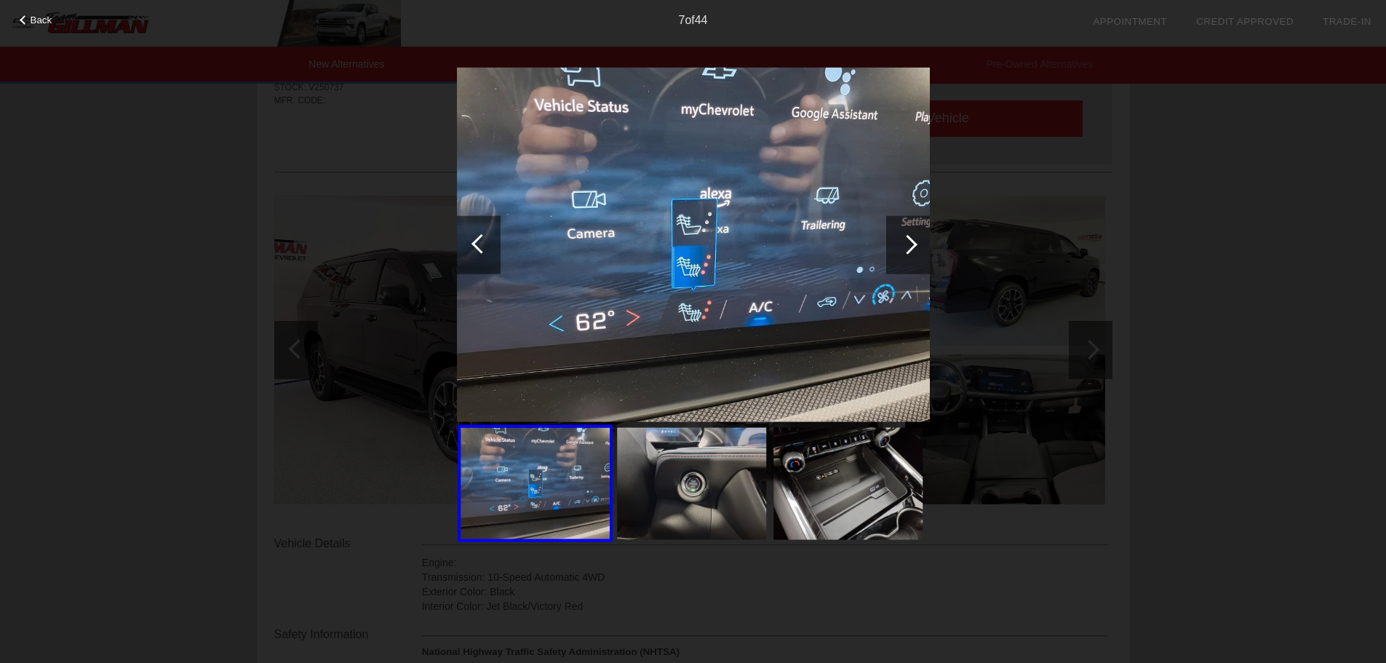
click at [1008, 415] on div "Back 7 of 44" at bounding box center [693, 331] width 1386 height 663
click at [471, 233] on div at bounding box center [479, 244] width 44 height 58
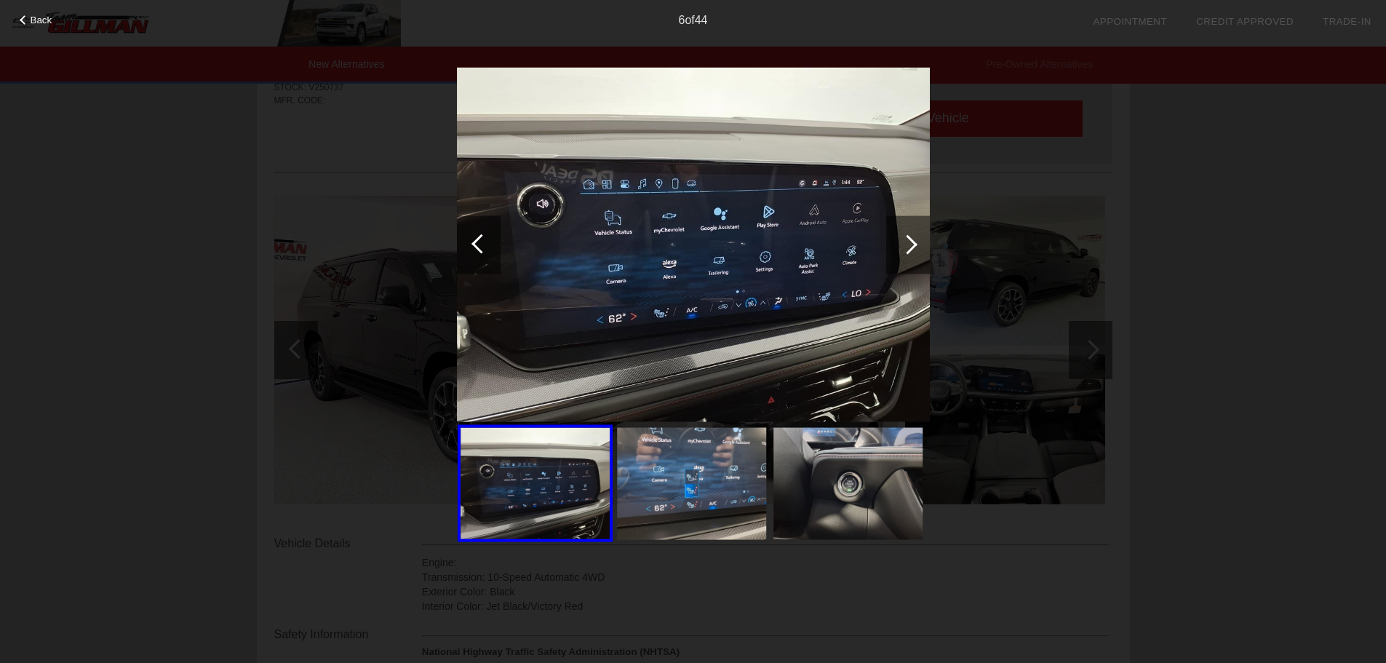
click at [469, 234] on div at bounding box center [479, 244] width 44 height 58
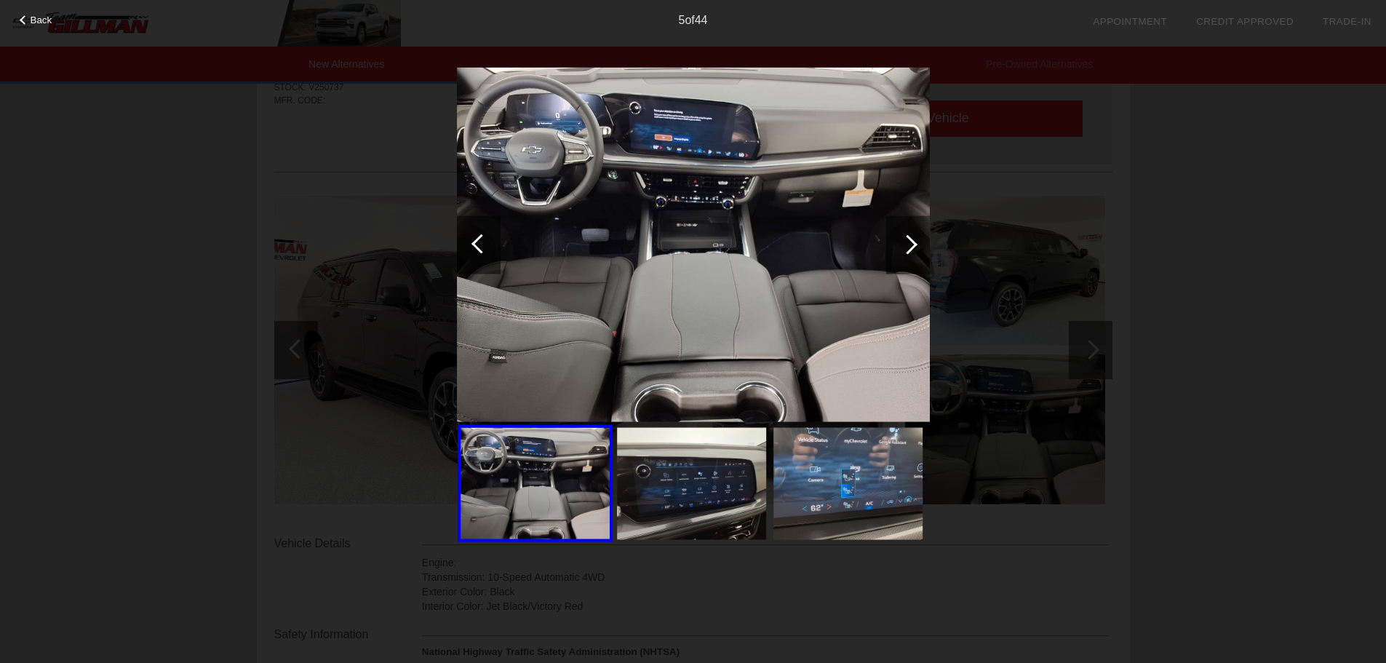
drag, startPoint x: 33, startPoint y: 16, endPoint x: 217, endPoint y: 0, distance: 184.0
click at [34, 16] on span "Back" at bounding box center [42, 20] width 22 height 11
